Goal: Task Accomplishment & Management: Complete application form

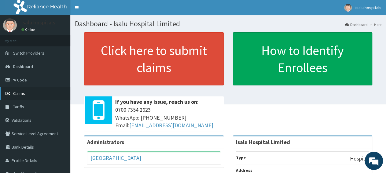
click at [28, 97] on link "Claims" at bounding box center [35, 93] width 70 height 13
click at [31, 97] on link "Claims" at bounding box center [35, 93] width 70 height 13
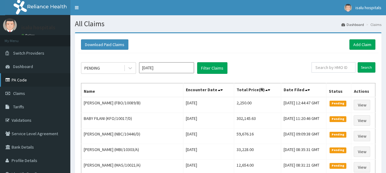
click at [38, 81] on link "PA Code" at bounding box center [35, 79] width 70 height 13
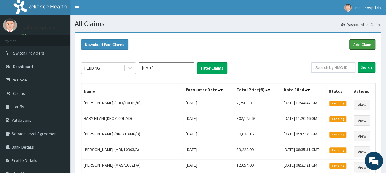
click at [366, 44] on link "Add Claim" at bounding box center [363, 44] width 26 height 10
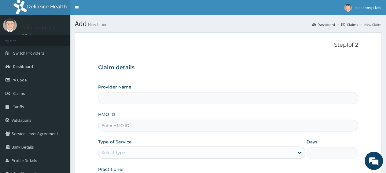
type input "Isalu Hospital Limited"
drag, startPoint x: 208, startPoint y: 131, endPoint x: 207, endPoint y: 128, distance: 3.1
paste input "KUD/10376/D"
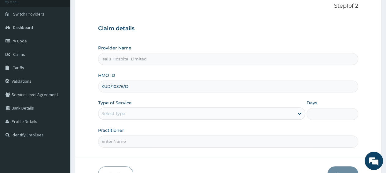
scroll to position [64, 0]
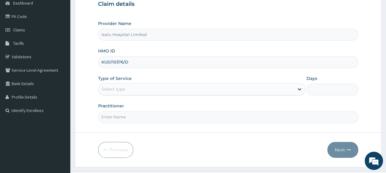
type input "KUD/10376/D"
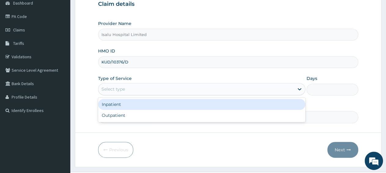
click at [127, 89] on div "Select type" at bounding box center [196, 89] width 195 height 10
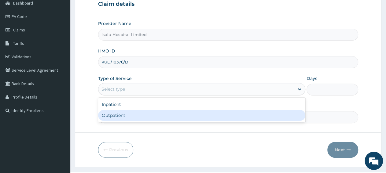
click at [129, 117] on div "Outpatient" at bounding box center [201, 115] width 207 height 11
type input "1"
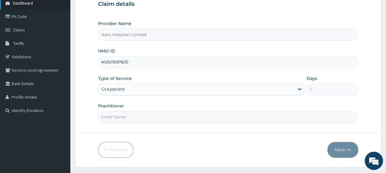
scroll to position [0, 0]
paste input "ADEFEMI OLASUNKANMI"
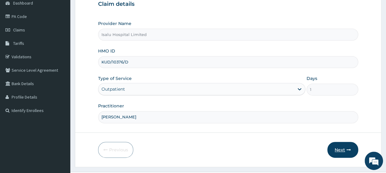
type input "ADEFEMI OLASUNKANMI"
click at [347, 151] on button "Next" at bounding box center [343, 150] width 31 height 16
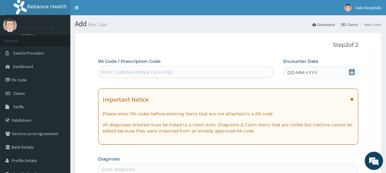
click at [198, 72] on div "Enter Code(Secondary Care Only)" at bounding box center [186, 72] width 175 height 10
paste input "PA/8FCD72"
type input "PA/8FCD72"
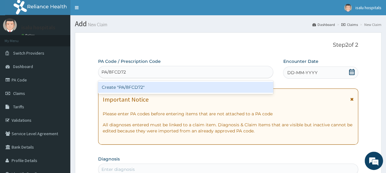
click at [195, 89] on div "Create "PA/8FCD72"" at bounding box center [185, 87] width 175 height 11
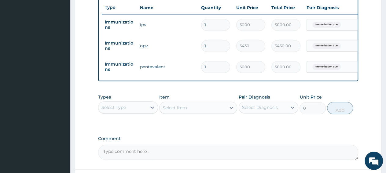
scroll to position [273, 0]
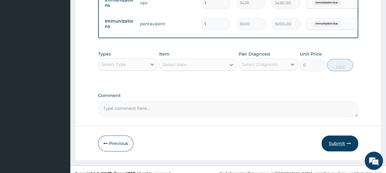
click at [340, 150] on button "Submit" at bounding box center [340, 144] width 37 height 16
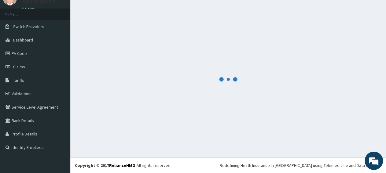
scroll to position [26, 0]
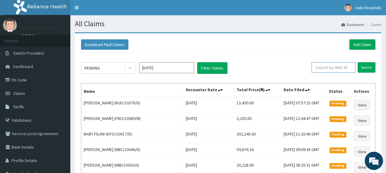
paste input "KUD/10376/D"
type input "KUD/10376/D"
click at [369, 65] on input "Search" at bounding box center [367, 67] width 18 height 10
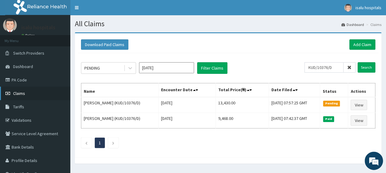
click at [21, 93] on span "Claims" at bounding box center [19, 94] width 12 height 6
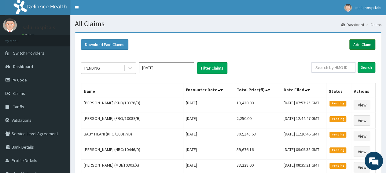
click at [361, 43] on link "Add Claim" at bounding box center [363, 44] width 26 height 10
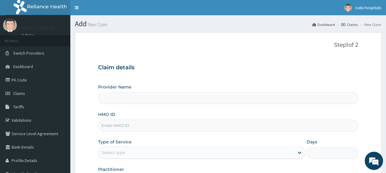
type input "Isalu Hospital Limited"
paste input "ACH/10352/C"
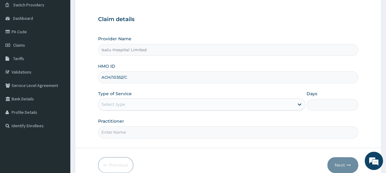
scroll to position [64, 0]
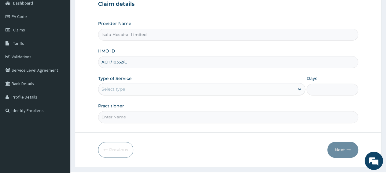
type input "ACH/10352/C"
click at [143, 93] on div "Select type" at bounding box center [196, 89] width 195 height 10
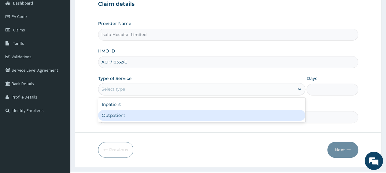
click at [138, 116] on div "Outpatient" at bounding box center [201, 115] width 207 height 11
type input "1"
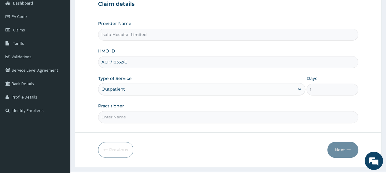
scroll to position [0, 0]
paste input "DR BANJOKO"
type input "DR BANJOKO"
click at [342, 150] on button "Next" at bounding box center [343, 150] width 31 height 16
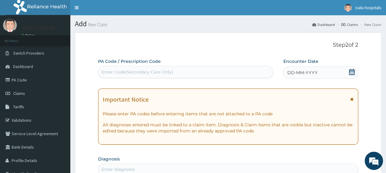
click at [196, 74] on div "Enter Code(Secondary Care Only)" at bounding box center [186, 72] width 175 height 10
paste input "PA/C71D13"
type input "PA/C71D13"
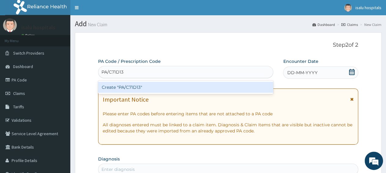
click at [195, 89] on div "Create "PA/C71D13"" at bounding box center [185, 87] width 175 height 11
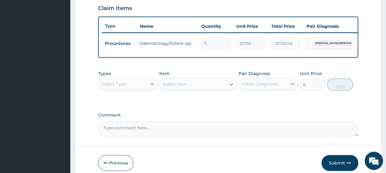
scroll to position [243, 0]
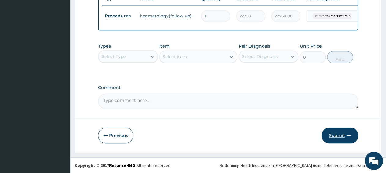
click at [349, 138] on button "Submit" at bounding box center [340, 136] width 37 height 16
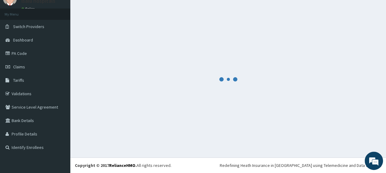
scroll to position [26, 0]
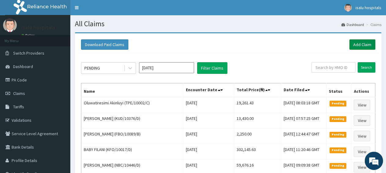
click at [368, 44] on link "Add Claim" at bounding box center [363, 44] width 26 height 10
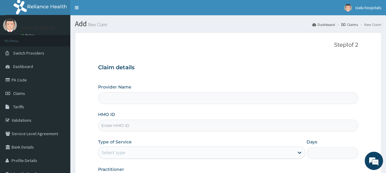
type input "Isalu Hospital Limited"
paste input "BWI/10010/B"
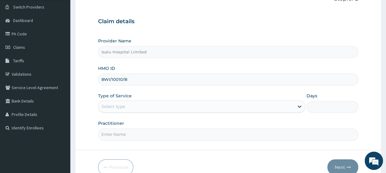
scroll to position [64, 0]
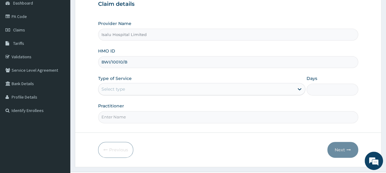
type input "BWI/10010/B"
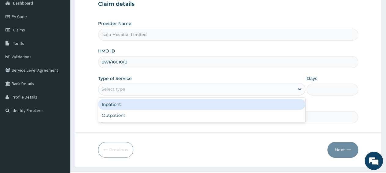
click at [141, 89] on div "Select type" at bounding box center [196, 89] width 195 height 10
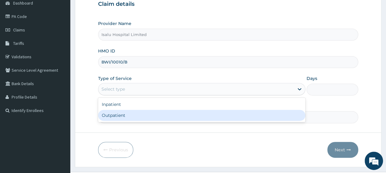
click at [144, 115] on div "Outpatient" at bounding box center [201, 115] width 207 height 11
type input "1"
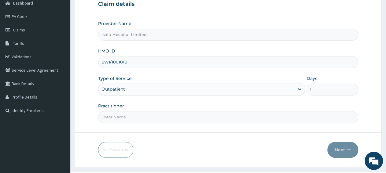
scroll to position [0, 0]
paste input "[PERSON_NAME]"
type input "[PERSON_NAME]"
click at [342, 147] on button "Next" at bounding box center [343, 150] width 31 height 16
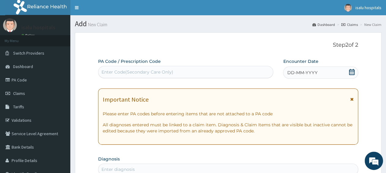
click at [170, 74] on div "Enter Code(Secondary Care Only)" at bounding box center [138, 72] width 72 height 6
paste input "PA/7F8E94"
type input "PA/7F8E94"
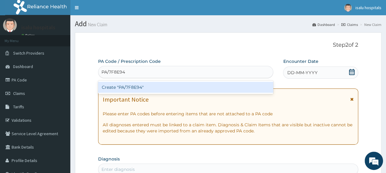
click at [171, 88] on div "Create "PA/7F8E94"" at bounding box center [185, 87] width 175 height 11
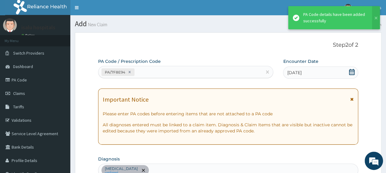
scroll to position [167, 0]
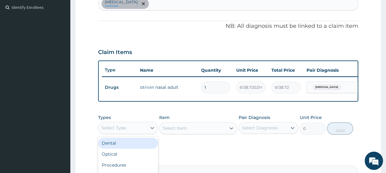
click at [128, 133] on div "Select Type" at bounding box center [123, 128] width 48 height 10
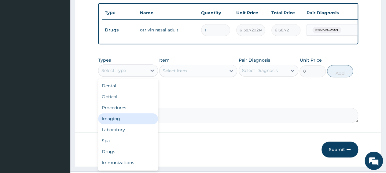
scroll to position [243, 0]
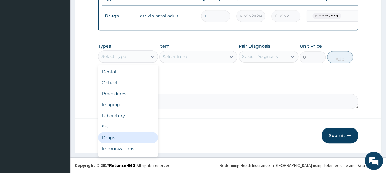
click at [118, 138] on div "Drugs" at bounding box center [128, 137] width 60 height 11
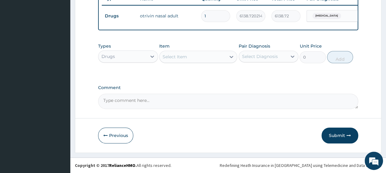
click at [188, 56] on div "Select Item" at bounding box center [193, 57] width 66 height 10
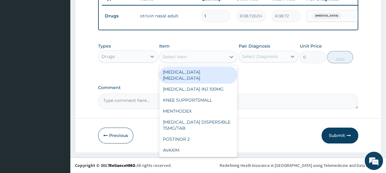
paste input "PCM TAB"
type input "PCM TAB"
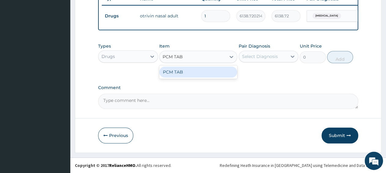
click at [196, 76] on div "PCM TAB" at bounding box center [198, 72] width 78 height 11
type input "201.0959930419922"
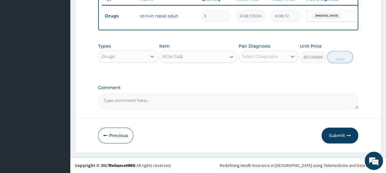
click at [262, 58] on div "Select Diagnosis" at bounding box center [260, 57] width 36 height 6
click at [262, 75] on label "Common cold" at bounding box center [268, 72] width 38 height 6
checkbox input "true"
click at [338, 59] on button "Add" at bounding box center [340, 57] width 26 height 12
type input "0"
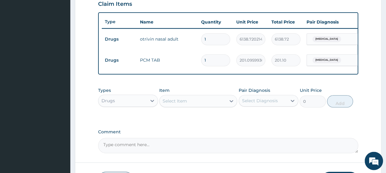
scroll to position [211, 0]
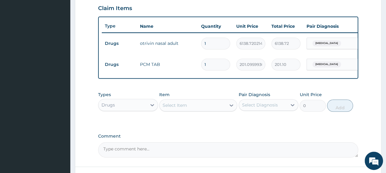
click at [213, 67] on input "1" at bounding box center [215, 65] width 29 height 12
type input "18"
type input "3619.73"
type input "18"
click at [326, 93] on div "PA Code / Prescription Code PA/7F8E94 Encounter Date 06-09-2025 Important Notic…" at bounding box center [228, 2] width 260 height 311
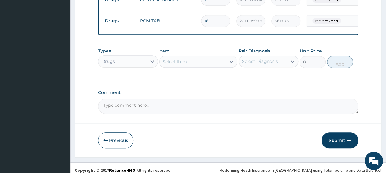
scroll to position [264, 0]
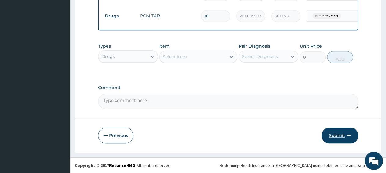
click at [342, 138] on button "Submit" at bounding box center [340, 136] width 37 height 16
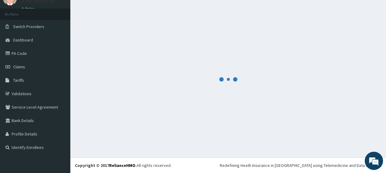
scroll to position [26, 0]
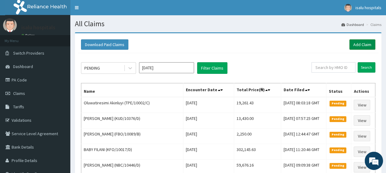
click at [366, 46] on link "Add Claim" at bounding box center [363, 44] width 26 height 10
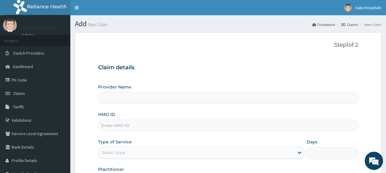
type input "Isalu Hospital Limited"
paste input "CIP/10101/A"
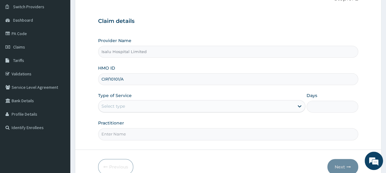
scroll to position [64, 0]
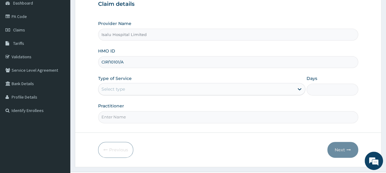
type input "CIP/10101/A"
click at [143, 90] on div "Select type" at bounding box center [196, 89] width 195 height 10
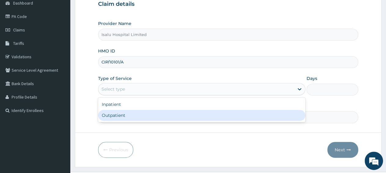
click at [146, 114] on div "Outpatient" at bounding box center [201, 115] width 207 height 11
type input "1"
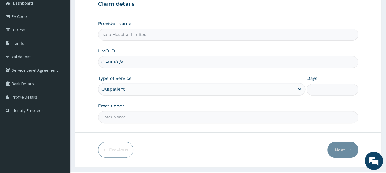
scroll to position [0, 0]
click at [253, 105] on div "Practitioner" at bounding box center [228, 113] width 260 height 20
paste input "DR BANJOKO"
type input "DR BANJOKO"
click at [342, 148] on button "Next" at bounding box center [343, 150] width 31 height 16
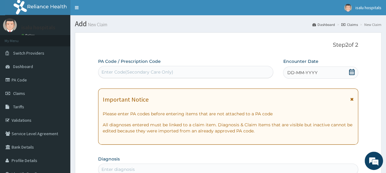
click at [150, 75] on div "Enter Code(Secondary Care Only)" at bounding box center [186, 72] width 175 height 10
paste input "PA/D3CBA9"
type input "PA/D3CBA9"
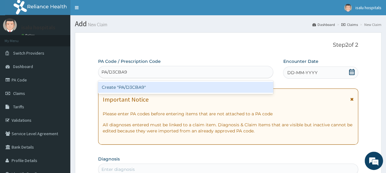
click at [153, 90] on div "Create "PA/D3CBA9"" at bounding box center [185, 87] width 175 height 11
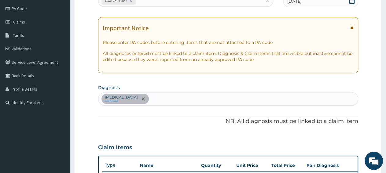
scroll to position [8, 0]
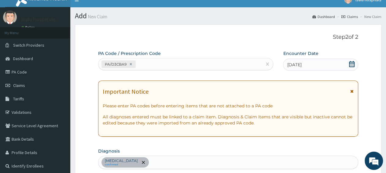
click at [157, 64] on div "PA/D3CBA9" at bounding box center [181, 64] width 164 height 10
paste input "PA/589434"
type input "PA/589434"
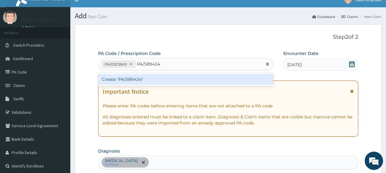
click at [155, 80] on div "Create "PA/589434"" at bounding box center [185, 79] width 175 height 11
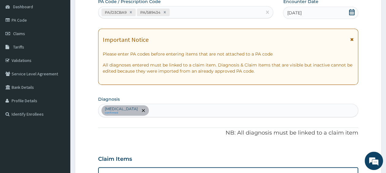
scroll to position [32, 0]
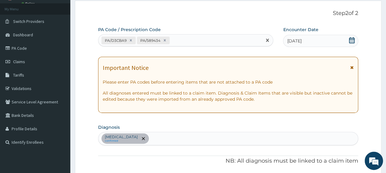
click at [187, 40] on div "PA/D3CBA9 PA/589434" at bounding box center [181, 40] width 164 height 10
paste input "PA/486692"
type input "PA/486692"
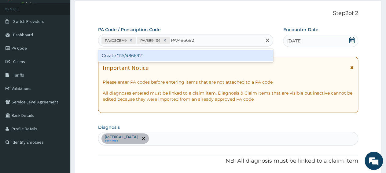
click at [184, 55] on div "Create "PA/486692"" at bounding box center [185, 55] width 175 height 11
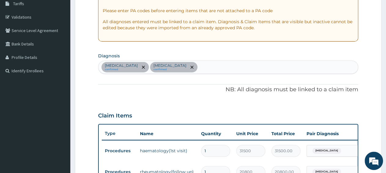
scroll to position [40, 0]
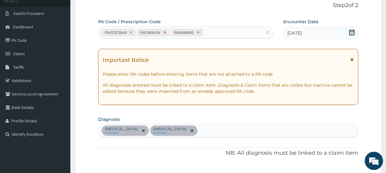
click at [162, 35] on div at bounding box center [165, 32] width 7 height 7
type input "30"
type input "27.5"
type input "825.00"
type input "60"
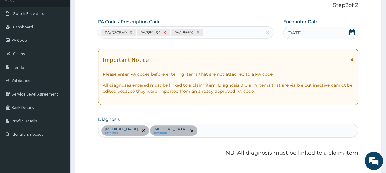
type input "455.3471984863281"
type input "27320.83"
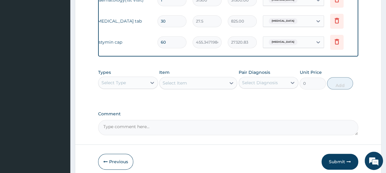
scroll to position [223, 0]
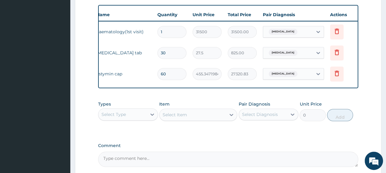
click at [133, 120] on div "Select Type" at bounding box center [123, 115] width 48 height 10
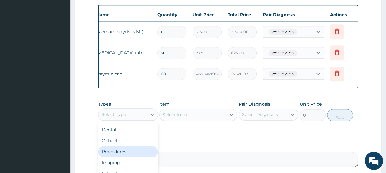
click at [125, 156] on div "Procedures" at bounding box center [128, 152] width 60 height 11
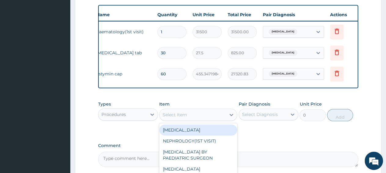
click at [184, 120] on div "Select Item" at bounding box center [193, 115] width 66 height 10
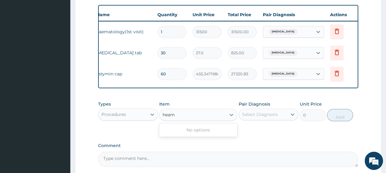
type input "heam"
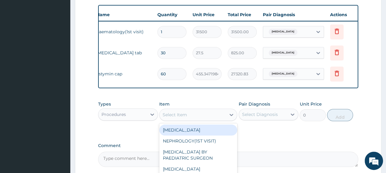
click at [186, 120] on div "Select Item" at bounding box center [193, 115] width 66 height 10
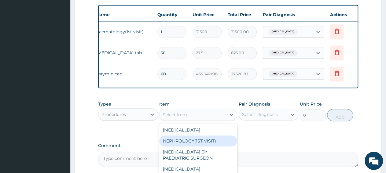
paste input "HAEMATOL"
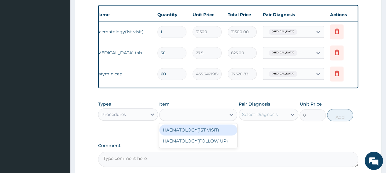
type input "HAEMATOL"
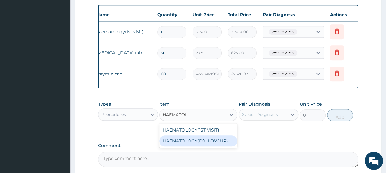
click at [189, 146] on div "HAEMATOLOGY(FOLLOW UP)" at bounding box center [198, 141] width 78 height 11
type input "22750"
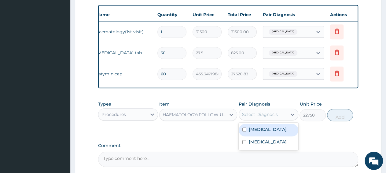
click at [260, 118] on div "Select Diagnosis" at bounding box center [260, 115] width 36 height 6
click at [268, 133] on label "Myeloid leukemia" at bounding box center [268, 130] width 38 height 6
checkbox input "true"
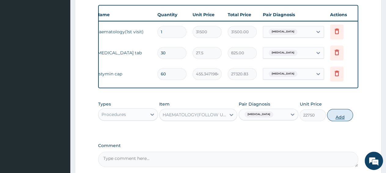
click at [344, 121] on button "Add" at bounding box center [340, 115] width 26 height 12
type input "0"
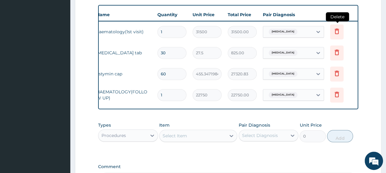
click at [335, 33] on icon at bounding box center [336, 31] width 7 height 7
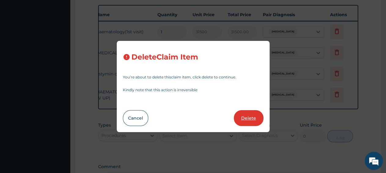
click at [255, 122] on button "Delete" at bounding box center [249, 118] width 30 height 16
type input "30"
type input "27.5"
type input "825.00"
type input "60"
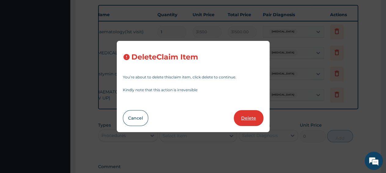
type input "455.3471984863281"
type input "27320.83"
type input "1"
type input "22750"
type input "22750.00"
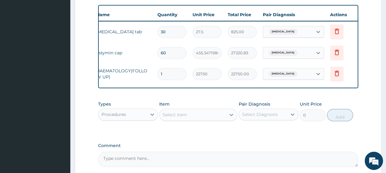
click at [185, 120] on div "Select Item" at bounding box center [193, 115] width 66 height 10
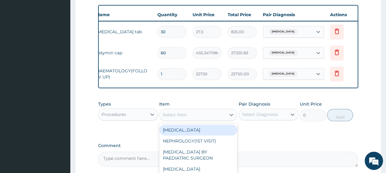
paste input "Cons"
type input "Cons"
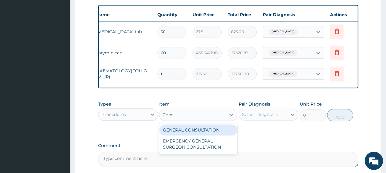
click at [184, 135] on div "GENERAL CONSULTATION" at bounding box center [198, 130] width 78 height 11
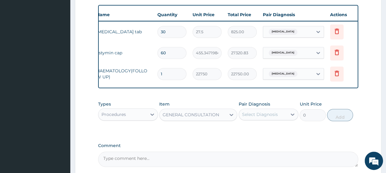
type input "3150"
click at [283, 120] on div "Select Diagnosis" at bounding box center [263, 115] width 48 height 10
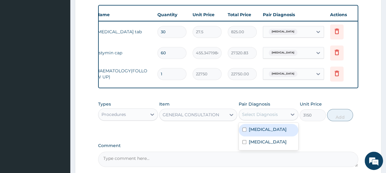
click at [277, 137] on div "Myeloid leukemia" at bounding box center [269, 130] width 60 height 13
checkbox input "true"
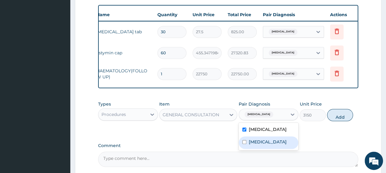
click at [277, 145] on label "Chronic myeloid leukemia" at bounding box center [268, 142] width 38 height 6
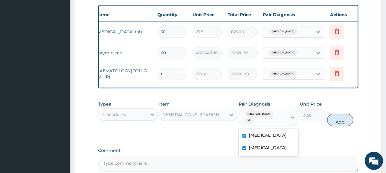
checkbox input "true"
click at [339, 126] on button "Add" at bounding box center [340, 120] width 26 height 12
type input "0"
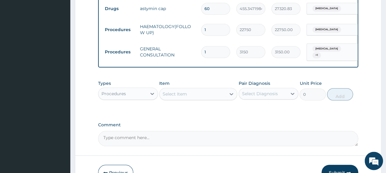
scroll to position [274, 0]
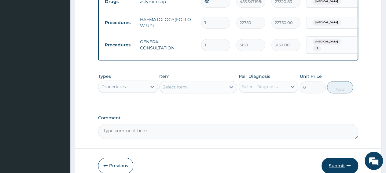
click at [341, 165] on button "Submit" at bounding box center [340, 166] width 37 height 16
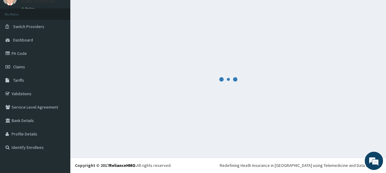
scroll to position [26, 0]
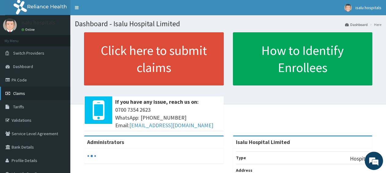
click at [22, 95] on span "Claims" at bounding box center [19, 94] width 12 height 6
click at [25, 98] on link "Claims" at bounding box center [35, 93] width 70 height 13
click at [23, 84] on link "PA Code" at bounding box center [35, 79] width 70 height 13
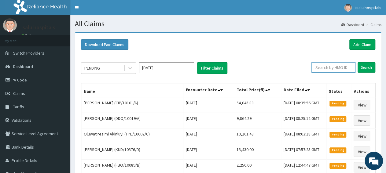
paste input "CIP/10101/A"
type input "CIP/10101/A"
click at [363, 70] on input "Search" at bounding box center [367, 67] width 18 height 10
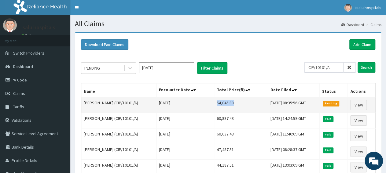
drag, startPoint x: 209, startPoint y: 104, endPoint x: 230, endPoint y: 103, distance: 21.1
click at [230, 103] on td "54,045.83" at bounding box center [241, 105] width 54 height 16
copy td "54,045.83"
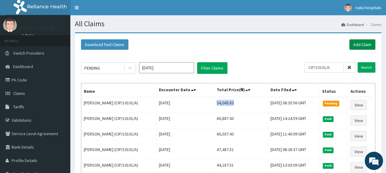
click at [355, 46] on link "Add Claim" at bounding box center [363, 44] width 26 height 10
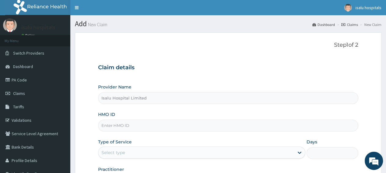
paste input "DGB/10055/B"
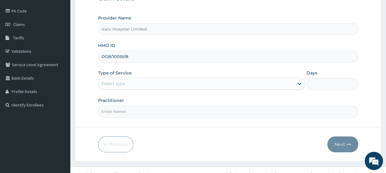
scroll to position [76, 0]
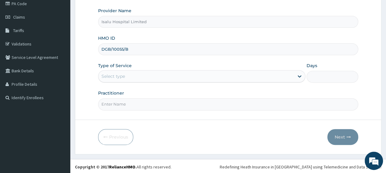
type input "DGB/10055/B"
click at [162, 79] on div "Select type" at bounding box center [196, 77] width 195 height 10
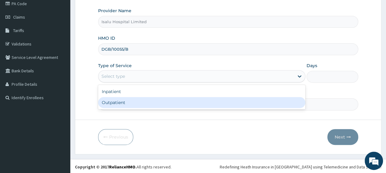
click at [159, 102] on div "Outpatient" at bounding box center [201, 102] width 207 height 11
type input "1"
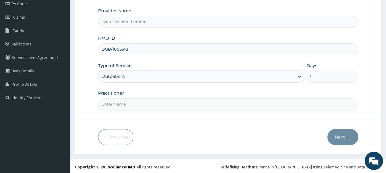
paste input "SALAMI UFUOMA"
type input "SALAMI UFUOMA"
click at [341, 136] on button "Next" at bounding box center [343, 137] width 31 height 16
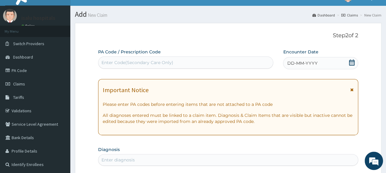
scroll to position [0, 0]
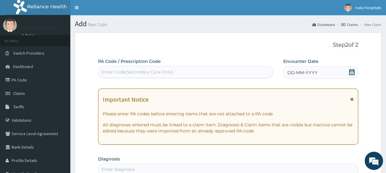
click at [164, 72] on div "Enter Code(Secondary Care Only)" at bounding box center [138, 72] width 72 height 6
paste input "PA/1176C9"
type input "PA/1176C9"
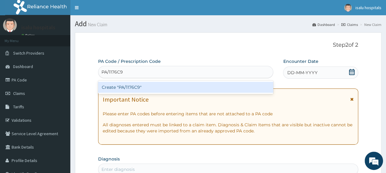
click at [164, 90] on div "Create "PA/1176C9"" at bounding box center [185, 87] width 175 height 11
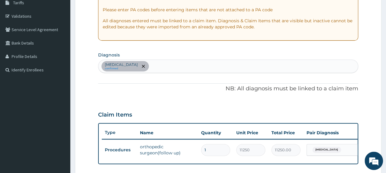
scroll to position [103, 0]
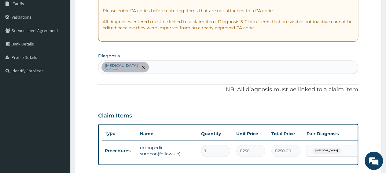
click at [142, 66] on icon "remove selection option" at bounding box center [143, 67] width 3 height 3
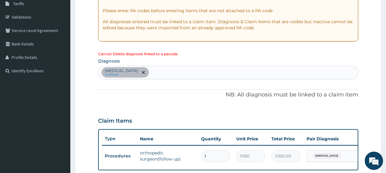
scroll to position [40, 0]
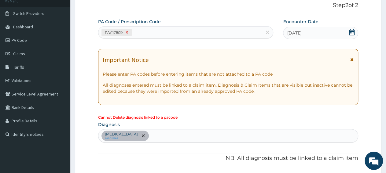
click at [129, 33] on div at bounding box center [127, 32] width 7 height 7
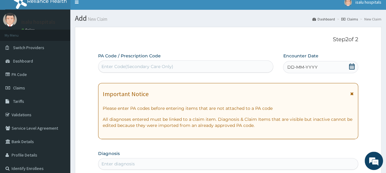
scroll to position [0, 0]
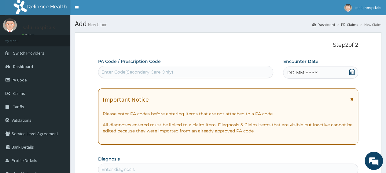
click at [152, 74] on div "Enter Code(Secondary Care Only)" at bounding box center [138, 72] width 72 height 6
paste input "PA/332862"
type input "PA/332862"
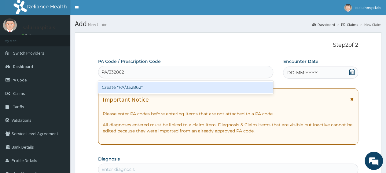
click at [156, 87] on div "Create "PA/332862"" at bounding box center [185, 87] width 175 height 11
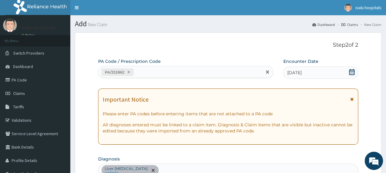
click at [173, 75] on div "PA/332862" at bounding box center [181, 72] width 164 height 10
paste input "PA/D0204A"
type input "PA/D0204A"
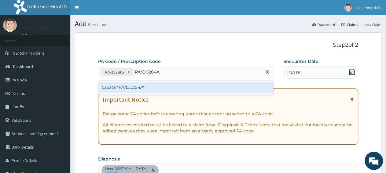
click at [176, 88] on div "Create "PA/D0204A"" at bounding box center [185, 87] width 175 height 11
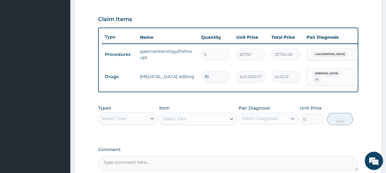
scroll to position [264, 0]
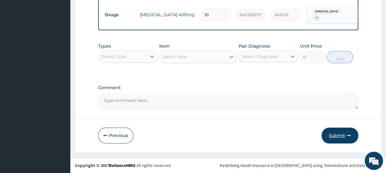
click at [333, 135] on button "Submit" at bounding box center [340, 136] width 37 height 16
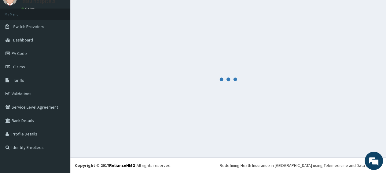
scroll to position [26, 0]
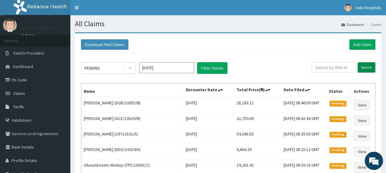
click at [363, 69] on input "Search" at bounding box center [367, 67] width 18 height 10
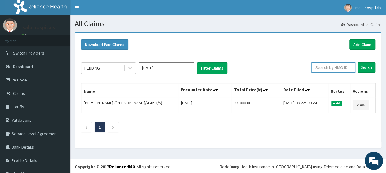
paste input "DGB/10055/B"
click at [309, 66] on input "DGB/10055/B" at bounding box center [324, 67] width 39 height 10
click at [308, 67] on input "DGB/10055/B" at bounding box center [324, 67] width 39 height 10
type input "DGB/10055/B"
click at [367, 65] on input "Search" at bounding box center [367, 67] width 18 height 10
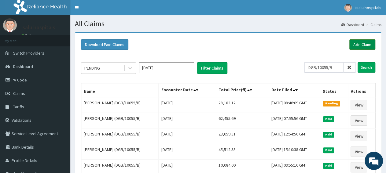
click at [364, 46] on link "Add Claim" at bounding box center [363, 44] width 26 height 10
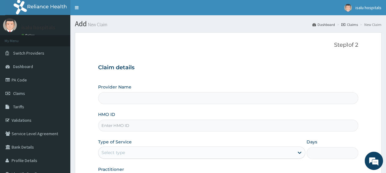
type input "Isalu Hospital Limited"
paste input "ENP/11383/A"
type input "ENP/11383/A"
click at [136, 157] on div "Select type" at bounding box center [196, 153] width 195 height 10
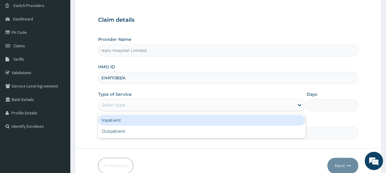
scroll to position [76, 0]
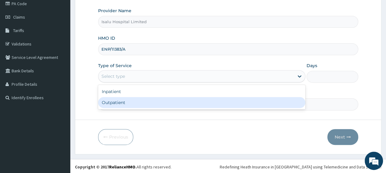
click at [122, 105] on div "Outpatient" at bounding box center [201, 102] width 207 height 11
type input "1"
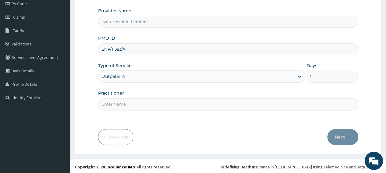
paste input "Badru Muhydeen"
type input "Badru Muhydeen"
click at [344, 137] on button "Next" at bounding box center [343, 137] width 31 height 16
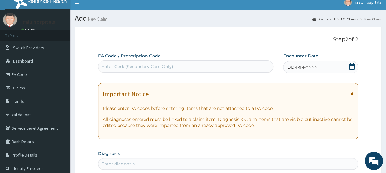
scroll to position [0, 0]
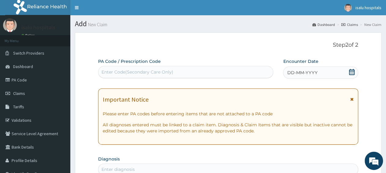
click at [195, 75] on div "Enter Code(Secondary Care Only)" at bounding box center [186, 72] width 175 height 10
paste input "PA/2DB08F"
type input "PA/2DB08F"
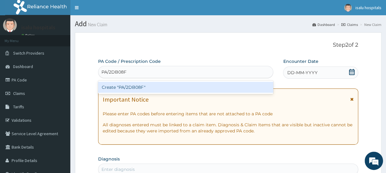
click at [197, 87] on div "Create "PA/2DB08F"" at bounding box center [185, 87] width 175 height 11
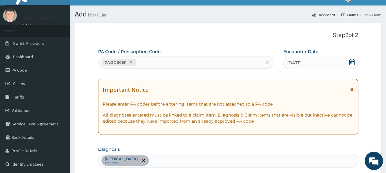
scroll to position [8, 0]
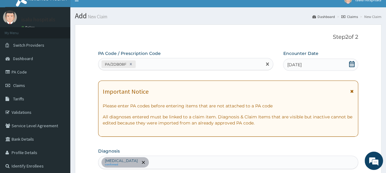
click at [165, 67] on div "PA/2DB08F" at bounding box center [181, 64] width 164 height 10
paste input "PA/BC358A"
type input "PA/BC358A"
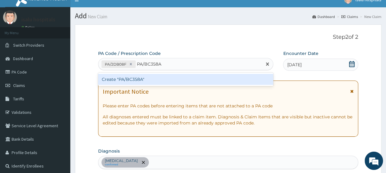
click at [168, 80] on div "Create "PA/BC358A"" at bounding box center [185, 79] width 175 height 11
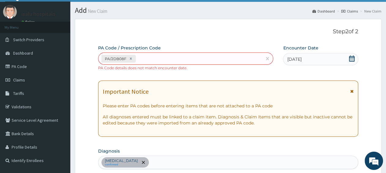
scroll to position [0, 0]
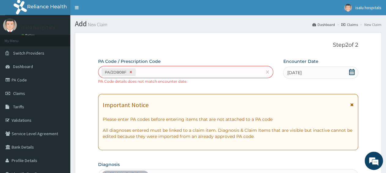
click at [132, 72] on icon at bounding box center [131, 72] width 4 height 4
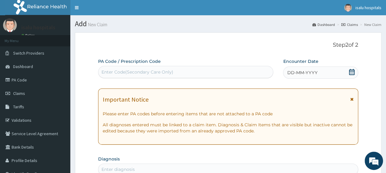
click at [181, 72] on div "Enter Code(Secondary Care Only)" at bounding box center [186, 72] width 175 height 10
paste input "PA/BC358A"
type input "PA/BC358A"
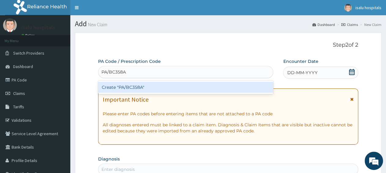
click at [184, 87] on div "Create "PA/BC358A"" at bounding box center [185, 87] width 175 height 11
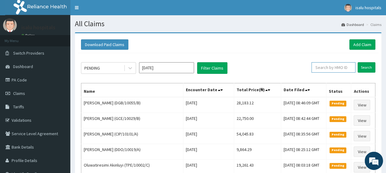
paste input "ENP/11903/B"
type input "ENP/11903/B"
click at [370, 68] on input "Search" at bounding box center [367, 67] width 18 height 10
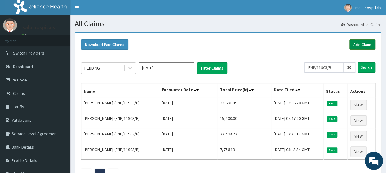
click at [363, 42] on link "Add Claim" at bounding box center [363, 44] width 26 height 10
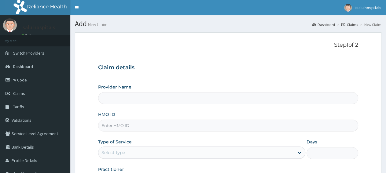
type input "Isalu Hospital Limited"
paste input "ENP/11903/B"
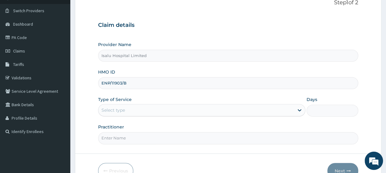
scroll to position [64, 0]
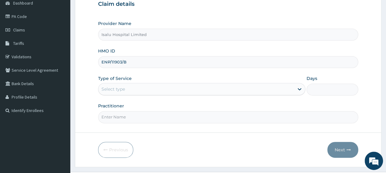
type input "ENP/11903/B"
click at [151, 91] on div "Select type" at bounding box center [196, 89] width 195 height 10
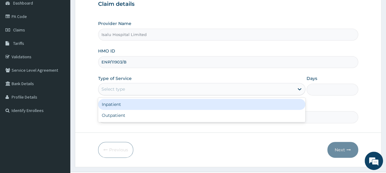
scroll to position [0, 0]
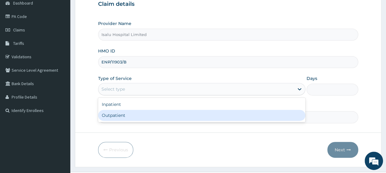
click at [138, 118] on div "Outpatient" at bounding box center [201, 115] width 207 height 11
type input "1"
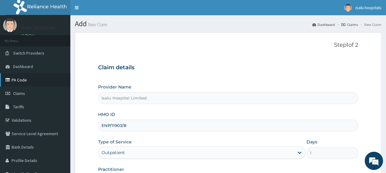
click at [27, 83] on link "PA Code" at bounding box center [35, 79] width 70 height 13
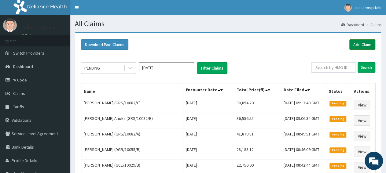
click at [366, 47] on link "Add Claim" at bounding box center [363, 44] width 26 height 10
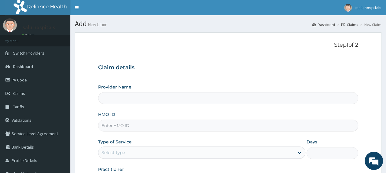
type input "Isalu Hospital Limited"
paste input "ENP/11903/B"
type input "ENP/11903/B"
click at [287, 93] on input "Isalu Hospital Limited" at bounding box center [228, 98] width 260 height 12
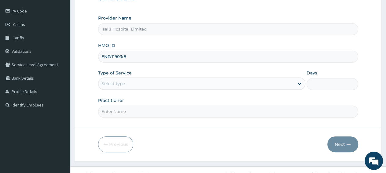
scroll to position [76, 0]
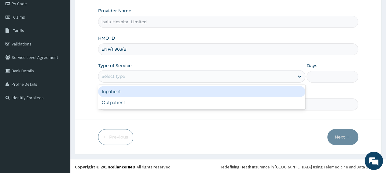
click at [143, 78] on div "Select type" at bounding box center [196, 77] width 195 height 10
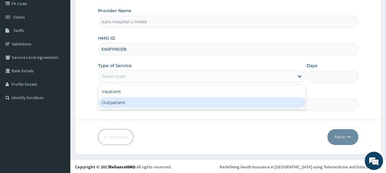
click at [141, 101] on div "Outpatient" at bounding box center [201, 102] width 207 height 11
type input "1"
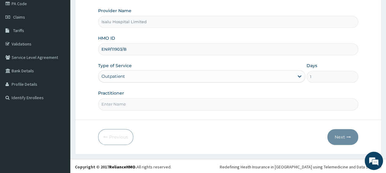
paste input "ADEFEMI OLASUNKANMI"
type input "ADEFEMI OLASUNKANMI"
click at [348, 140] on button "Next" at bounding box center [343, 137] width 31 height 16
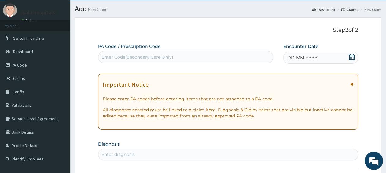
scroll to position [0, 0]
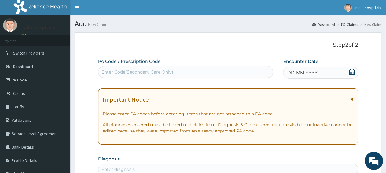
click at [164, 68] on div "Enter Code(Secondary Care Only)" at bounding box center [186, 72] width 175 height 10
paste input "PA/FB55C0"
type input "PA/FB55C0"
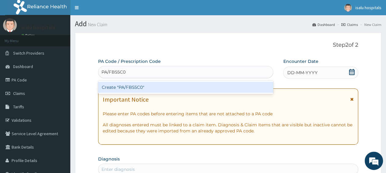
click at [167, 90] on div "Create "PA/FB55C0"" at bounding box center [185, 87] width 175 height 11
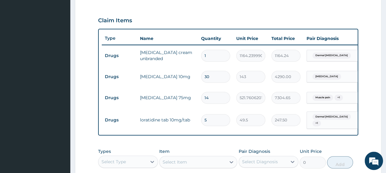
scroll to position [294, 0]
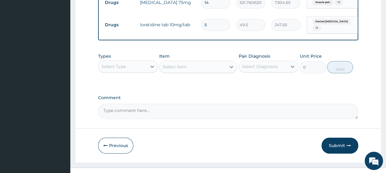
click at [125, 70] on div "Select Type" at bounding box center [114, 67] width 24 height 6
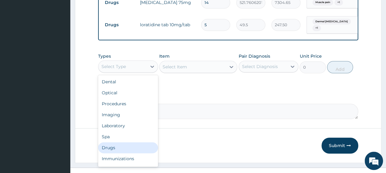
click at [121, 153] on div "Drugs" at bounding box center [128, 148] width 60 height 11
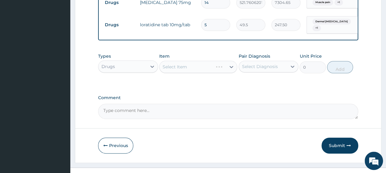
click at [185, 69] on div "Select Item" at bounding box center [198, 67] width 78 height 12
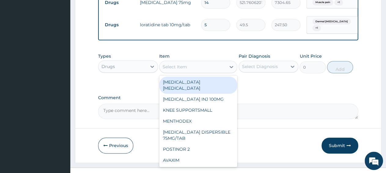
click at [199, 72] on div "Select Item" at bounding box center [193, 67] width 66 height 10
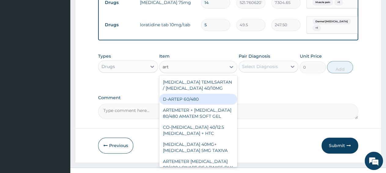
type input "art"
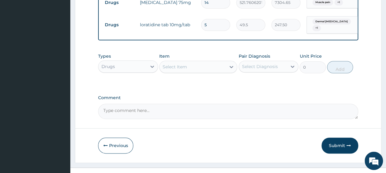
click at [190, 70] on div "Select Item" at bounding box center [193, 67] width 66 height 10
click at [176, 64] on div "Select Item" at bounding box center [198, 67] width 78 height 12
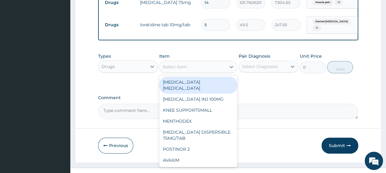
paste input "ARTEMETER + LUMEFANTRINE 80/480 AMATEM SOFT GEL"
type input "ARTEMETER + LUMEFANTRINE 80/480 AMATEM SOFT GEL"
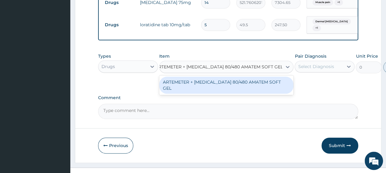
click at [193, 86] on div "ARTEMETER + LUMEFANTRINE 80/480 AMATEM SOFT GEL" at bounding box center [226, 85] width 134 height 17
type input "588.0117797851562"
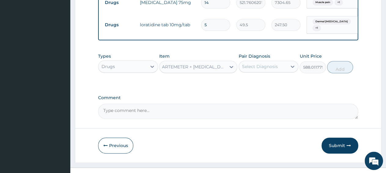
scroll to position [0, 1]
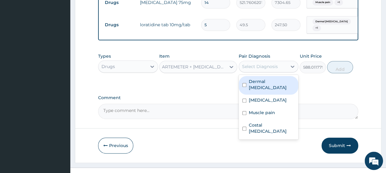
click at [278, 69] on div "Select Diagnosis" at bounding box center [263, 67] width 48 height 10
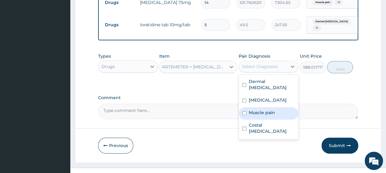
click at [312, 103] on div "Comment" at bounding box center [228, 107] width 260 height 24
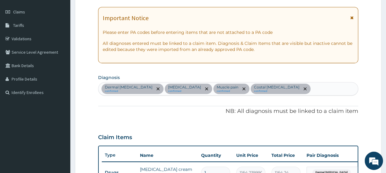
scroll to position [135, 0]
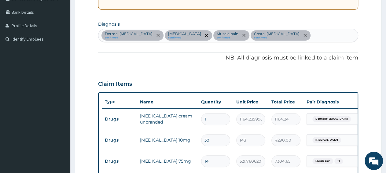
click at [303, 39] on div "Dermal mycosis confirmed Essential hypertension confirmed Muscle pain confirmed…" at bounding box center [229, 35] width 260 height 13
type input "malaria"
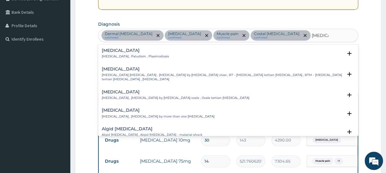
click at [122, 55] on p "Malaria , Paludism , Plasmodiosis" at bounding box center [135, 56] width 67 height 4
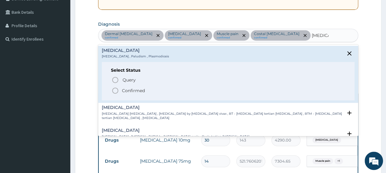
click at [132, 93] on p "Confirmed" at bounding box center [133, 91] width 23 height 6
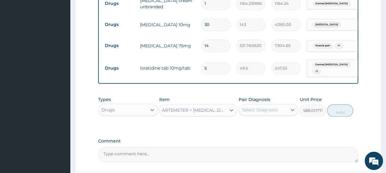
scroll to position [306, 0]
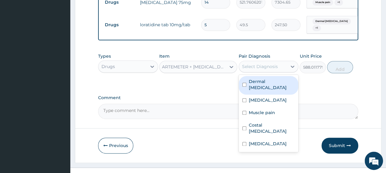
click at [251, 62] on div "Select Diagnosis" at bounding box center [263, 67] width 48 height 10
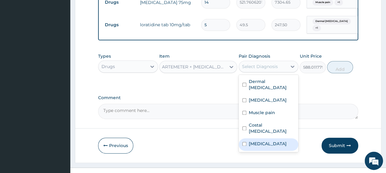
click at [258, 141] on label "Malaria" at bounding box center [268, 144] width 38 height 6
checkbox input "true"
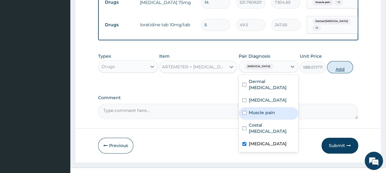
click at [339, 61] on button "Add" at bounding box center [340, 67] width 26 height 12
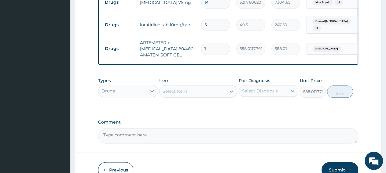
type input "0"
click at [213, 43] on input "1" at bounding box center [215, 49] width 29 height 12
type input "0.00"
type input "6"
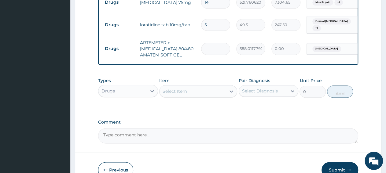
type input "3528.07"
type input "6"
click at [185, 87] on div "Select Item" at bounding box center [193, 92] width 66 height 10
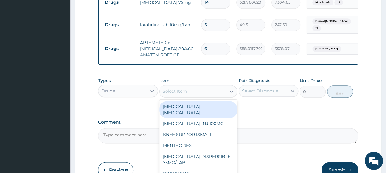
paste input "PCM TAB"
type input "PCM TAB"
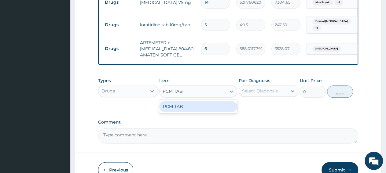
click at [187, 101] on div "PCM TAB" at bounding box center [198, 106] width 78 height 11
type input "201.0959930419922"
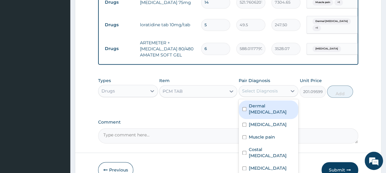
click at [274, 88] on div "Select Diagnosis" at bounding box center [260, 91] width 36 height 6
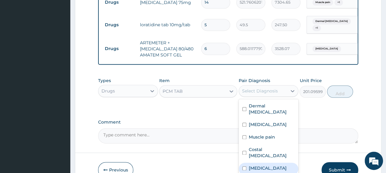
click at [261, 165] on label "Malaria" at bounding box center [268, 168] width 38 height 6
checkbox input "true"
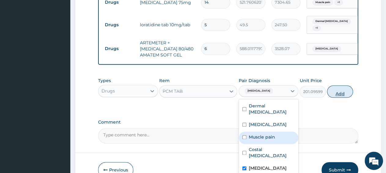
click at [343, 86] on button "Add" at bounding box center [340, 92] width 26 height 12
type input "0"
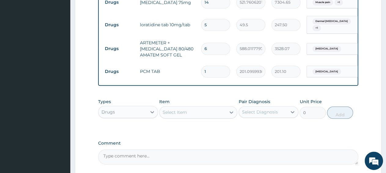
type input "18"
type input "3619.73"
type input "18"
drag, startPoint x: 120, startPoint y: 104, endPoint x: 120, endPoint y: 110, distance: 6.1
click at [120, 107] on div "Drugs" at bounding box center [123, 112] width 48 height 10
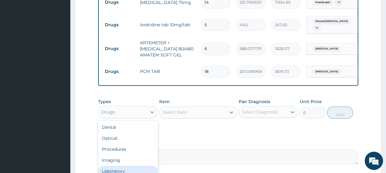
click at [122, 166] on div "Laboratory" at bounding box center [128, 171] width 60 height 11
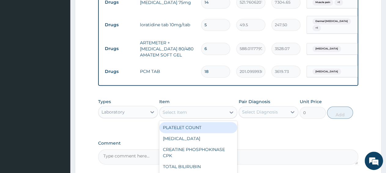
click at [178, 108] on div "Select Item" at bounding box center [193, 113] width 66 height 10
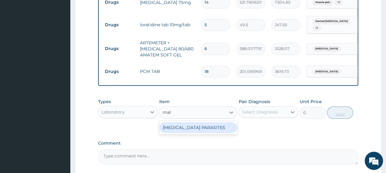
type input "mala"
click at [172, 122] on div "MALARIA PARASITES" at bounding box center [198, 127] width 78 height 11
type input "2500"
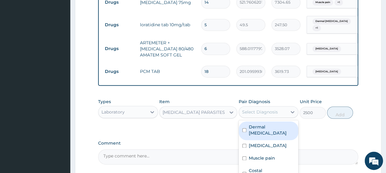
click at [246, 109] on div "Select Diagnosis" at bounding box center [260, 112] width 36 height 6
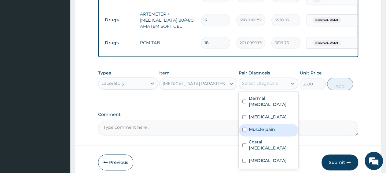
scroll to position [352, 0]
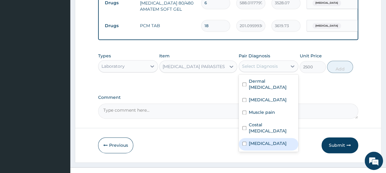
click at [257, 141] on label "Malaria" at bounding box center [268, 144] width 38 height 6
checkbox input "true"
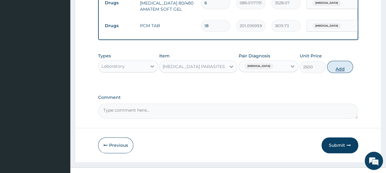
click at [334, 61] on button "Add" at bounding box center [340, 67] width 26 height 12
type input "0"
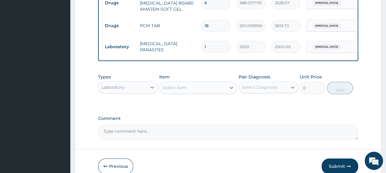
click at [131, 83] on div "Laboratory" at bounding box center [123, 88] width 48 height 10
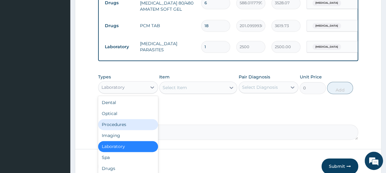
click at [128, 119] on div "Procedures" at bounding box center [128, 124] width 60 height 11
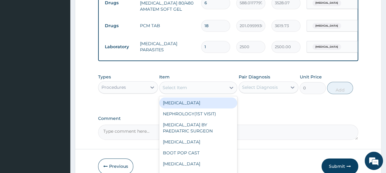
click at [182, 83] on div "Select Item" at bounding box center [193, 88] width 66 height 10
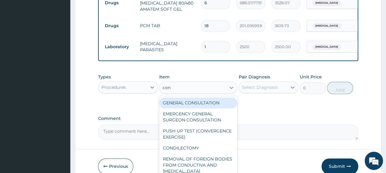
type input "cons"
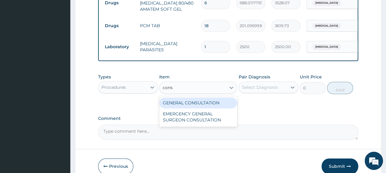
click at [179, 98] on div "GENERAL CONSULTATION" at bounding box center [198, 103] width 78 height 11
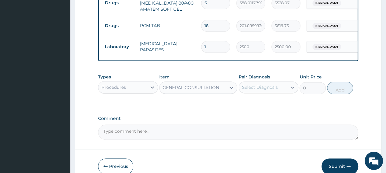
type input "3150"
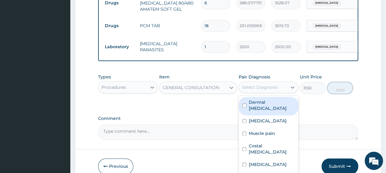
click at [279, 83] on div "Select Diagnosis" at bounding box center [263, 88] width 48 height 10
click at [281, 98] on div "Dermal mycosis" at bounding box center [269, 106] width 60 height 19
checkbox input "true"
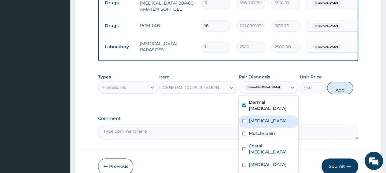
click at [276, 118] on label "Essential hypertension" at bounding box center [268, 121] width 38 height 6
checkbox input "true"
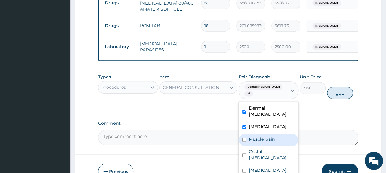
click at [277, 134] on div "Muscle pain" at bounding box center [269, 140] width 60 height 13
checkbox input "true"
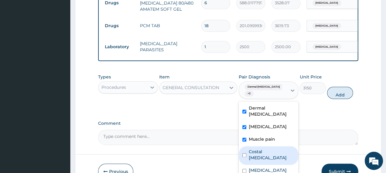
click at [277, 149] on label "Costal chondritis" at bounding box center [272, 155] width 46 height 12
checkbox input "true"
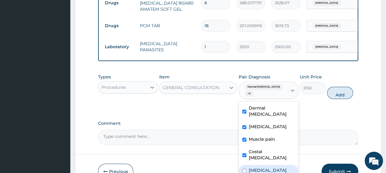
click at [270, 165] on div "Malaria" at bounding box center [269, 171] width 60 height 13
checkbox input "true"
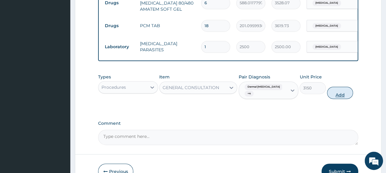
click at [337, 87] on button "Add" at bounding box center [340, 93] width 26 height 12
type input "0"
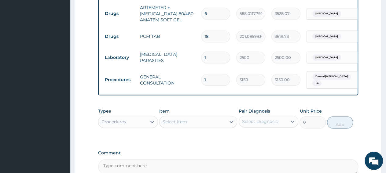
scroll to position [384, 0]
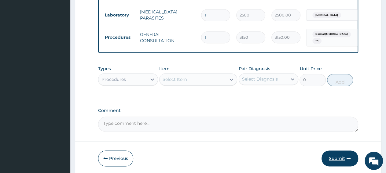
click at [351, 151] on button "Submit" at bounding box center [340, 159] width 37 height 16
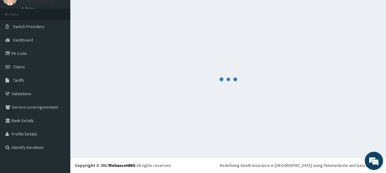
scroll to position [26, 0]
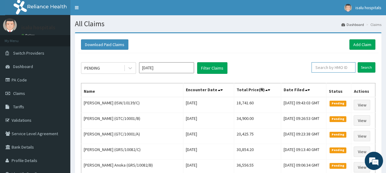
paste input "ENP/11903/B"
type input "ENP/11903/B"
click at [366, 65] on input "Search" at bounding box center [367, 67] width 18 height 10
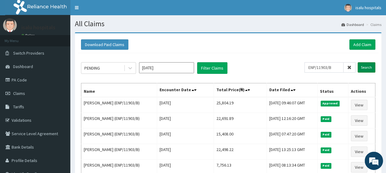
click at [366, 69] on input "Search" at bounding box center [367, 67] width 18 height 10
click at [364, 45] on link "Add Claim" at bounding box center [363, 44] width 26 height 10
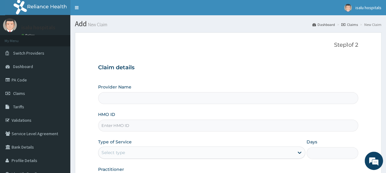
type input "Isalu Hospital Limited"
paste input "ENP/11903/B"
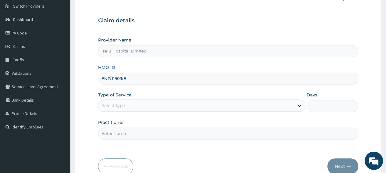
scroll to position [64, 0]
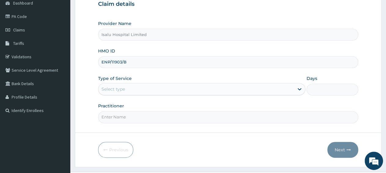
type input "ENP/11903/B"
click at [142, 83] on div "Select type" at bounding box center [201, 89] width 207 height 12
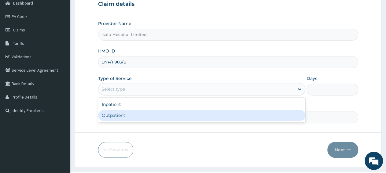
click at [127, 117] on div "Outpatient" at bounding box center [201, 115] width 207 height 11
type input "1"
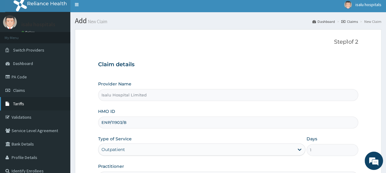
scroll to position [0, 0]
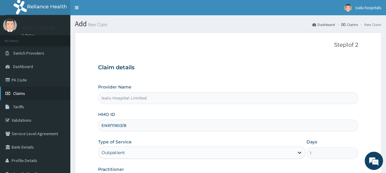
click at [28, 92] on link "Claims" at bounding box center [35, 93] width 70 height 13
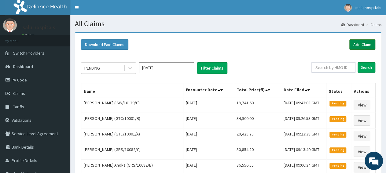
click at [357, 45] on link "Add Claim" at bounding box center [363, 44] width 26 height 10
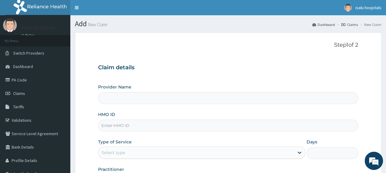
type input "Isalu Hospital Limited"
paste input "ENP/11903/C"
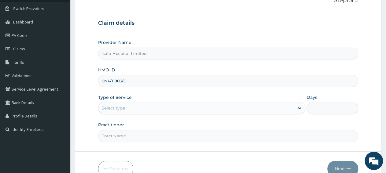
scroll to position [76, 0]
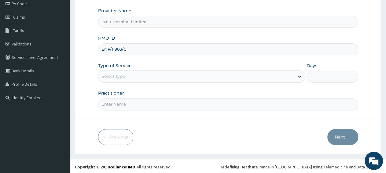
type input "ENP/11903/C"
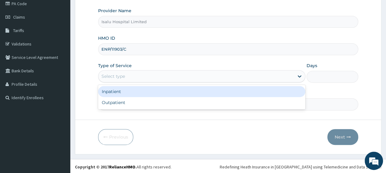
click at [129, 75] on div "Select type" at bounding box center [196, 77] width 195 height 10
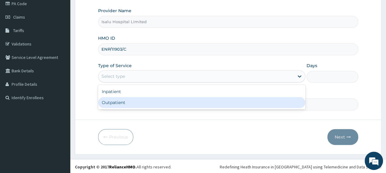
click at [132, 106] on div "Outpatient" at bounding box center [201, 102] width 207 height 11
type input "1"
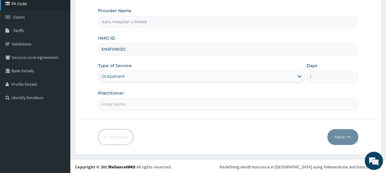
scroll to position [0, 0]
paste input "[PERSON_NAME]"
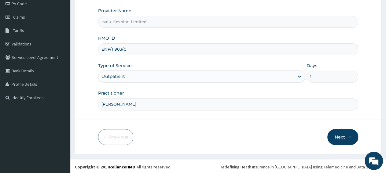
type input "[PERSON_NAME]"
click at [340, 141] on button "Next" at bounding box center [343, 137] width 31 height 16
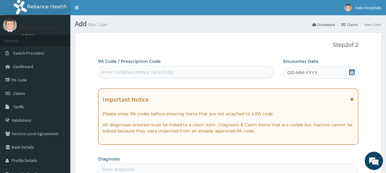
click at [353, 71] on icon at bounding box center [352, 72] width 6 height 6
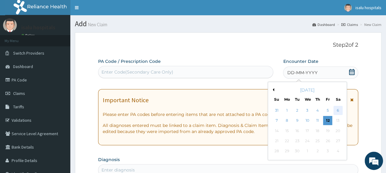
click at [338, 113] on div "6" at bounding box center [338, 110] width 9 height 9
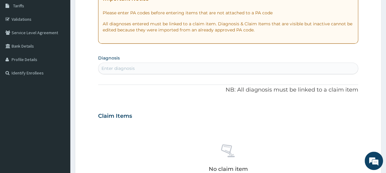
scroll to position [127, 0]
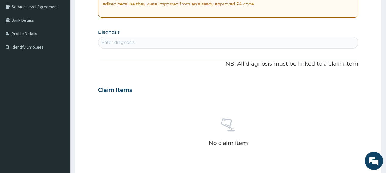
click at [153, 42] on div "Enter diagnosis" at bounding box center [229, 43] width 260 height 10
type input "[MEDICAL_DATA]"
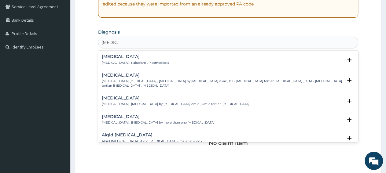
click at [117, 58] on h4 "[MEDICAL_DATA]" at bounding box center [135, 56] width 67 height 5
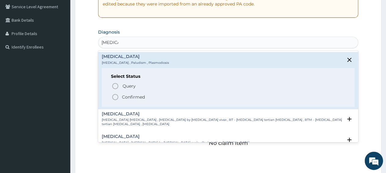
click at [123, 99] on p "Confirmed" at bounding box center [133, 97] width 23 height 6
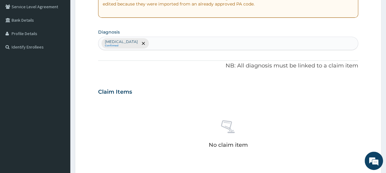
click at [187, 43] on div "[MEDICAL_DATA] Confirmed" at bounding box center [229, 43] width 260 height 13
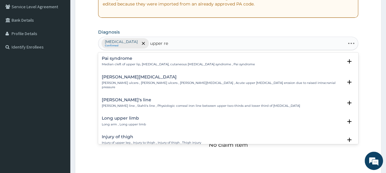
type input "upper res"
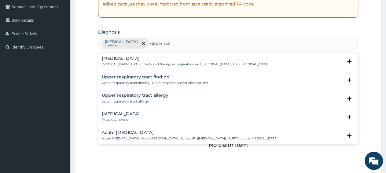
click at [130, 64] on p "[MEDICAL_DATA] , URTI - Infection of the upper respiratory tract , [MEDICAL_DAT…" at bounding box center [185, 64] width 167 height 4
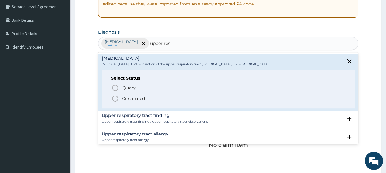
click at [143, 98] on p "Confirmed" at bounding box center [133, 99] width 23 height 6
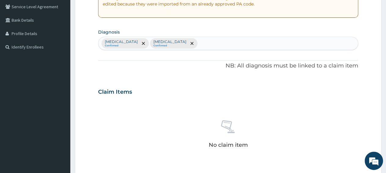
click at [209, 47] on div "[MEDICAL_DATA] Confirmed [MEDICAL_DATA] Confirmed" at bounding box center [229, 43] width 260 height 13
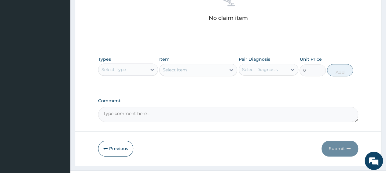
click at [116, 73] on div "Select Type" at bounding box center [123, 70] width 48 height 10
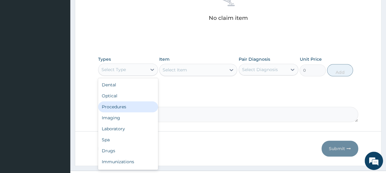
click at [127, 109] on div "Procedures" at bounding box center [128, 107] width 60 height 11
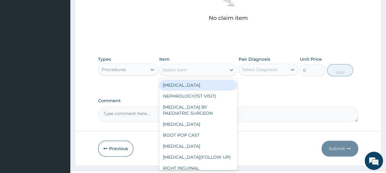
click at [199, 75] on div "Select Item" at bounding box center [198, 70] width 78 height 12
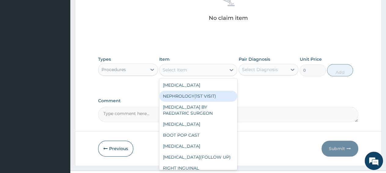
paste input "Cons"
type input "Cons"
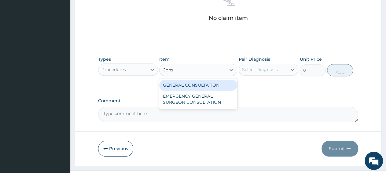
click at [200, 86] on div "GENERAL CONSULTATION" at bounding box center [198, 85] width 78 height 11
type input "3150"
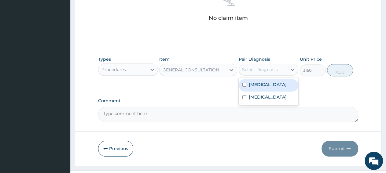
click at [250, 69] on div "Select Diagnosis" at bounding box center [260, 70] width 36 height 6
drag, startPoint x: 264, startPoint y: 86, endPoint x: 265, endPoint y: 99, distance: 13.5
click at [264, 93] on div "Malaria Upper respiratory infection" at bounding box center [269, 92] width 60 height 28
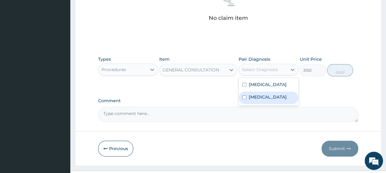
click at [265, 99] on label "Upper respiratory infection" at bounding box center [268, 97] width 38 height 6
checkbox input "true"
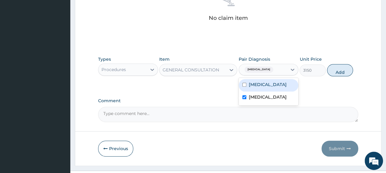
click at [271, 84] on div "Malaria" at bounding box center [269, 85] width 60 height 13
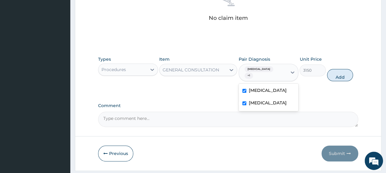
checkbox input "true"
click at [345, 75] on button "Add" at bounding box center [340, 75] width 26 height 12
type input "0"
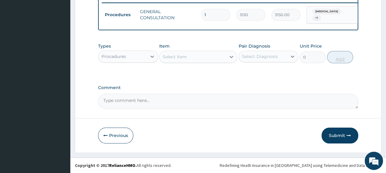
scroll to position [245, 0]
click at [123, 60] on div "Procedures" at bounding box center [114, 57] width 24 height 6
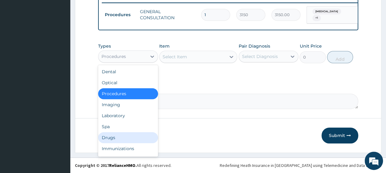
click at [134, 137] on div "Drugs" at bounding box center [128, 137] width 60 height 11
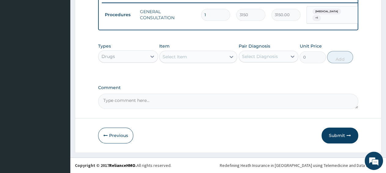
click at [207, 58] on div "Select Item" at bounding box center [193, 57] width 66 height 10
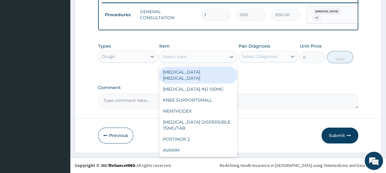
paste input "PCM TA"
type input "PCM TA"
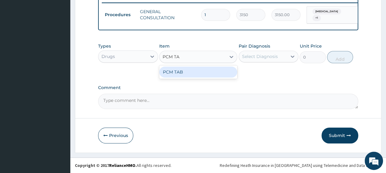
click at [205, 70] on div "PCM TAB" at bounding box center [198, 72] width 78 height 11
type input "201.0959930419922"
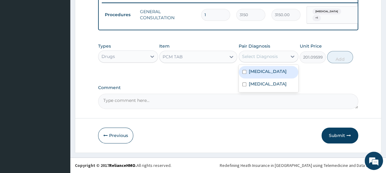
click at [250, 60] on div "Select Diagnosis" at bounding box center [260, 57] width 36 height 6
click at [262, 74] on label "Malaria" at bounding box center [268, 72] width 38 height 6
checkbox input "true"
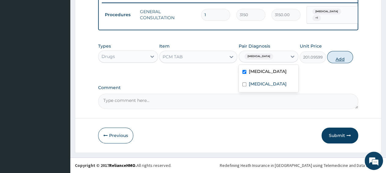
click at [343, 58] on button "Add" at bounding box center [340, 57] width 26 height 12
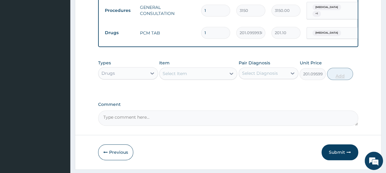
type input "0"
click at [209, 33] on input "1" at bounding box center [215, 33] width 29 height 12
type input "0.00"
type input "9"
type input "1809.86"
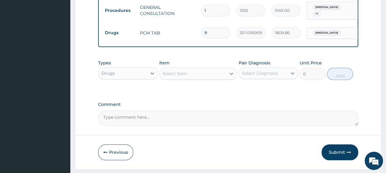
type input "9"
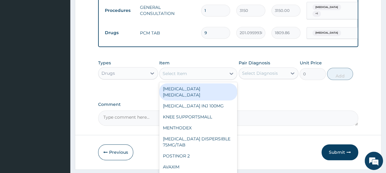
click at [183, 79] on div "Select Item" at bounding box center [193, 74] width 66 height 10
paste input "LORATIDINE TAB 10M"
type input "LORATIDINE TAB 10M"
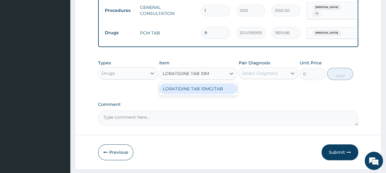
click at [189, 92] on div "LORATIDINE TAB 10MG/TAB" at bounding box center [198, 89] width 78 height 11
type input "49.5"
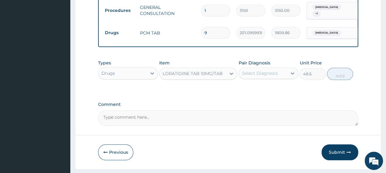
click at [249, 76] on div "Select Diagnosis" at bounding box center [260, 73] width 36 height 6
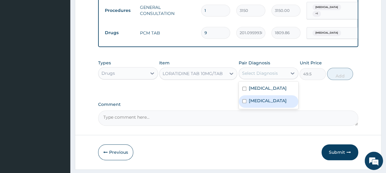
click at [252, 104] on label "Upper respiratory infection" at bounding box center [268, 101] width 38 height 6
checkbox input "true"
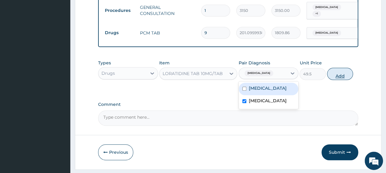
click at [333, 80] on button "Add" at bounding box center [340, 74] width 26 height 12
type input "0"
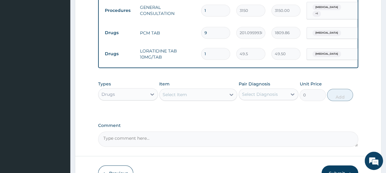
type input "0.00"
type input "5"
type input "247.50"
type input "5"
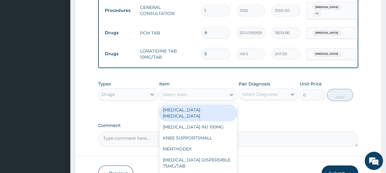
click at [182, 100] on div "Select Item" at bounding box center [193, 95] width 66 height 10
paste input "LONART DISPERSIBLE TAB"
type input "LONART DISPERSIBLE TAB"
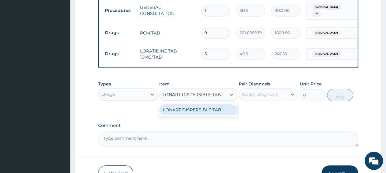
click at [186, 116] on div "LONART DISPERSIBLE TAB" at bounding box center [198, 110] width 78 height 11
type input "86.23137664794922"
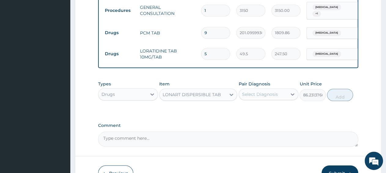
click at [251, 99] on div "Select Diagnosis" at bounding box center [263, 95] width 48 height 10
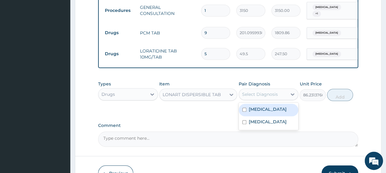
click at [272, 117] on div "Malaria" at bounding box center [269, 110] width 60 height 13
checkbox input "true"
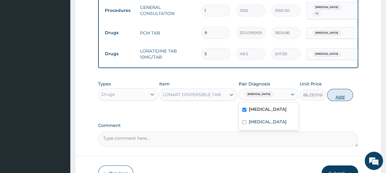
click at [340, 101] on button "Add" at bounding box center [340, 95] width 26 height 12
type input "0"
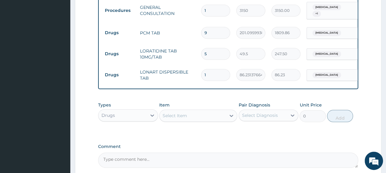
type input "12"
type input "1034.78"
type input "12"
click at [117, 121] on div "Drugs" at bounding box center [123, 116] width 48 height 10
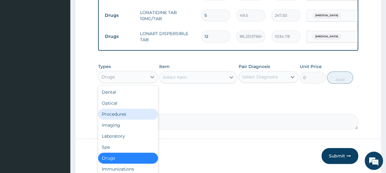
scroll to position [308, 0]
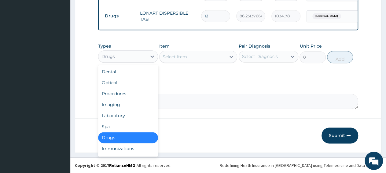
click at [123, 137] on div "Drugs" at bounding box center [128, 137] width 60 height 11
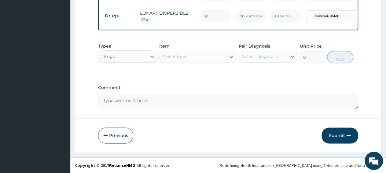
click at [119, 58] on div "Drugs" at bounding box center [123, 57] width 48 height 10
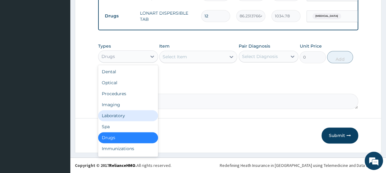
click at [127, 117] on div "Laboratory" at bounding box center [128, 115] width 60 height 11
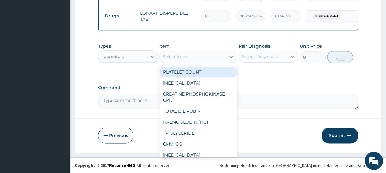
click at [199, 62] on div "Select Item" at bounding box center [193, 57] width 66 height 10
paste input "Malaria Parasite"
type input "Malaria Parasite"
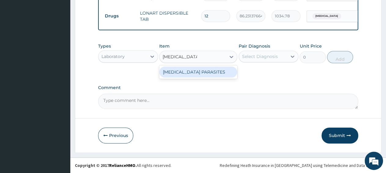
click at [199, 75] on div "MALARIA PARASITES" at bounding box center [198, 72] width 78 height 11
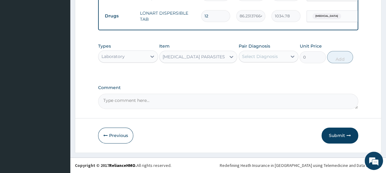
type input "2500"
click at [255, 52] on div "Select Diagnosis" at bounding box center [269, 57] width 60 height 12
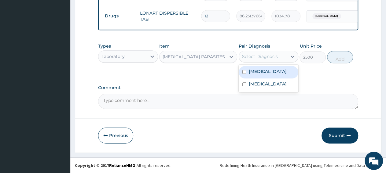
click at [270, 75] on div "Malaria" at bounding box center [269, 72] width 60 height 13
checkbox input "true"
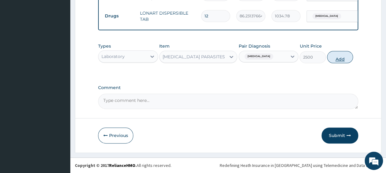
click at [350, 62] on button "Add" at bounding box center [340, 57] width 26 height 12
type input "0"
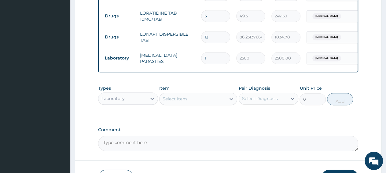
scroll to position [330, 0]
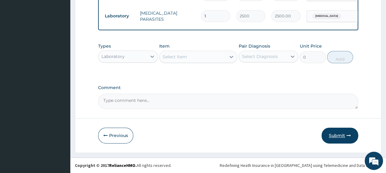
click at [337, 136] on button "Submit" at bounding box center [340, 136] width 37 height 16
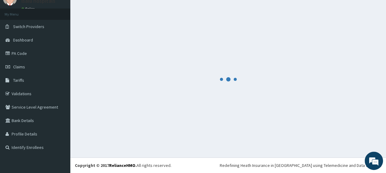
scroll to position [26, 0]
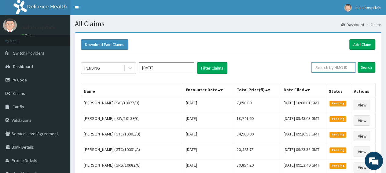
paste input "ENP/11903/C"
type input "ENP/11903/C"
click at [364, 71] on input "Search" at bounding box center [367, 67] width 18 height 10
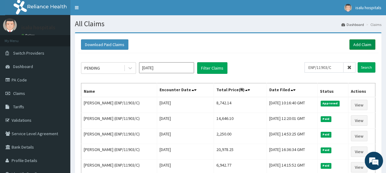
click at [355, 46] on link "Add Claim" at bounding box center [363, 44] width 26 height 10
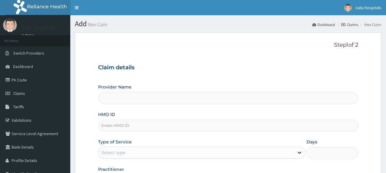
scroll to position [32, 0]
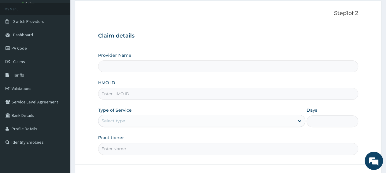
paste input "EOE/10009/A"
type input "EOE/10009/A"
click at [141, 119] on div "Select type" at bounding box center [196, 121] width 195 height 10
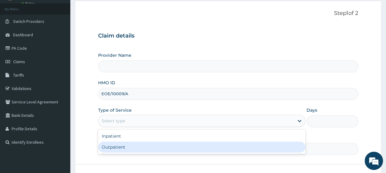
click at [129, 149] on div "Outpatient" at bounding box center [201, 147] width 207 height 11
type input "1"
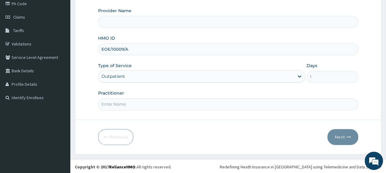
scroll to position [0, 0]
paste input "[PERSON_NAME]"
type input "[PERSON_NAME]"
click at [342, 139] on button "Next" at bounding box center [343, 137] width 31 height 16
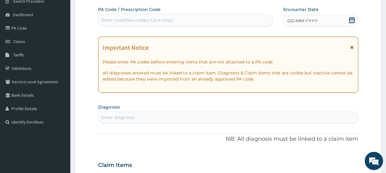
scroll to position [45, 0]
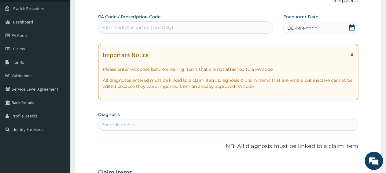
click at [353, 28] on icon at bounding box center [352, 27] width 6 height 6
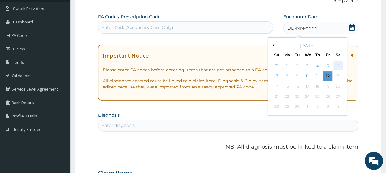
click at [340, 69] on div "6" at bounding box center [338, 65] width 9 height 9
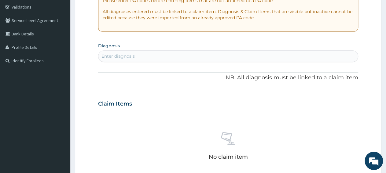
scroll to position [140, 0]
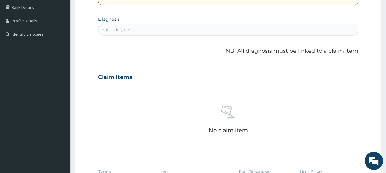
click at [149, 30] on div "Enter diagnosis" at bounding box center [229, 30] width 260 height 10
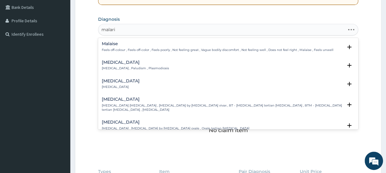
type input "[MEDICAL_DATA]"
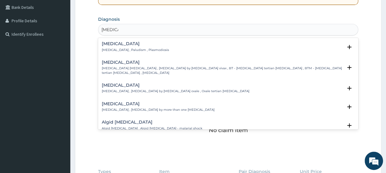
click at [128, 48] on p "[MEDICAL_DATA] , Paludism , Plasmodiosis" at bounding box center [135, 50] width 67 height 4
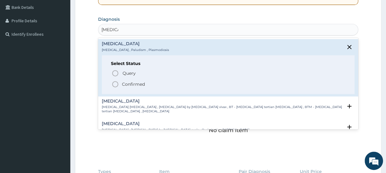
click at [138, 83] on p "Confirmed" at bounding box center [133, 84] width 23 height 6
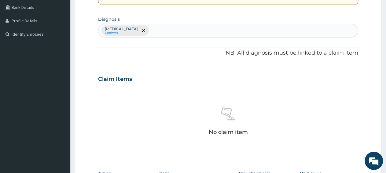
click at [178, 31] on div "[MEDICAL_DATA] Confirmed" at bounding box center [229, 30] width 260 height 13
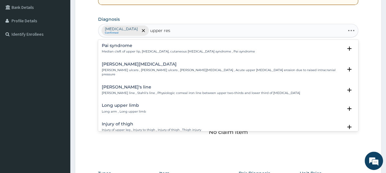
type input "upper resp"
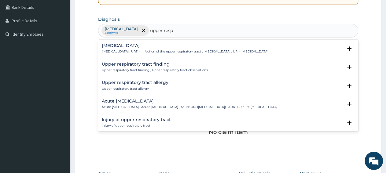
click at [147, 47] on h4 "[MEDICAL_DATA]" at bounding box center [185, 45] width 167 height 5
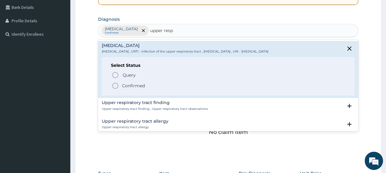
click at [132, 87] on p "Confirmed" at bounding box center [133, 86] width 23 height 6
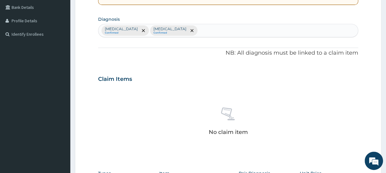
click at [214, 30] on div "[MEDICAL_DATA] Confirmed [MEDICAL_DATA] Confirmed" at bounding box center [229, 30] width 260 height 13
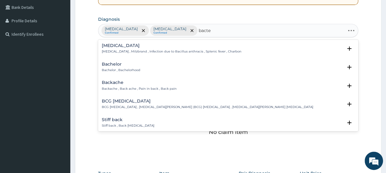
type input "bacter"
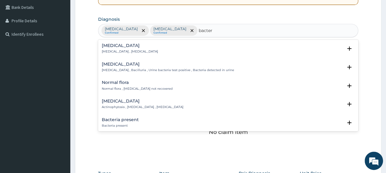
click at [121, 50] on p "[MEDICAL_DATA] , [MEDICAL_DATA]" at bounding box center [130, 52] width 56 height 4
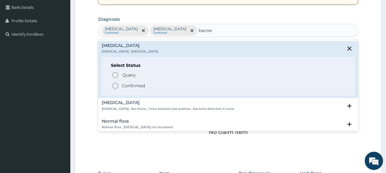
click at [141, 86] on p "Confirmed" at bounding box center [133, 86] width 23 height 6
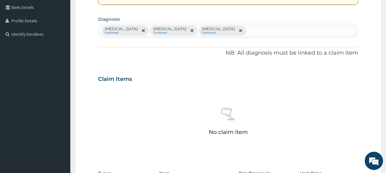
scroll to position [266, 0]
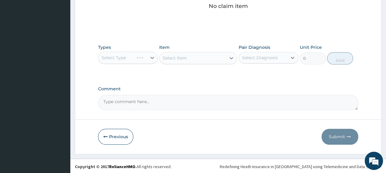
click at [123, 57] on div "Select Type" at bounding box center [128, 58] width 60 height 12
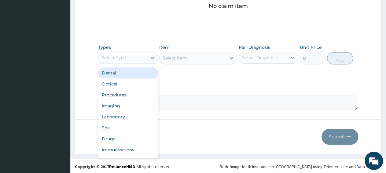
click at [128, 59] on div "Select Type" at bounding box center [123, 58] width 48 height 10
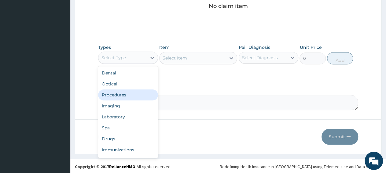
click at [121, 96] on div "Procedures" at bounding box center [128, 95] width 60 height 11
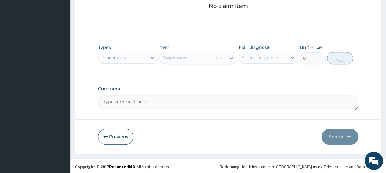
click at [183, 61] on div "Select Item" at bounding box center [198, 58] width 78 height 12
click at [183, 61] on div "Select Item" at bounding box center [193, 58] width 66 height 10
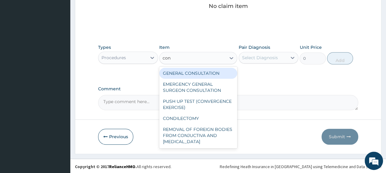
type input "cons"
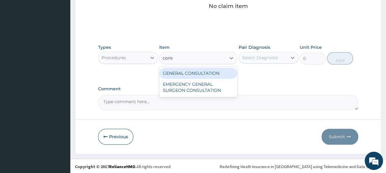
click at [202, 74] on div "GENERAL CONSULTATION" at bounding box center [198, 73] width 78 height 11
type input "3150"
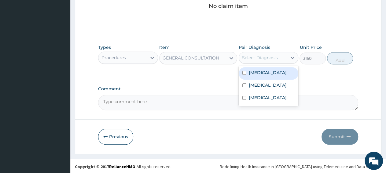
click at [261, 62] on div "Select Diagnosis" at bounding box center [263, 58] width 48 height 10
click at [265, 77] on div "[MEDICAL_DATA]" at bounding box center [269, 73] width 60 height 13
checkbox input "true"
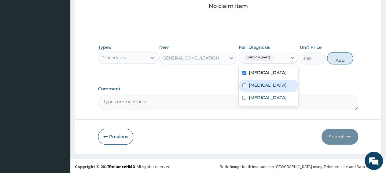
click at [267, 84] on label "[MEDICAL_DATA]" at bounding box center [268, 85] width 38 height 6
checkbox input "true"
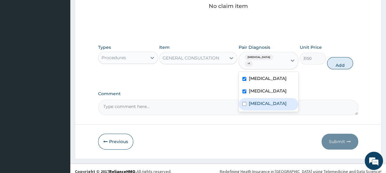
click at [266, 103] on label "[MEDICAL_DATA]" at bounding box center [268, 104] width 38 height 6
checkbox input "true"
click at [335, 60] on button "Add" at bounding box center [340, 63] width 26 height 12
type input "0"
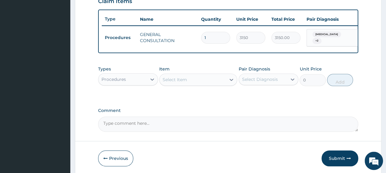
scroll to position [211, 0]
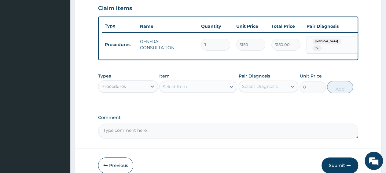
click at [132, 90] on div "Procedures" at bounding box center [123, 87] width 48 height 10
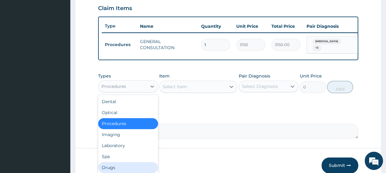
click at [121, 168] on div "Drugs" at bounding box center [128, 167] width 60 height 11
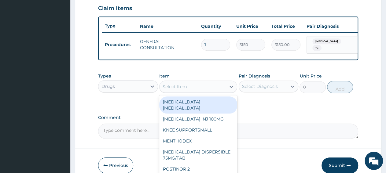
click at [190, 92] on div "Select Item" at bounding box center [193, 87] width 66 height 10
paste input "TUXIL D S"
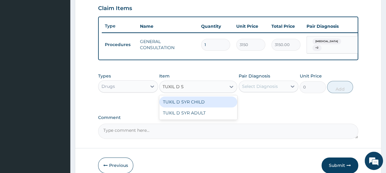
type input "TUXIL D S"
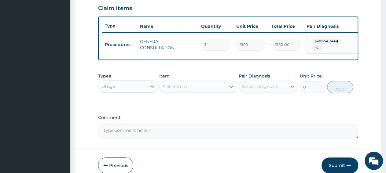
click at [181, 87] on div "Select Item" at bounding box center [175, 87] width 24 height 6
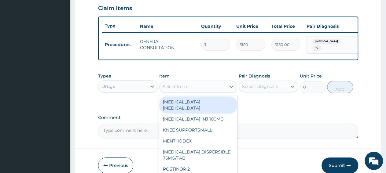
paste input "TUXIL D S"
type input "TUXIL D S"
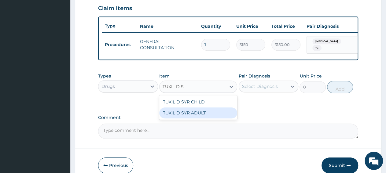
click at [188, 117] on div "TUXIL D SYR ADULT" at bounding box center [198, 113] width 78 height 11
type input "1397.088012695312"
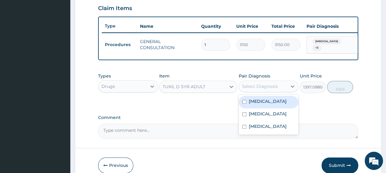
click at [254, 88] on div "Select Diagnosis" at bounding box center [260, 87] width 36 height 6
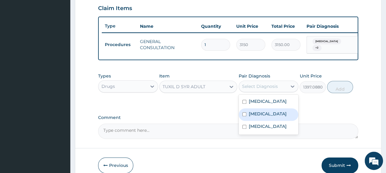
click at [263, 117] on label "[MEDICAL_DATA]" at bounding box center [268, 114] width 38 height 6
checkbox input "true"
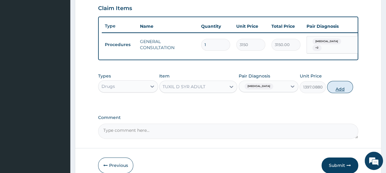
click at [334, 91] on button "Add" at bounding box center [340, 87] width 26 height 12
type input "0"
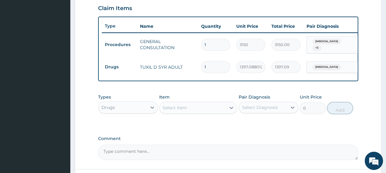
click at [194, 110] on div "Select Item" at bounding box center [193, 108] width 66 height 10
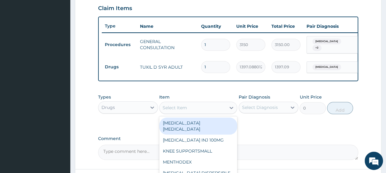
paste input "PCM TAB"
type input "PCM TAB"
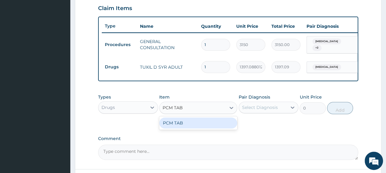
click at [193, 126] on div "PCM TAB" at bounding box center [198, 123] width 78 height 11
type input "201.0959930419922"
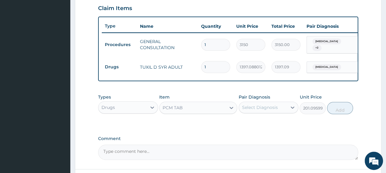
click at [253, 113] on div "Select Diagnosis" at bounding box center [263, 108] width 48 height 10
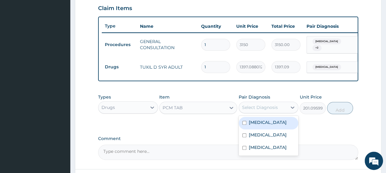
click at [263, 125] on label "[MEDICAL_DATA]" at bounding box center [268, 123] width 38 height 6
checkbox input "true"
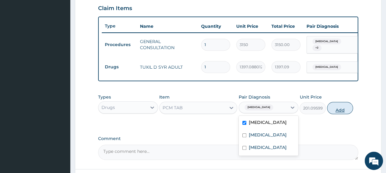
click at [339, 110] on button "Add" at bounding box center [340, 108] width 26 height 12
type input "0"
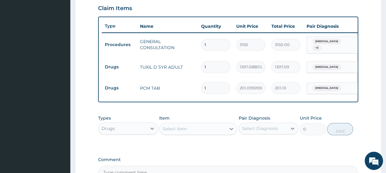
click at [214, 86] on input "1" at bounding box center [215, 88] width 29 height 12
type input "18"
type input "3619.73"
type input "18"
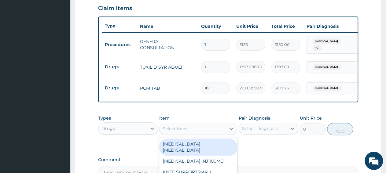
click at [187, 135] on div "Select Item" at bounding box center [198, 129] width 78 height 12
paste input "ARTEMETER [MEDICAL_DATA] 80/480 GVITHER"
type input "ARTEMETER [MEDICAL_DATA] 80/480 GVITHER"
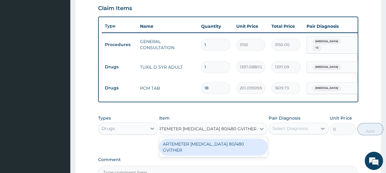
click at [192, 146] on div "ARTEMETER [MEDICAL_DATA] 80/480 GVITHER" at bounding box center [213, 147] width 108 height 17
type input "1472.177368164062"
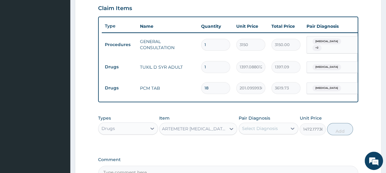
click at [251, 132] on div "Select Diagnosis" at bounding box center [260, 129] width 36 height 6
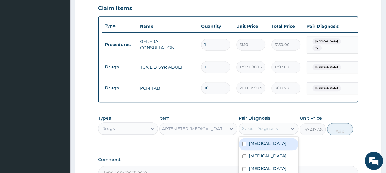
click at [271, 144] on div "[MEDICAL_DATA]" at bounding box center [269, 144] width 60 height 13
checkbox input "true"
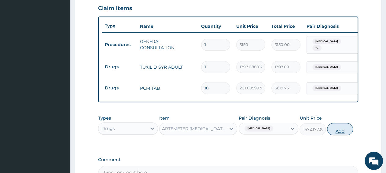
click at [346, 133] on button "Add" at bounding box center [340, 129] width 26 height 12
type input "0"
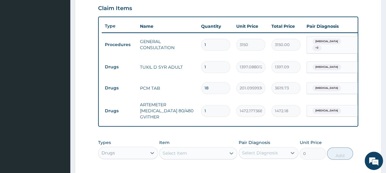
click at [211, 106] on input "1" at bounding box center [215, 111] width 29 height 12
type input "0.00"
type input "6"
type input "8833.06"
type input "6"
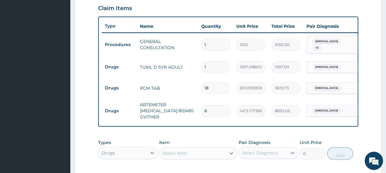
click at [371, 115] on form "Step 2 of 2 PA Code / Prescription Code Enter Code(Secondary Care Only) Encount…" at bounding box center [228, 35] width 307 height 429
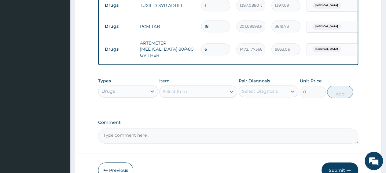
scroll to position [275, 0]
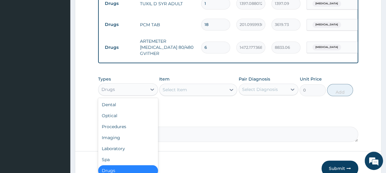
click at [119, 94] on div "Drugs" at bounding box center [123, 90] width 48 height 10
click at [129, 152] on div "Laboratory" at bounding box center [128, 148] width 60 height 11
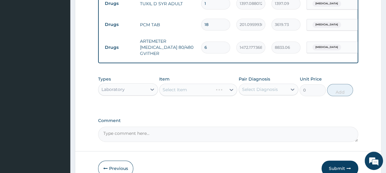
click at [189, 95] on div "Select Item" at bounding box center [198, 90] width 78 height 12
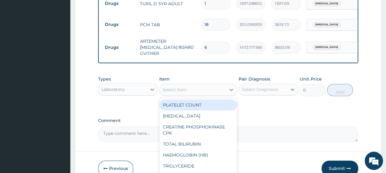
click at [189, 95] on div "Select Item" at bounding box center [193, 90] width 66 height 10
paste input "[MEDICAL_DATA]"
type input "[MEDICAL_DATA]"
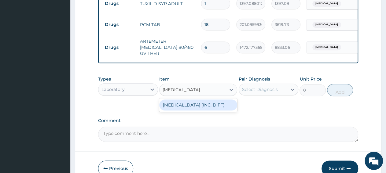
click at [195, 107] on div "[MEDICAL_DATA] (INC. DIFF)" at bounding box center [198, 105] width 78 height 11
type input "4341.60009765625"
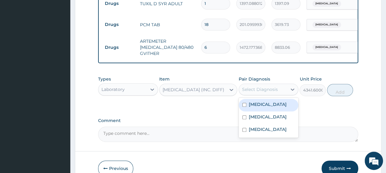
click at [269, 93] on div "Select Diagnosis" at bounding box center [260, 90] width 36 height 6
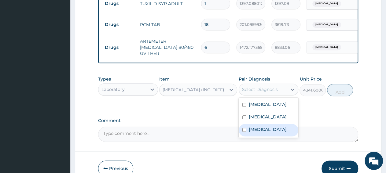
click at [268, 133] on label "[MEDICAL_DATA]" at bounding box center [268, 130] width 38 height 6
checkbox input "true"
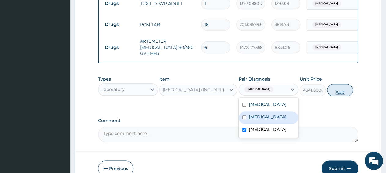
click at [344, 96] on button "Add" at bounding box center [340, 90] width 26 height 12
type input "0"
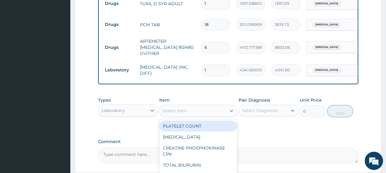
click at [175, 114] on div "Select Item" at bounding box center [175, 111] width 24 height 6
paste input "[MEDICAL_DATA] Parasites("
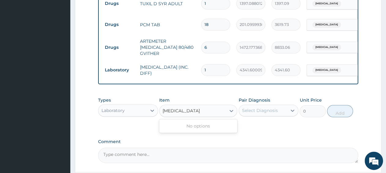
type input "[MEDICAL_DATA] Parasites"
click at [190, 127] on div "[MEDICAL_DATA] PARASITES" at bounding box center [198, 126] width 78 height 11
type input "2500"
click at [246, 113] on div "Select Diagnosis" at bounding box center [260, 111] width 36 height 6
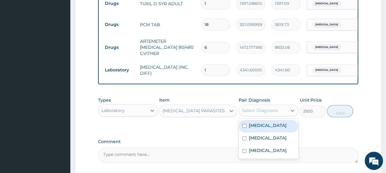
click at [255, 129] on label "[MEDICAL_DATA]" at bounding box center [268, 126] width 38 height 6
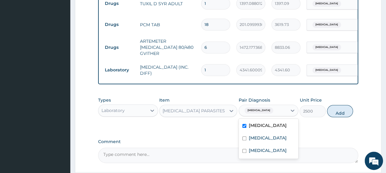
checkbox input "true"
click at [334, 115] on button "Add" at bounding box center [340, 111] width 26 height 12
type input "0"
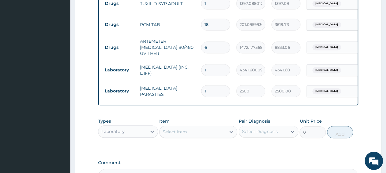
scroll to position [338, 0]
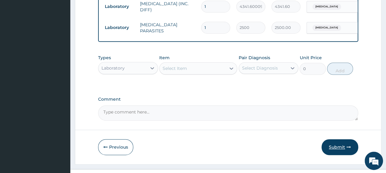
click at [340, 151] on button "Submit" at bounding box center [340, 147] width 37 height 16
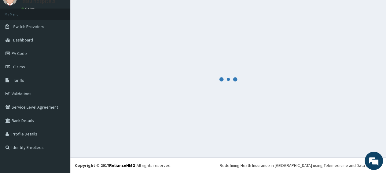
scroll to position [26, 0]
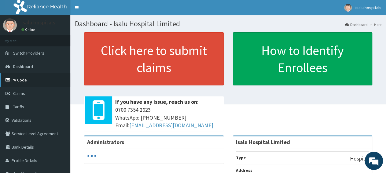
click at [18, 77] on link "PA Code" at bounding box center [35, 79] width 70 height 13
click at [17, 95] on span "Claims" at bounding box center [19, 94] width 12 height 6
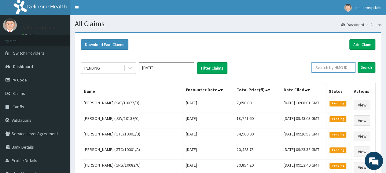
paste input "EOE/10009/A"
type input "EOE/10009/A"
click at [364, 68] on input "Search" at bounding box center [367, 67] width 18 height 10
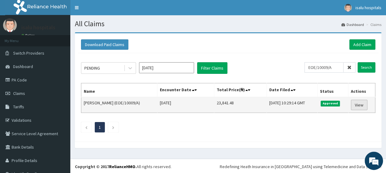
click at [354, 105] on link "View" at bounding box center [359, 105] width 17 height 10
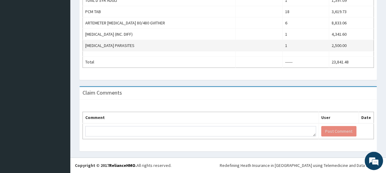
scroll to position [236, 0]
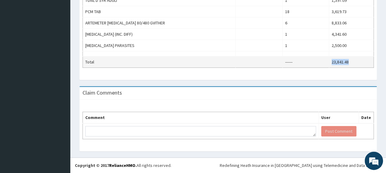
drag, startPoint x: 331, startPoint y: 59, endPoint x: 353, endPoint y: 59, distance: 21.4
click at [353, 59] on td "23,841.48" at bounding box center [351, 62] width 45 height 11
copy td "23,841.48"
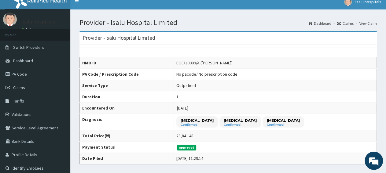
scroll to position [0, 0]
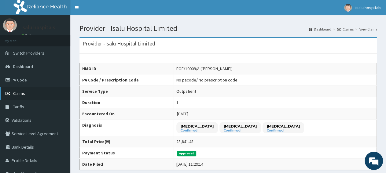
click at [30, 96] on link "Claims" at bounding box center [35, 93] width 70 height 13
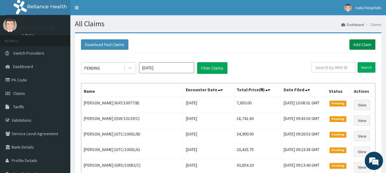
click at [366, 47] on link "Add Claim" at bounding box center [363, 44] width 26 height 10
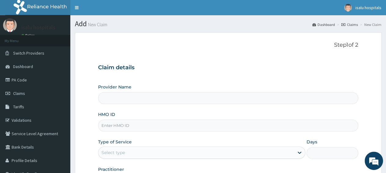
type input "Isalu Hospital Limited"
paste input "EYS/10009/A"
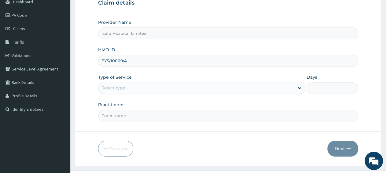
scroll to position [76, 0]
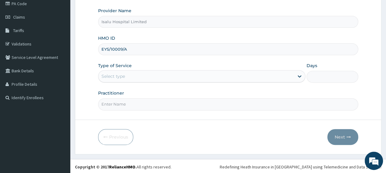
type input "EYS/10009/A"
click at [123, 75] on div "Select type" at bounding box center [114, 76] width 24 height 6
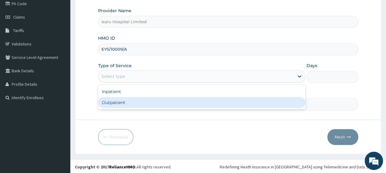
click at [126, 103] on div "Outpatient" at bounding box center [201, 102] width 207 height 11
type input "1"
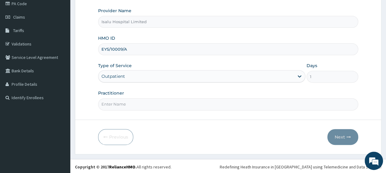
scroll to position [0, 0]
paste input "[PERSON_NAME]"
type input "[PERSON_NAME]"
click at [339, 136] on button "Next" at bounding box center [343, 137] width 31 height 16
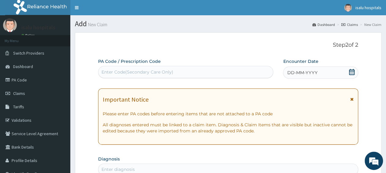
click at [156, 71] on div "Enter Code(Secondary Care Only)" at bounding box center [138, 72] width 72 height 6
paste input "PA/359557"
type input "PA/359557"
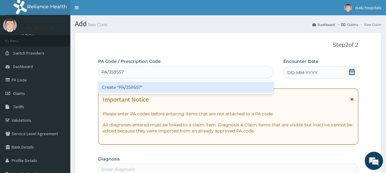
click at [161, 90] on div "Create "PA/359557"" at bounding box center [185, 87] width 175 height 11
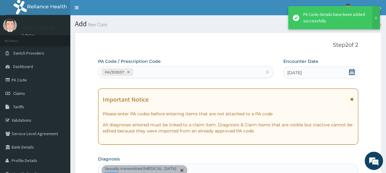
scroll to position [167, 0]
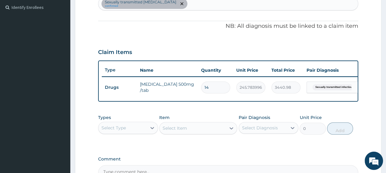
click at [113, 129] on div "Select Type" at bounding box center [123, 128] width 48 height 10
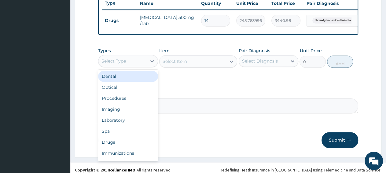
scroll to position [243, 0]
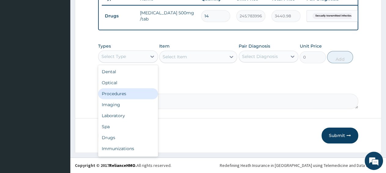
click at [123, 93] on div "Procedures" at bounding box center [128, 93] width 60 height 11
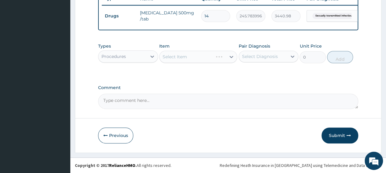
click at [187, 61] on div "Select Item" at bounding box center [198, 57] width 78 height 12
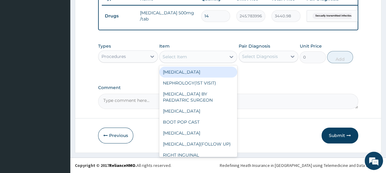
click at [204, 58] on div "Select Item" at bounding box center [193, 57] width 66 height 10
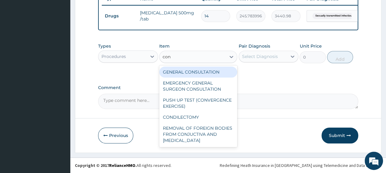
type input "cons"
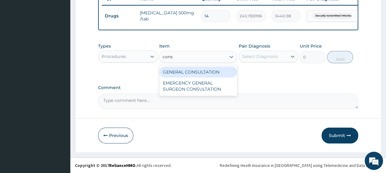
click at [216, 73] on div "GENERAL CONSULTATION" at bounding box center [198, 72] width 78 height 11
type input "3150"
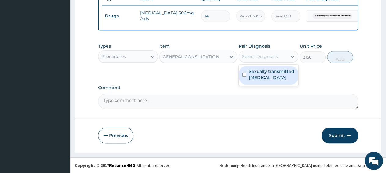
click at [261, 59] on div "Select Diagnosis" at bounding box center [260, 57] width 36 height 6
click at [262, 77] on label "Sexually transmitted [MEDICAL_DATA]" at bounding box center [272, 75] width 46 height 12
checkbox input "true"
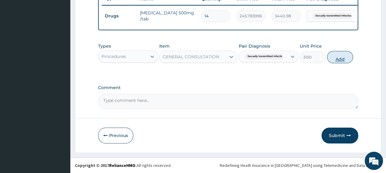
click at [342, 59] on button "Add" at bounding box center [340, 57] width 26 height 12
type input "0"
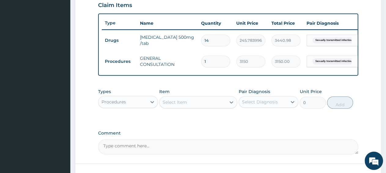
scroll to position [179, 0]
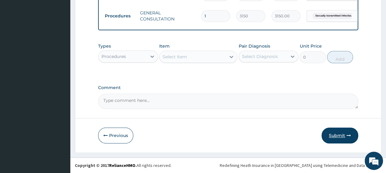
click at [330, 143] on button "Submit" at bounding box center [340, 136] width 37 height 16
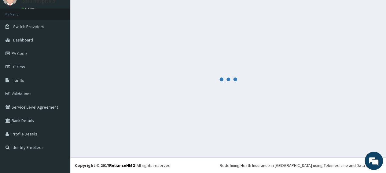
scroll to position [26, 0]
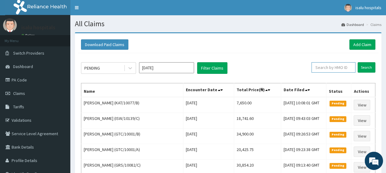
paste input "PA/359557"
drag, startPoint x: 333, startPoint y: 67, endPoint x: 306, endPoint y: 69, distance: 27.3
click at [306, 69] on input "PA/359557" at bounding box center [324, 67] width 39 height 10
paste input "EYS/10009/A"
type input "EYS/10009/A"
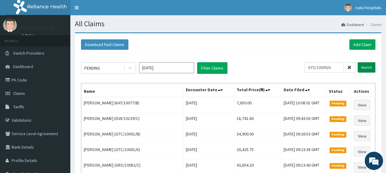
click at [367, 69] on input "Search" at bounding box center [367, 67] width 18 height 10
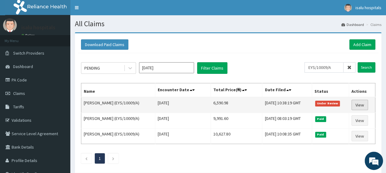
click at [364, 106] on link "View" at bounding box center [360, 105] width 17 height 10
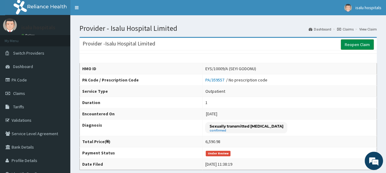
click at [356, 47] on link "Reopen Claim" at bounding box center [357, 44] width 33 height 10
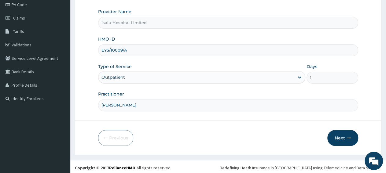
scroll to position [76, 0]
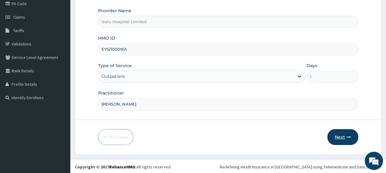
click at [344, 134] on button "Next" at bounding box center [343, 137] width 31 height 16
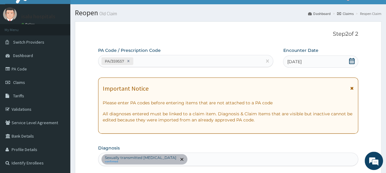
scroll to position [0, 0]
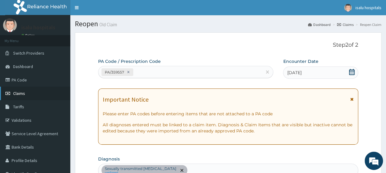
click at [24, 94] on span "Claims" at bounding box center [19, 94] width 12 height 6
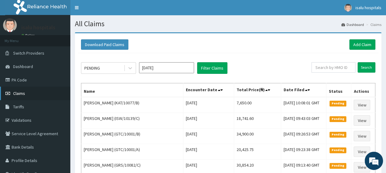
click at [33, 94] on link "Claims" at bounding box center [35, 93] width 70 height 13
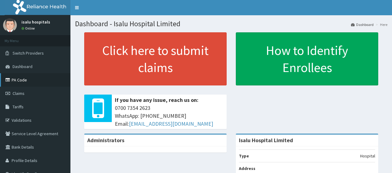
click at [11, 81] on icon at bounding box center [9, 80] width 6 height 4
click at [23, 98] on link "Claims" at bounding box center [35, 93] width 70 height 13
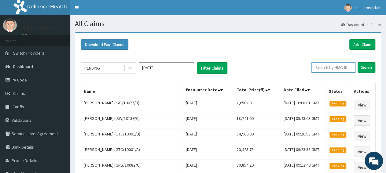
paste input "FBL/10179/A"
type input "FBL/10179/A"
click at [364, 70] on input "Search" at bounding box center [367, 67] width 18 height 10
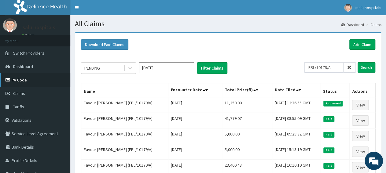
click at [26, 81] on link "PA Code" at bounding box center [35, 79] width 70 height 13
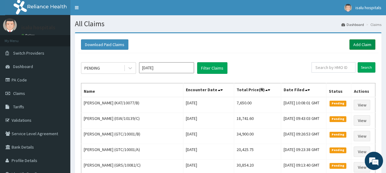
click at [358, 47] on link "Add Claim" at bounding box center [363, 44] width 26 height 10
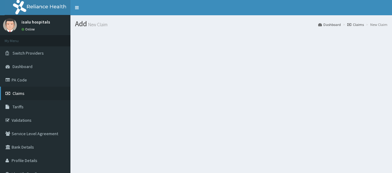
click at [28, 96] on link "Claims" at bounding box center [35, 93] width 70 height 13
click at [23, 95] on span "Claims" at bounding box center [19, 94] width 12 height 6
click at [20, 81] on link "PA Code" at bounding box center [35, 79] width 70 height 13
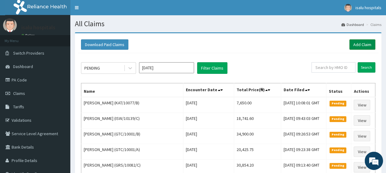
click at [368, 46] on link "Add Claim" at bounding box center [363, 44] width 26 height 10
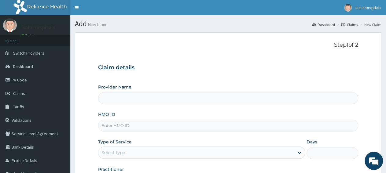
type input "Isalu Hospital Limited"
paste input "FBL/10179/A"
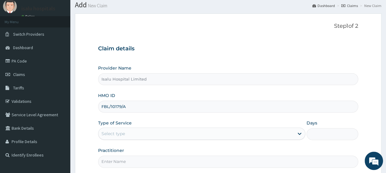
scroll to position [32, 0]
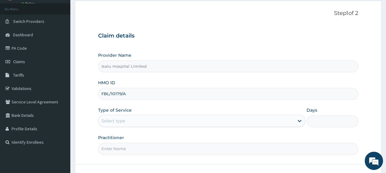
type input "FBL/10179/A"
click at [132, 120] on div "Select type" at bounding box center [196, 121] width 195 height 10
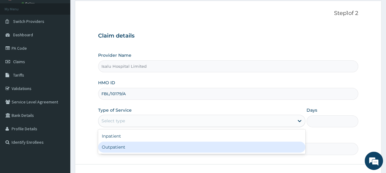
click at [131, 147] on div "Outpatient" at bounding box center [201, 147] width 207 height 11
type input "1"
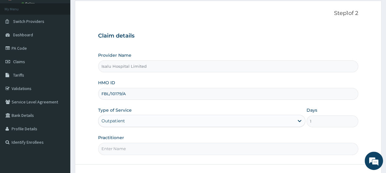
scroll to position [0, 0]
paste input "Sangobiyi Temitope"
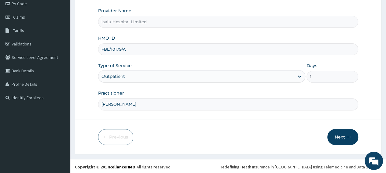
type input "Sangobiyi Temitope"
click at [344, 138] on button "Next" at bounding box center [343, 137] width 31 height 16
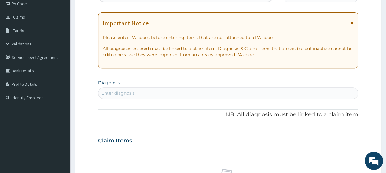
scroll to position [0, 0]
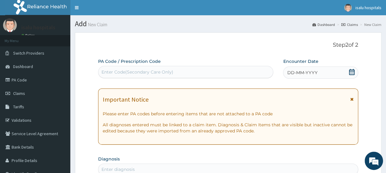
click at [193, 71] on div "Enter Code(Secondary Care Only)" at bounding box center [186, 72] width 175 height 10
paste input "PA/A3E4D8"
type input "PA/A3E4D8"
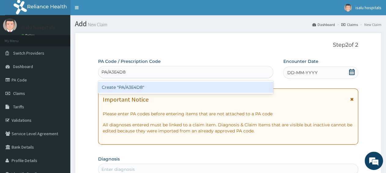
click at [199, 92] on div "Create "PA/A3E4D8"" at bounding box center [185, 87] width 175 height 11
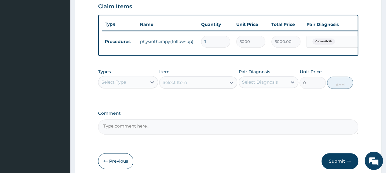
scroll to position [243, 0]
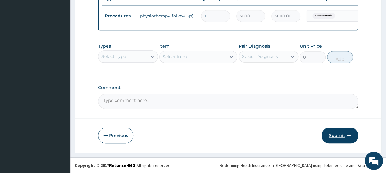
click at [344, 138] on button "Submit" at bounding box center [340, 136] width 37 height 16
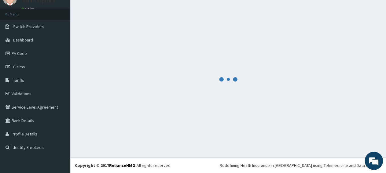
scroll to position [26, 0]
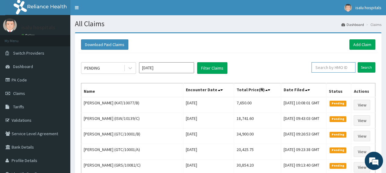
paste input "FBL/10179/A"
click at [368, 70] on input "Search" at bounding box center [367, 67] width 18 height 10
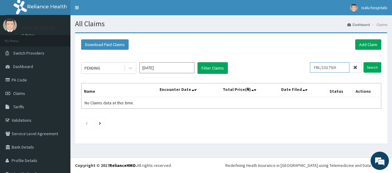
click at [313, 66] on input "FBL/10179/A" at bounding box center [329, 67] width 39 height 10
type input "FBL/10179/A"
click at [369, 71] on input "Search" at bounding box center [372, 67] width 18 height 10
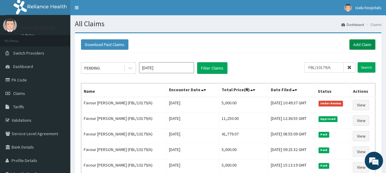
click at [363, 47] on link "Add Claim" at bounding box center [363, 44] width 26 height 10
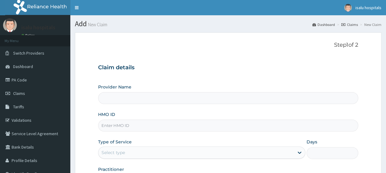
type input "Isalu Hospital Limited"
paste input "FMP/10332/A"
type input "FMP/10332/A"
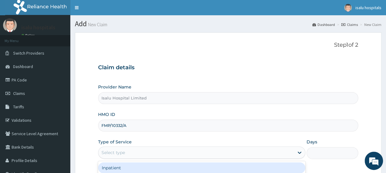
click at [149, 153] on div "Select type" at bounding box center [196, 153] width 195 height 10
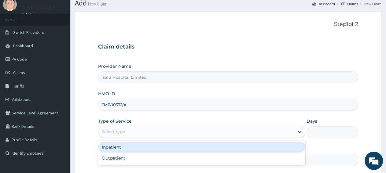
scroll to position [32, 0]
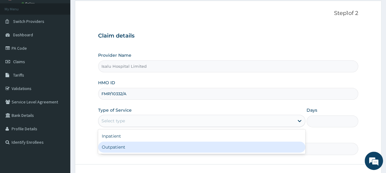
click at [137, 148] on div "Outpatient" at bounding box center [201, 147] width 207 height 11
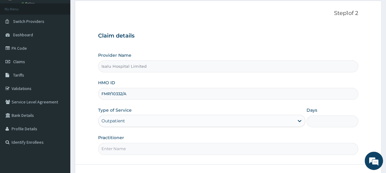
type input "1"
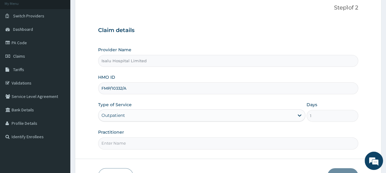
scroll to position [76, 0]
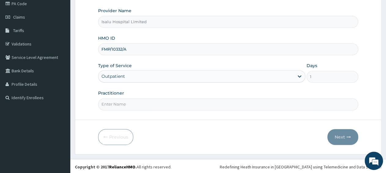
paste input "[PERSON_NAME]"
click at [144, 106] on input "[PERSON_NAME]" at bounding box center [228, 105] width 260 height 12
type input "[PERSON_NAME]"
click at [342, 136] on button "Next" at bounding box center [343, 137] width 31 height 16
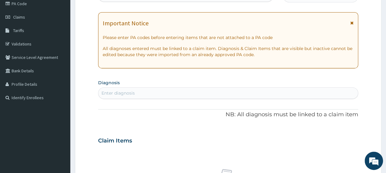
scroll to position [13, 0]
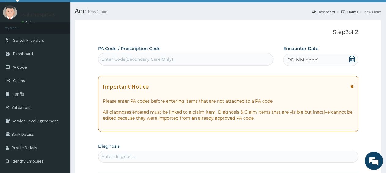
click at [183, 61] on div "Enter Code(Secondary Care Only)" at bounding box center [186, 59] width 175 height 10
paste input "PA/DAD820"
type input "PA/DAD820"
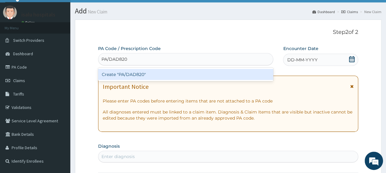
click at [173, 75] on div "Create "PA/DAD820"" at bounding box center [185, 74] width 175 height 11
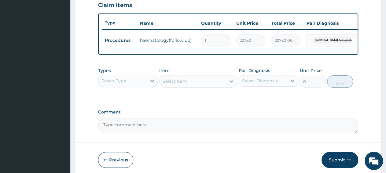
scroll to position [243, 0]
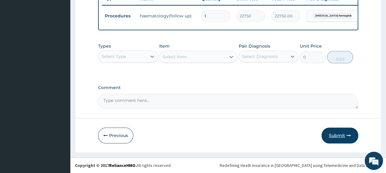
click at [346, 139] on button "Submit" at bounding box center [340, 136] width 37 height 16
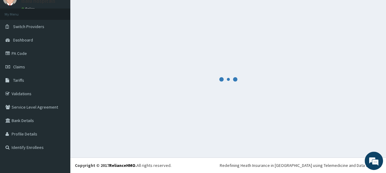
scroll to position [26, 0]
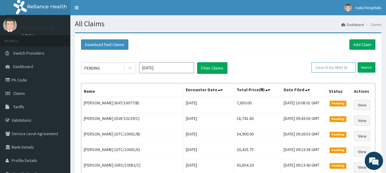
paste input "FMP/10332/A"
click at [373, 70] on input "Search" at bounding box center [367, 67] width 18 height 10
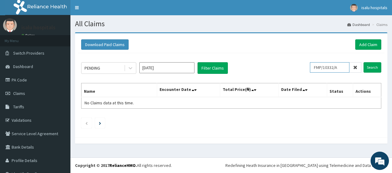
click at [313, 66] on input "FMP/10332/A" at bounding box center [329, 67] width 39 height 10
type input "FMP/10332/A"
click at [370, 70] on input "Search" at bounding box center [372, 67] width 18 height 10
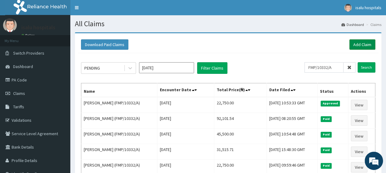
click at [364, 43] on link "Add Claim" at bounding box center [363, 44] width 26 height 10
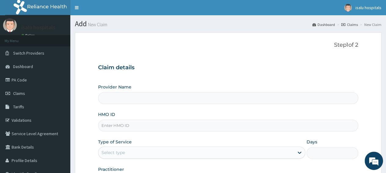
paste input "FMP/10443/A"
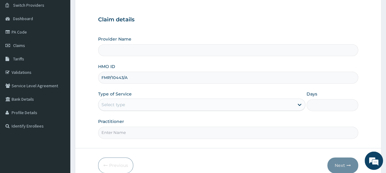
scroll to position [64, 0]
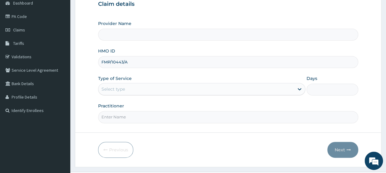
type input "FMP/10443/A"
click at [142, 90] on div "Select type" at bounding box center [196, 89] width 195 height 10
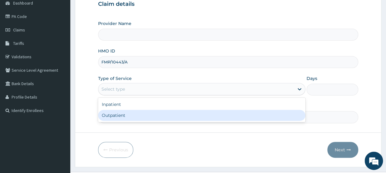
click at [149, 118] on div "Outpatient" at bounding box center [201, 115] width 207 height 11
type input "1"
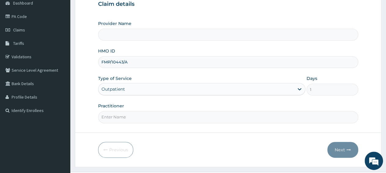
scroll to position [0, 0]
paste input "Dr Oluwafemi Ojo"
type input "[PERSON_NAME]"
click at [344, 150] on button "Next" at bounding box center [343, 150] width 31 height 16
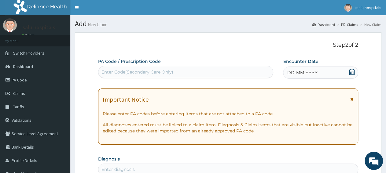
click at [192, 71] on div "Enter Code(Secondary Care Only)" at bounding box center [186, 72] width 175 height 10
paste input "PA/401F3C"
type input "PA/401F3C"
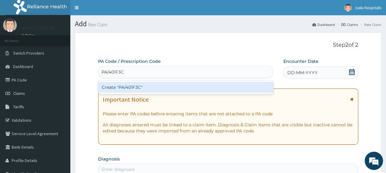
click at [191, 87] on div "Create "PA/401F3C"" at bounding box center [185, 87] width 175 height 11
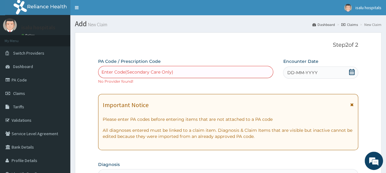
click at [158, 71] on div "Enter Code(Secondary Care Only)" at bounding box center [138, 72] width 72 height 6
paste input "PA/F15694"
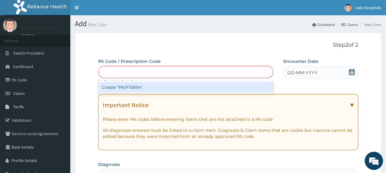
type input "PA/F15694"
click at [154, 92] on div "Create "PA/F15694"" at bounding box center [185, 87] width 175 height 11
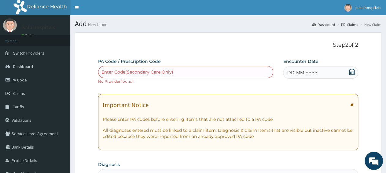
click at [193, 73] on div "Enter Code(Secondary Care Only)" at bounding box center [186, 72] width 175 height 10
paste input "PA/75EF4D"
type input "PA/75EF4D"
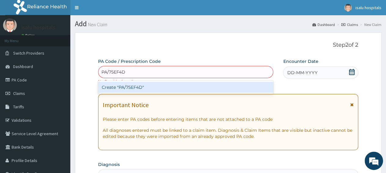
click at [191, 89] on div "Create "PA/75EF4D"" at bounding box center [185, 87] width 175 height 11
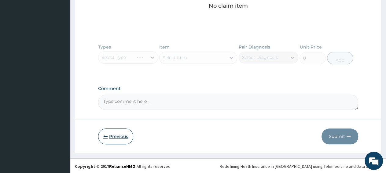
click at [112, 138] on button "Previous" at bounding box center [115, 137] width 35 height 16
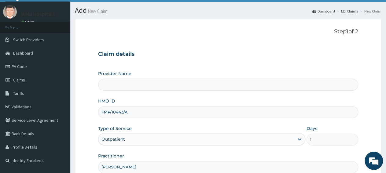
scroll to position [13, 0]
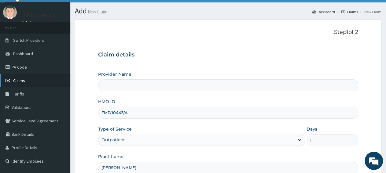
click at [23, 79] on span "Claims" at bounding box center [19, 81] width 12 height 6
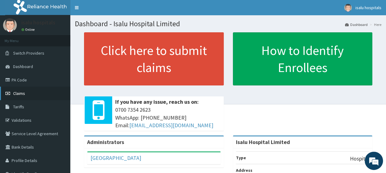
click at [28, 95] on link "Claims" at bounding box center [35, 93] width 70 height 13
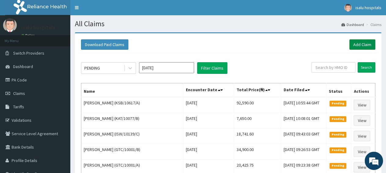
click at [360, 45] on link "Add Claim" at bounding box center [363, 44] width 26 height 10
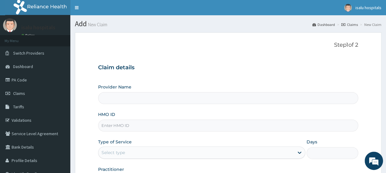
type input "Isalu Hospital Limited"
paste input "FMP/10443/A"
type input "FMP/10443/A"
click at [141, 154] on div "Select type" at bounding box center [196, 153] width 195 height 10
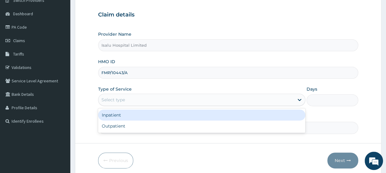
scroll to position [76, 0]
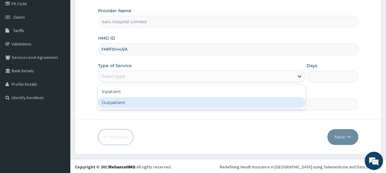
click at [132, 98] on div "Outpatient" at bounding box center [201, 102] width 207 height 11
type input "1"
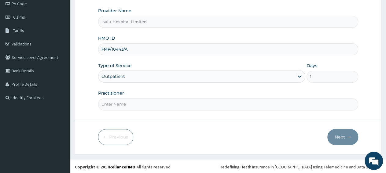
scroll to position [0, 0]
paste input "Dr Oluwafemi Ojo"
type input "Dr Oluwafemi Ojo"
click at [348, 145] on form "Step 1 of 2 Claim details Provider Name Isalu Hospital Limited HMO ID FMP/10443…" at bounding box center [228, 55] width 307 height 199
click at [343, 136] on button "Next" at bounding box center [343, 137] width 31 height 16
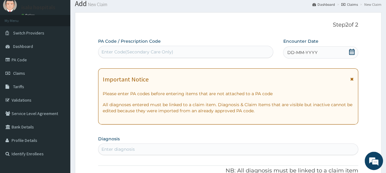
scroll to position [13, 0]
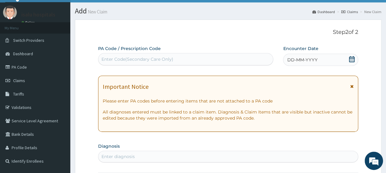
click at [165, 61] on div "Enter Code(Secondary Care Only)" at bounding box center [138, 59] width 72 height 6
paste input "PA/401F3C"
type input "PA/401F3C"
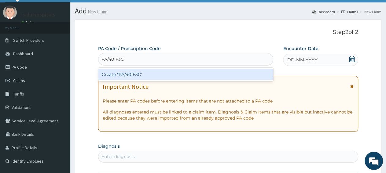
click at [166, 69] on div "Create "PA/401F3C"" at bounding box center [185, 74] width 175 height 13
click at [169, 74] on div "Create "PA/401F3C"" at bounding box center [185, 74] width 175 height 11
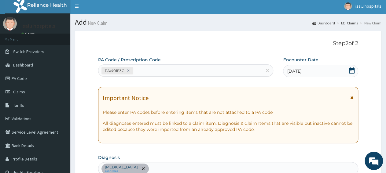
scroll to position [0, 0]
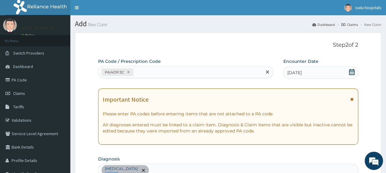
click at [156, 68] on div "PA/401F3C" at bounding box center [181, 72] width 164 height 10
paste input "PA/F15694"
type input "PA/F15694"
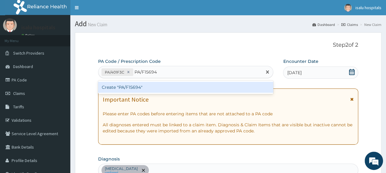
click at [159, 89] on div "Create "PA/F15694"" at bounding box center [185, 87] width 175 height 11
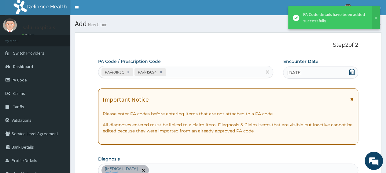
scroll to position [167, 0]
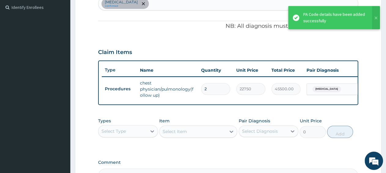
click at [213, 89] on input "2" at bounding box center [215, 89] width 29 height 12
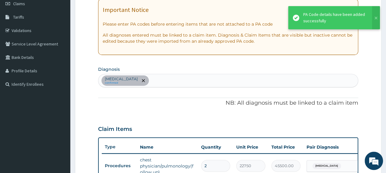
scroll to position [40, 0]
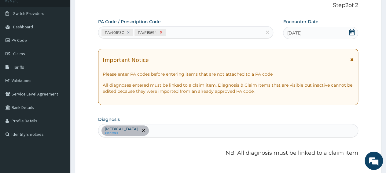
click at [163, 33] on icon at bounding box center [161, 32] width 4 height 4
type input "1"
type input "22750.00"
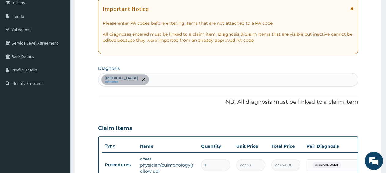
scroll to position [19, 0]
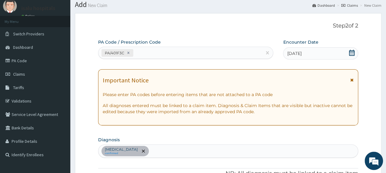
click at [194, 52] on div "PA/401F3C" at bounding box center [181, 53] width 164 height 10
paste input "PA/75EF4D"
type input "PA/75EF4D"
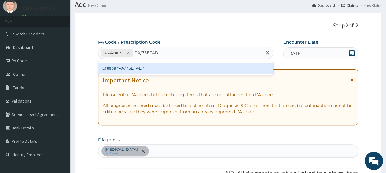
click at [206, 68] on div "Create "PA/75EF4D"" at bounding box center [185, 68] width 175 height 11
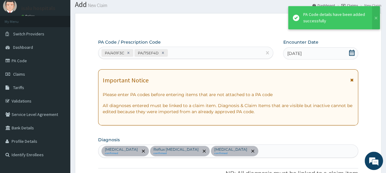
scroll to position [210, 0]
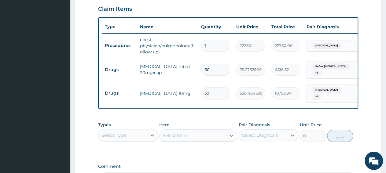
type input "3"
type input "1879.39"
type input "0.00"
type input "1"
type input "626.46"
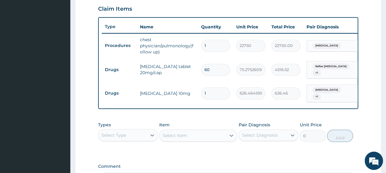
type input "14"
type input "8770.50"
type input "14"
click at [221, 64] on input "60" at bounding box center [215, 70] width 29 height 12
type input "6"
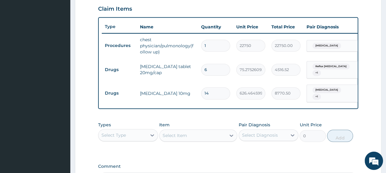
type input "451.65"
type input "0.00"
type input "2"
type input "150.55"
type input "28"
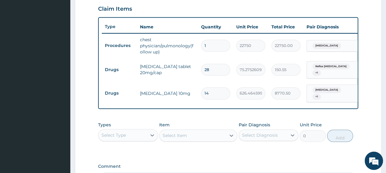
type input "2107.71"
type input "28"
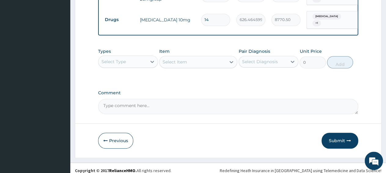
scroll to position [288, 0]
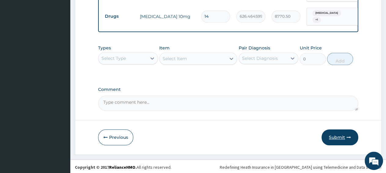
click at [347, 139] on button "Submit" at bounding box center [340, 138] width 37 height 16
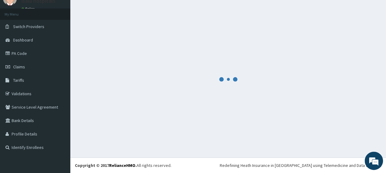
scroll to position [26, 0]
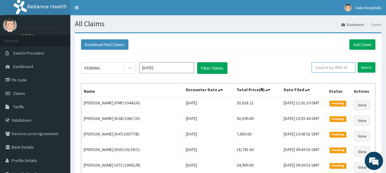
paste input "FMP/10443/A"
type input "FMP/10443/A"
click at [367, 69] on input "Search" at bounding box center [367, 67] width 18 height 10
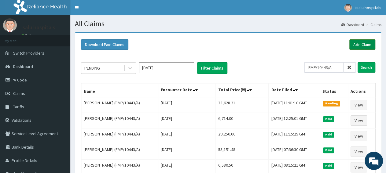
click at [357, 43] on link "Add Claim" at bounding box center [363, 44] width 26 height 10
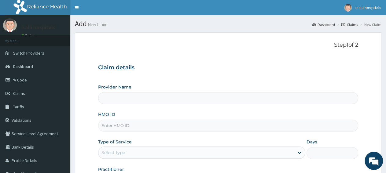
type input "Isalu Hospital Limited"
paste input "GBI/10069/B"
type input "GBI/10069/B"
click at [139, 152] on div "Select type" at bounding box center [196, 153] width 195 height 10
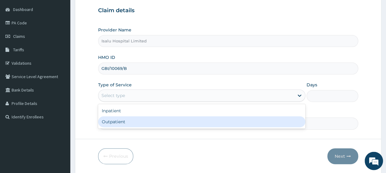
scroll to position [64, 0]
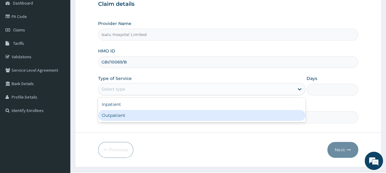
click at [134, 115] on div "Outpatient" at bounding box center [201, 115] width 207 height 11
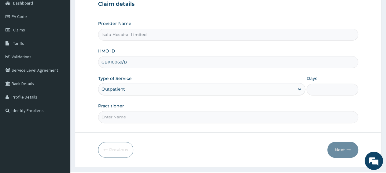
type input "1"
paste input "LATEEFAT AYODELE"
type input "LATEEFAT AYODELE"
click at [347, 152] on button "Next" at bounding box center [343, 150] width 31 height 16
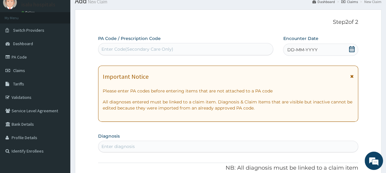
scroll to position [0, 0]
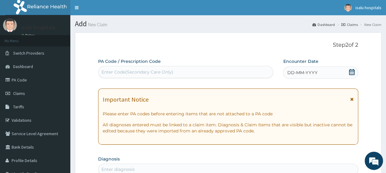
click at [181, 74] on div "Enter Code(Secondary Care Only)" at bounding box center [186, 72] width 175 height 10
paste input "PA/95E57C"
type input "PA/95E57C"
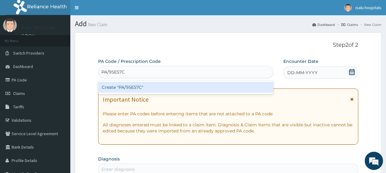
click at [181, 88] on div "Create "PA/95E57C"" at bounding box center [185, 87] width 175 height 11
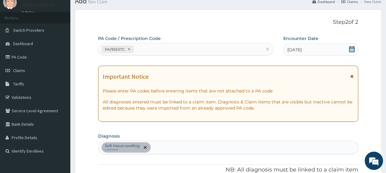
scroll to position [8, 0]
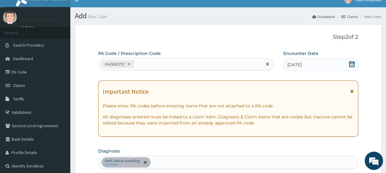
click at [173, 64] on div "PA/95E57C" at bounding box center [181, 64] width 164 height 10
paste input "PA/63F31D"
type input "PA/63F31D"
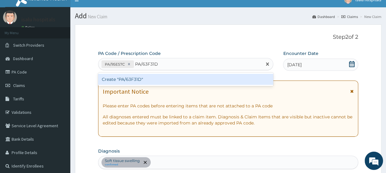
click at [172, 77] on div "Create "PA/63F31D"" at bounding box center [185, 79] width 175 height 11
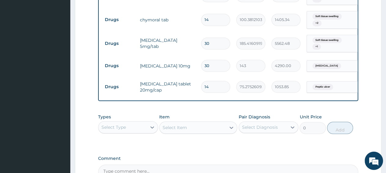
scroll to position [312, 0]
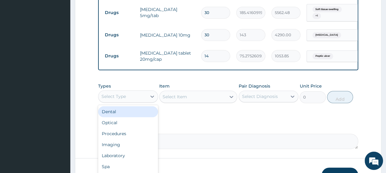
click at [126, 101] on div "Select Type" at bounding box center [123, 97] width 48 height 10
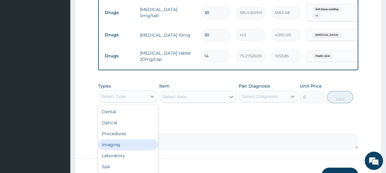
scroll to position [21, 0]
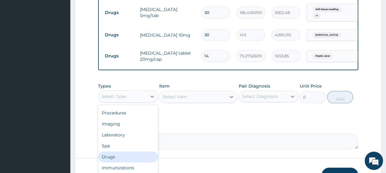
click at [139, 161] on div "Drugs" at bounding box center [128, 157] width 60 height 11
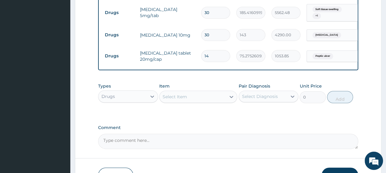
click at [188, 101] on div "Select Item" at bounding box center [193, 97] width 66 height 10
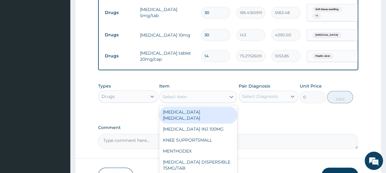
type input "z"
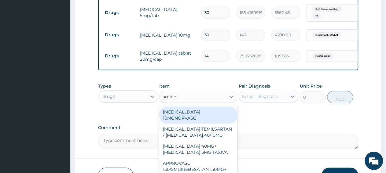
type input "amlodi"
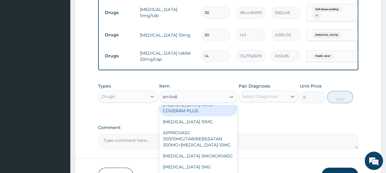
scroll to position [122, 0]
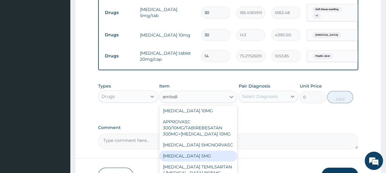
click at [196, 162] on div "AMLODIPINE 5MG" at bounding box center [198, 156] width 78 height 11
type input "87.75782775878906"
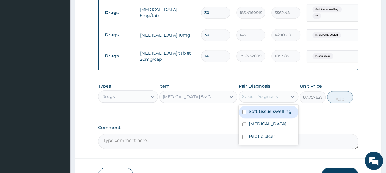
click at [256, 100] on div "Select Diagnosis" at bounding box center [260, 97] width 36 height 6
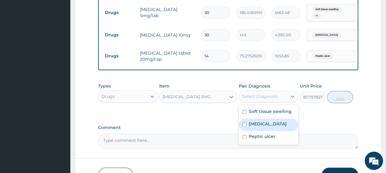
click at [266, 127] on label "Essential hypertension" at bounding box center [268, 124] width 38 height 6
checkbox input "true"
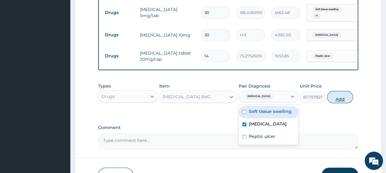
click at [339, 103] on button "Add" at bounding box center [340, 97] width 26 height 12
type input "0"
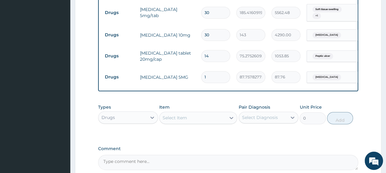
click at [219, 78] on input "1" at bounding box center [215, 77] width 29 height 12
type input "0.00"
type input "3"
type input "263.27"
type input "30"
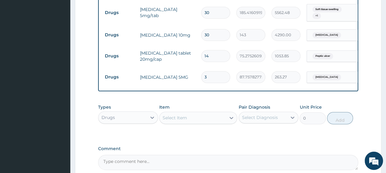
type input "2632.73"
type input "30"
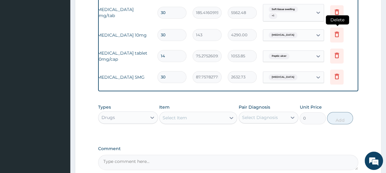
click at [338, 34] on icon at bounding box center [336, 34] width 7 height 7
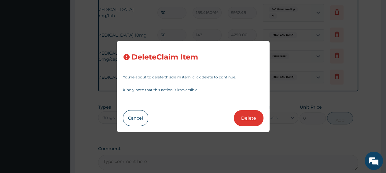
click at [247, 117] on button "Delete" at bounding box center [249, 118] width 30 height 16
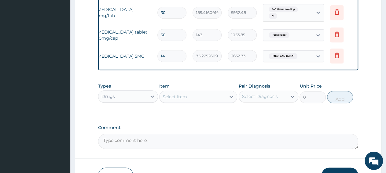
type input "14"
type input "75.27526092529297"
type input "1053.85"
type input "30"
type input "87.75782775878906"
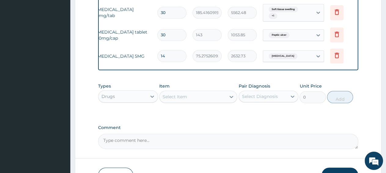
type input "2632.73"
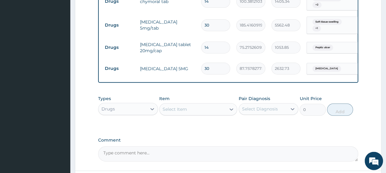
scroll to position [344, 0]
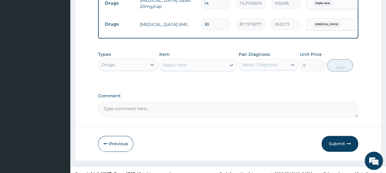
click at [132, 70] on div "Drugs" at bounding box center [123, 65] width 48 height 10
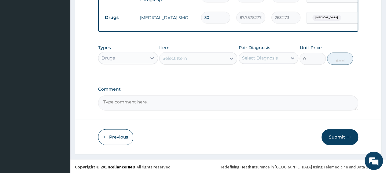
scroll to position [355, 0]
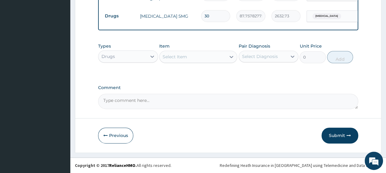
click at [124, 62] on div "Drugs" at bounding box center [128, 56] width 60 height 12
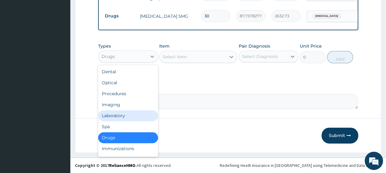
click at [120, 117] on div "Laboratory" at bounding box center [128, 115] width 60 height 11
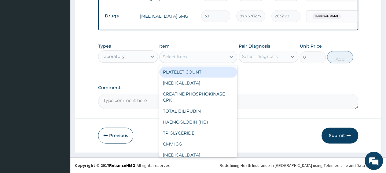
click at [185, 57] on div "Select Item" at bounding box center [175, 57] width 24 height 6
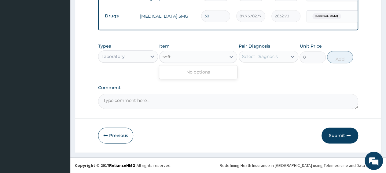
type input "soft"
click at [115, 59] on div "Laboratory" at bounding box center [113, 57] width 23 height 6
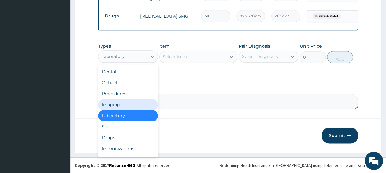
click at [121, 102] on div "Imaging" at bounding box center [128, 104] width 60 height 11
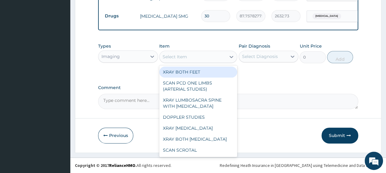
click at [184, 60] on div "Select Item" at bounding box center [175, 57] width 24 height 6
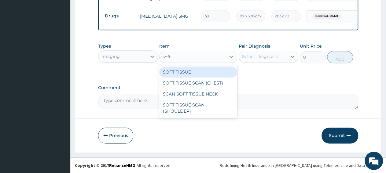
type input "soft"
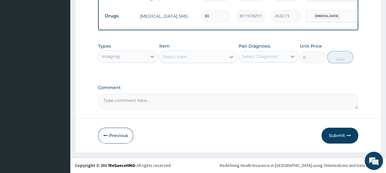
click at [191, 60] on div "Select Item" at bounding box center [193, 57] width 66 height 10
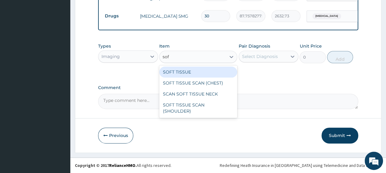
type input "soft"
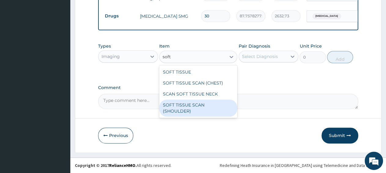
click at [199, 107] on div "SOFT TISSUE SCAN (SHOULDER)" at bounding box center [198, 108] width 78 height 17
type input "19635"
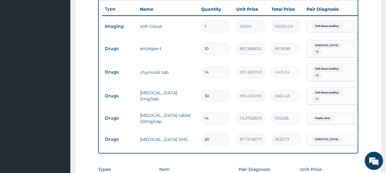
scroll to position [292, 0]
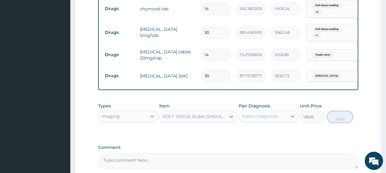
click at [126, 121] on div "Imaging" at bounding box center [123, 117] width 48 height 10
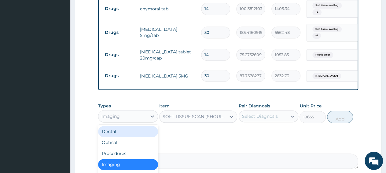
click at [187, 120] on div "SOFT TISSUE SCAN (SHOULDER)" at bounding box center [195, 117] width 64 height 6
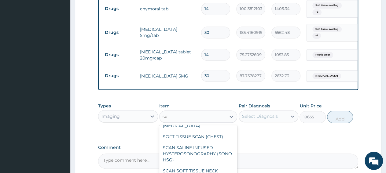
scroll to position [0, 0]
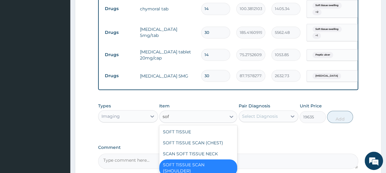
type input "soft"
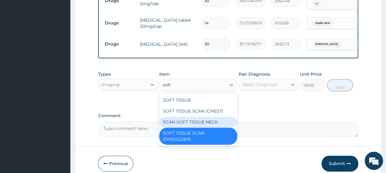
click at [201, 127] on div "SCAN SOFT TISSUE NECK" at bounding box center [198, 122] width 78 height 11
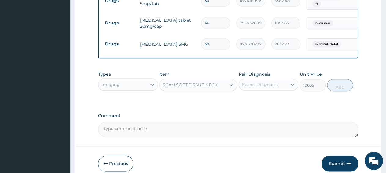
type input "15000"
click at [188, 88] on div "SCAN SOFT TISSUE NECK" at bounding box center [190, 85] width 55 height 6
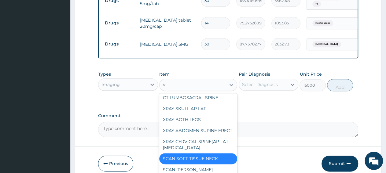
scroll to position [0, 0]
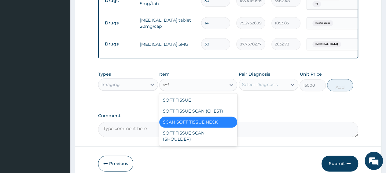
type input "soft"
click at [188, 112] on div "SOFT TISSUE SCAN (CHEST)" at bounding box center [198, 111] width 78 height 11
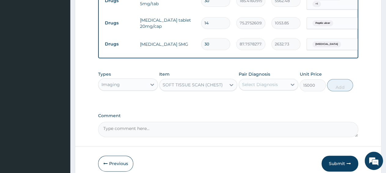
type input "19635"
click at [255, 87] on div "Select Diagnosis" at bounding box center [260, 85] width 36 height 6
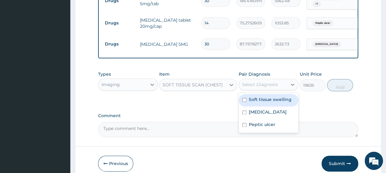
click at [271, 107] on div "Soft tissue swelling" at bounding box center [269, 100] width 60 height 13
checkbox input "true"
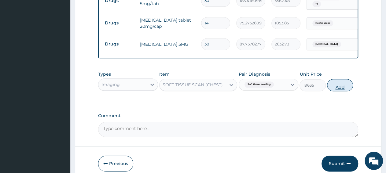
click at [340, 91] on button "Add" at bounding box center [340, 85] width 26 height 12
type input "0"
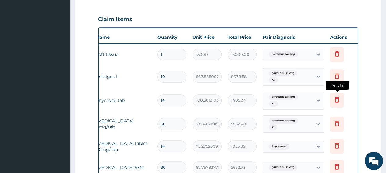
scroll to position [196, 0]
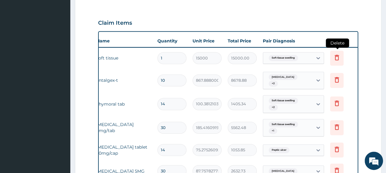
click at [338, 60] on icon at bounding box center [336, 57] width 7 height 7
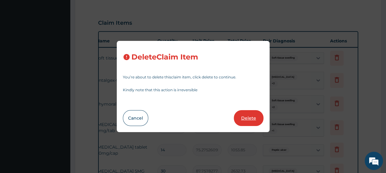
click at [256, 118] on button "Delete" at bounding box center [249, 118] width 30 height 16
type input "10"
type input "867.8880004882812"
type input "8678.88"
type input "14"
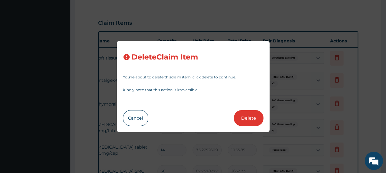
type input "100.3812103271484"
type input "1405.34"
type input "30"
type input "185.4160919189453"
type input "5562.48"
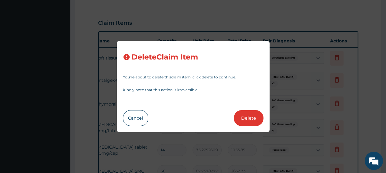
type input "14"
type input "75.27526092529297"
type input "1053.85"
type input "30"
type input "87.75782775878906"
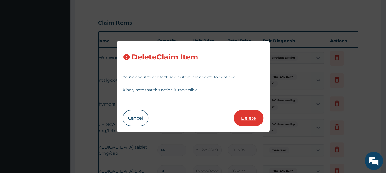
type input "2632.73"
type input "1"
type input "19635"
type input "19635.00"
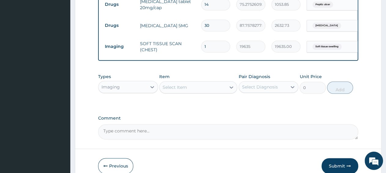
scroll to position [324, 0]
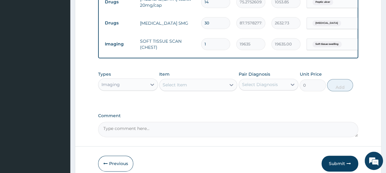
click at [109, 88] on div "Imaging" at bounding box center [111, 85] width 18 height 6
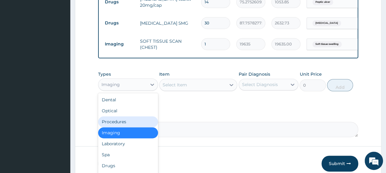
click at [126, 127] on div "Procedures" at bounding box center [128, 122] width 60 height 11
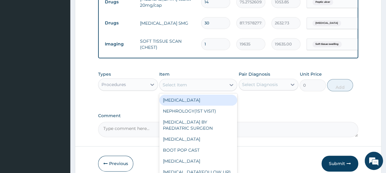
click at [187, 88] on div "Select Item" at bounding box center [175, 85] width 24 height 6
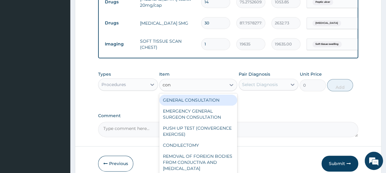
type input "cons"
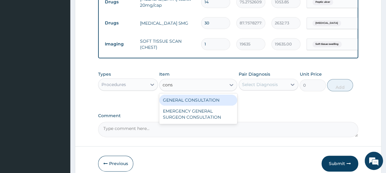
click at [208, 106] on div "GENERAL CONSULTATION" at bounding box center [198, 100] width 78 height 11
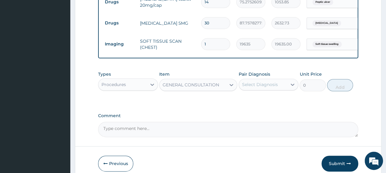
type input "3150"
click at [273, 90] on div "Select Diagnosis" at bounding box center [263, 85] width 48 height 10
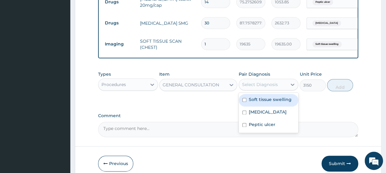
click at [270, 103] on label "Soft tissue swelling" at bounding box center [270, 100] width 43 height 6
checkbox input "true"
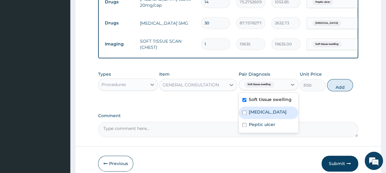
click at [266, 115] on label "Essential hypertension" at bounding box center [268, 112] width 38 height 6
checkbox input "true"
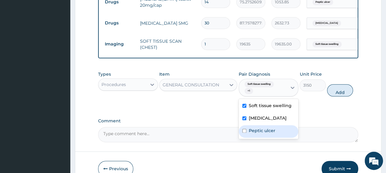
click at [260, 136] on div "Peptic ulcer" at bounding box center [269, 131] width 60 height 13
checkbox input "true"
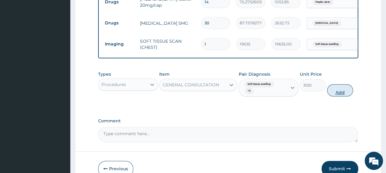
click at [348, 91] on button "Add" at bounding box center [340, 90] width 26 height 12
type input "0"
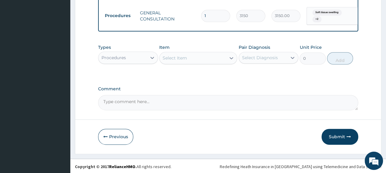
scroll to position [379, 0]
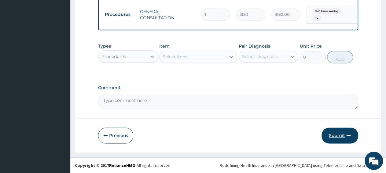
click at [350, 137] on icon "button" at bounding box center [349, 136] width 4 height 4
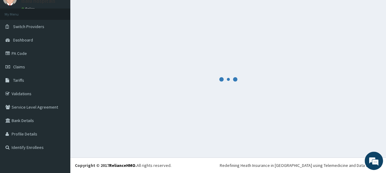
scroll to position [26, 0]
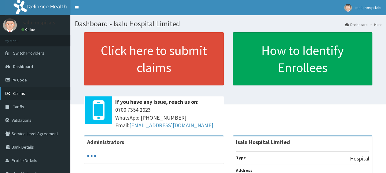
click at [33, 94] on link "Claims" at bounding box center [35, 93] width 70 height 13
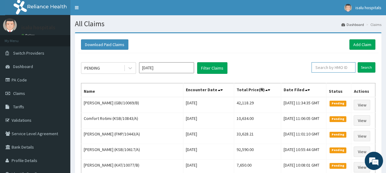
paste input "GBI/10069/B"
type input "GBI/10069/B"
click at [366, 67] on input "Search" at bounding box center [367, 67] width 18 height 10
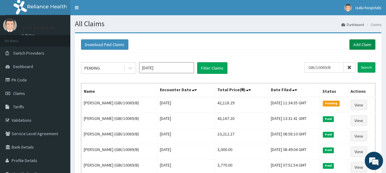
click at [366, 45] on link "Add Claim" at bounding box center [363, 44] width 26 height 10
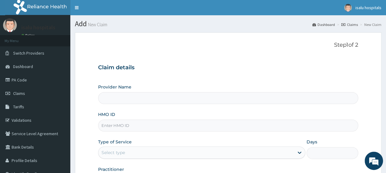
type input "Isalu Hospital Limited"
paste input "GRS/10105/A"
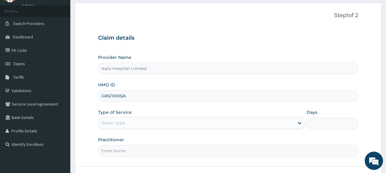
scroll to position [64, 0]
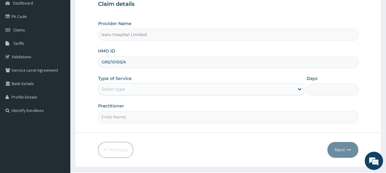
type input "GRS/10105/A"
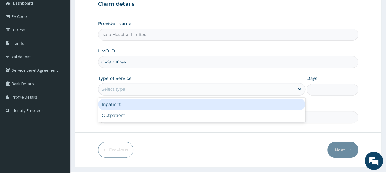
click at [129, 87] on div "Select type" at bounding box center [196, 89] width 195 height 10
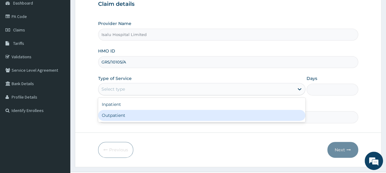
click at [126, 116] on div "Outpatient" at bounding box center [201, 115] width 207 height 11
type input "1"
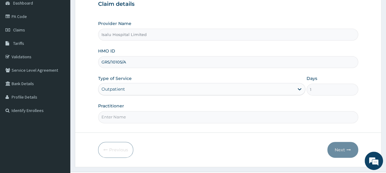
scroll to position [0, 0]
paste input "Anifowose Sola"
type input "Anifowose Sola"
click at [343, 152] on button "Next" at bounding box center [343, 150] width 31 height 16
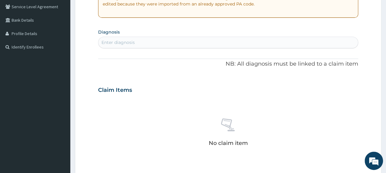
scroll to position [223, 0]
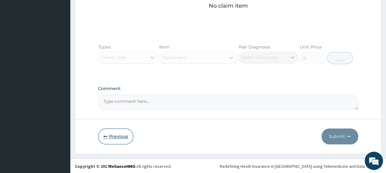
click at [114, 140] on button "Previous" at bounding box center [115, 137] width 35 height 16
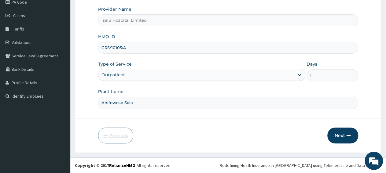
scroll to position [76, 0]
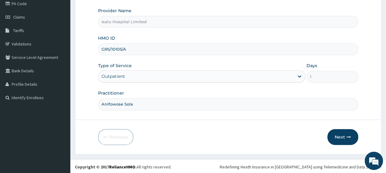
drag, startPoint x: 140, startPoint y: 107, endPoint x: 64, endPoint y: 107, distance: 76.8
click at [98, 107] on input "Anifowose Sola" at bounding box center [228, 105] width 260 height 12
paste input "CHIEGE IROABUCHI"
type input "CHIEGE IROABUCHI"
click at [340, 142] on button "Next" at bounding box center [343, 137] width 31 height 16
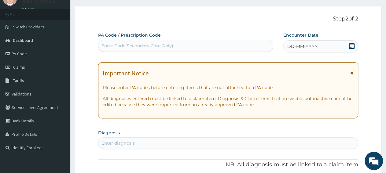
scroll to position [0, 0]
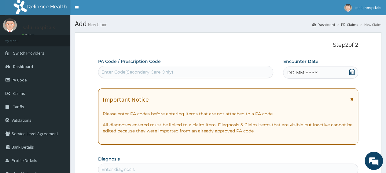
click at [142, 72] on div "Enter Code(Secondary Care Only)" at bounding box center [138, 72] width 72 height 6
paste input "PA/6B77E8"
type input "PA/6B77E8"
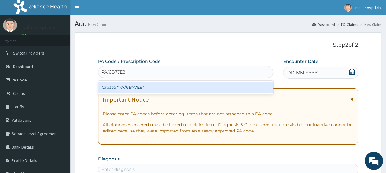
click at [145, 88] on div "Create "PA/6B77E8"" at bounding box center [185, 87] width 175 height 11
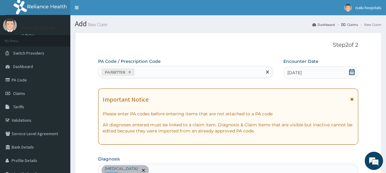
click at [175, 74] on div "PA/6B77E8" at bounding box center [181, 72] width 164 height 10
paste input "PA/E14800"
type input "PA/E14800"
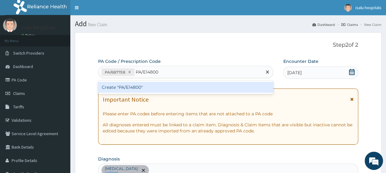
click at [172, 86] on div "Create "PA/E14800"" at bounding box center [185, 87] width 175 height 11
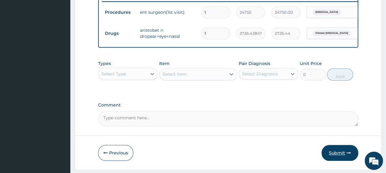
scroll to position [264, 0]
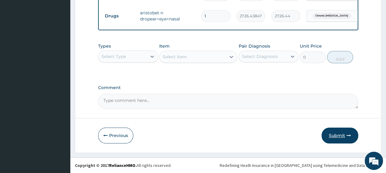
click at [344, 137] on button "Submit" at bounding box center [340, 136] width 37 height 16
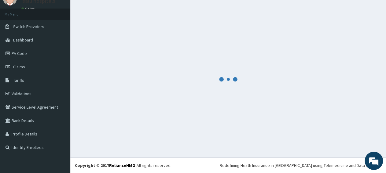
scroll to position [26, 0]
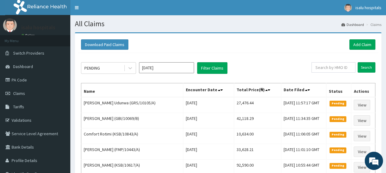
paste input "GRS/10105/A"
type input "GRS/10105/A"
click at [359, 69] on input "Search" at bounding box center [367, 67] width 18 height 10
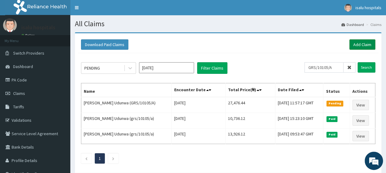
click at [370, 45] on link "Add Claim" at bounding box center [363, 44] width 26 height 10
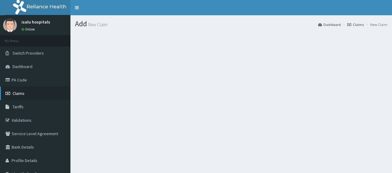
click at [23, 95] on span "Claims" at bounding box center [19, 94] width 12 height 6
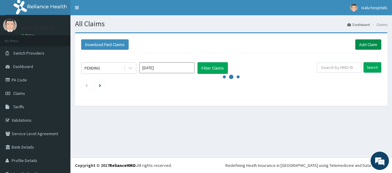
click at [367, 46] on link "Add Claim" at bounding box center [368, 44] width 26 height 10
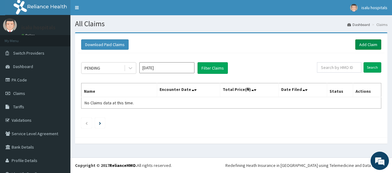
click at [362, 49] on link "Add Claim" at bounding box center [368, 44] width 26 height 10
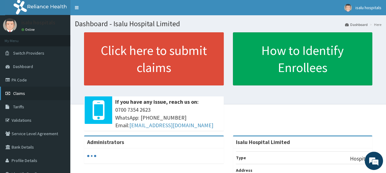
click at [20, 95] on span "Claims" at bounding box center [19, 94] width 12 height 6
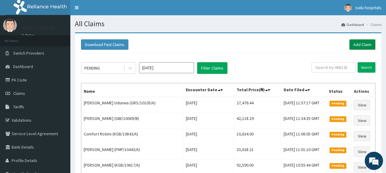
click at [367, 47] on link "Add Claim" at bounding box center [363, 44] width 26 height 10
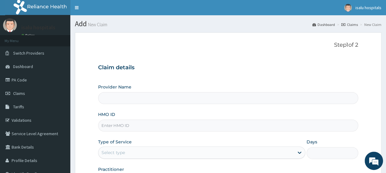
type input "Isalu Hospital Limited"
paste input "HIC/10101/A"
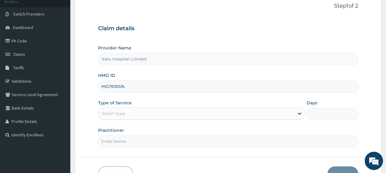
scroll to position [64, 0]
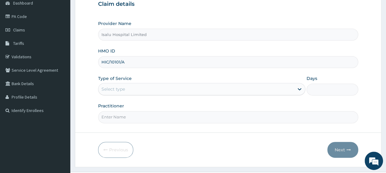
type input "HIC/10101/A"
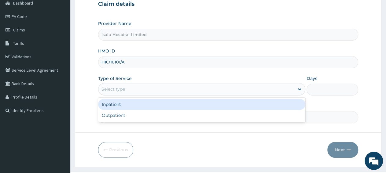
click at [129, 85] on div "Select type" at bounding box center [196, 89] width 195 height 10
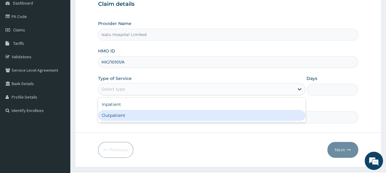
click at [122, 114] on div "Outpatient" at bounding box center [201, 115] width 207 height 11
type input "1"
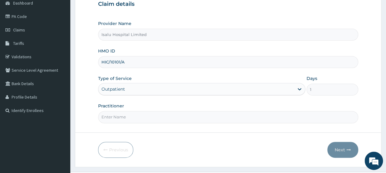
scroll to position [0, 0]
paste input "SALAMI OLAYINKA Dr"
type input "SALAMI OLAYINKA Dr"
click at [342, 149] on button "Next" at bounding box center [343, 150] width 31 height 16
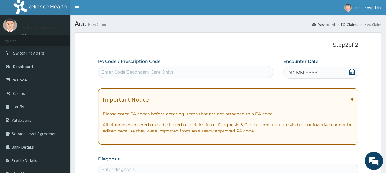
click at [173, 74] on div "Enter Code(Secondary Care Only)" at bounding box center [186, 72] width 175 height 10
paste input "PA/C76385"
type input "PA/C76385"
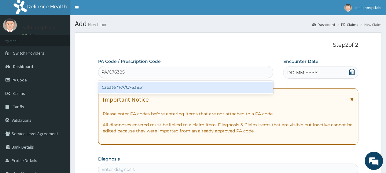
click at [177, 90] on div "Create "PA/C76385"" at bounding box center [185, 87] width 175 height 11
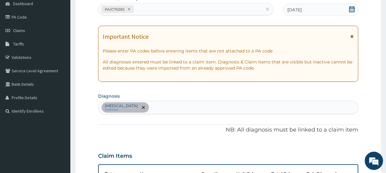
scroll to position [8, 0]
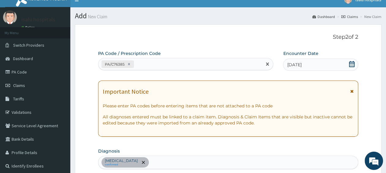
click at [160, 62] on div "PA/C76385" at bounding box center [181, 64] width 164 height 10
paste input "PA/41A91E"
type input "PA/41A91E"
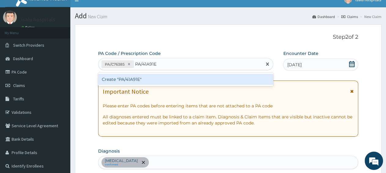
click at [162, 80] on div "Create "PA/41A91E"" at bounding box center [185, 79] width 175 height 11
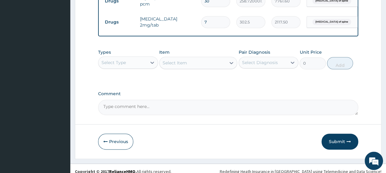
scroll to position [306, 0]
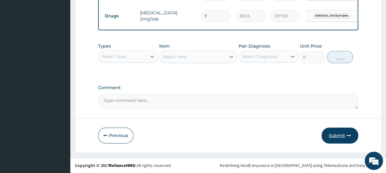
click at [340, 137] on button "Submit" at bounding box center [340, 136] width 37 height 16
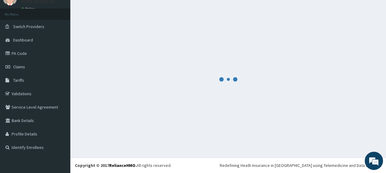
scroll to position [26, 0]
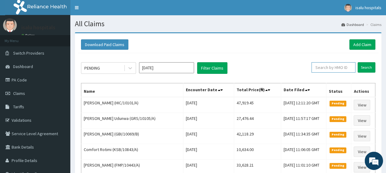
paste input "HIC/10101/A"
type input "HIC/10101/A"
click at [367, 68] on input "Search" at bounding box center [367, 67] width 18 height 10
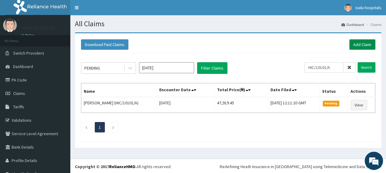
click at [360, 44] on link "Add Claim" at bounding box center [363, 44] width 26 height 10
click at [360, 46] on link "Add Claim" at bounding box center [363, 44] width 26 height 10
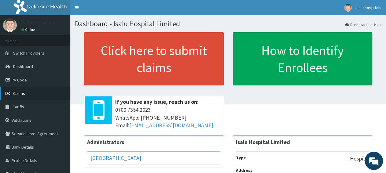
click at [32, 91] on link "Claims" at bounding box center [35, 93] width 70 height 13
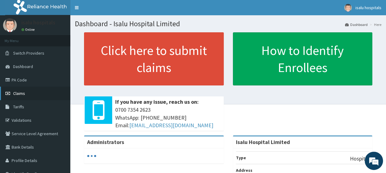
click at [24, 94] on span "Claims" at bounding box center [19, 94] width 12 height 6
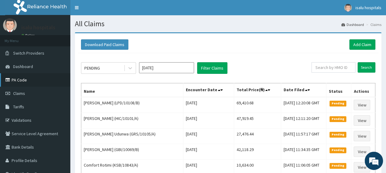
click at [33, 87] on link "PA Code" at bounding box center [35, 79] width 70 height 13
click at [368, 46] on link "Add Claim" at bounding box center [363, 44] width 26 height 10
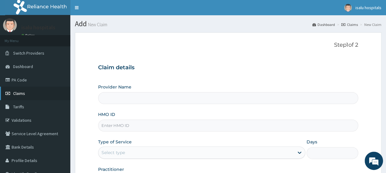
type input "Isalu Hospital Limited"
paste input "KSB/10109/A"
type input "KSB/10109/A"
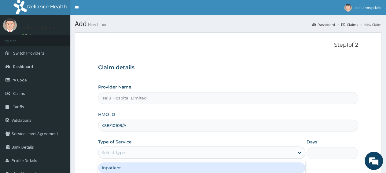
click at [165, 155] on div "Select type" at bounding box center [196, 153] width 195 height 10
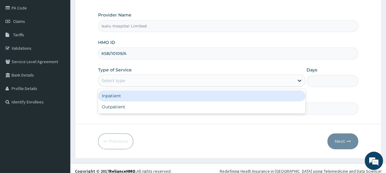
scroll to position [76, 0]
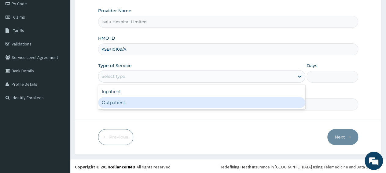
click at [144, 102] on div "Outpatient" at bounding box center [201, 102] width 207 height 11
type input "1"
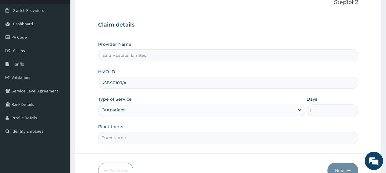
scroll to position [64, 0]
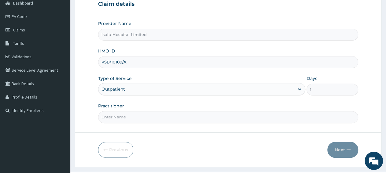
paste input "[PERSON_NAME]"
type input "[PERSON_NAME]"
click at [343, 149] on button "Next" at bounding box center [343, 150] width 31 height 16
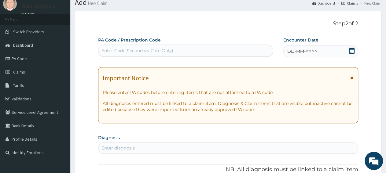
scroll to position [0, 0]
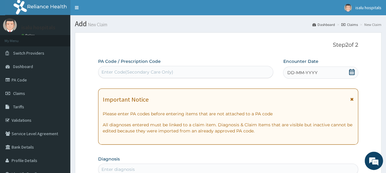
click at [174, 73] on div "Enter Code(Secondary Care Only)" at bounding box center [186, 72] width 175 height 10
paste input "PA/6A8563"
type input "PA/6A8563"
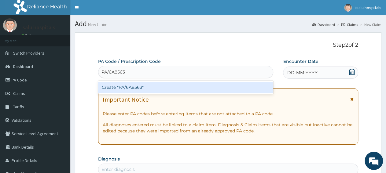
click at [186, 90] on div "Create "PA/6A8563"" at bounding box center [185, 87] width 175 height 11
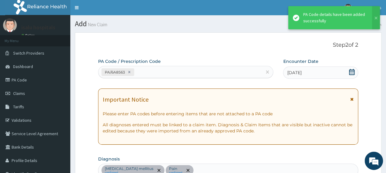
scroll to position [188, 0]
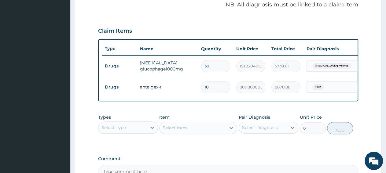
click at [205, 113] on div "PA Code / Prescription Code PA/6A8563 Encounter Date 06-09-2025 Important Notic…" at bounding box center [228, 25] width 260 height 311
click at [134, 130] on div "Select Type" at bounding box center [123, 128] width 48 height 10
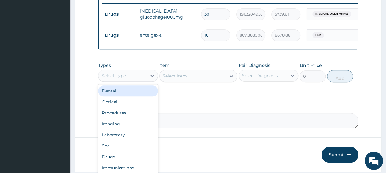
scroll to position [252, 0]
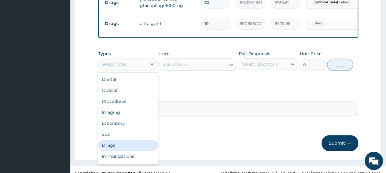
click at [106, 151] on div "Drugs" at bounding box center [128, 145] width 60 height 11
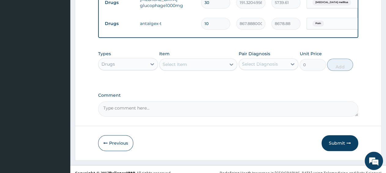
click at [180, 68] on div "Select Item" at bounding box center [175, 64] width 24 height 6
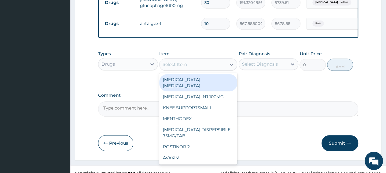
paste input "DICLOMOL GEL"
type input "DICLOMOL GEL"
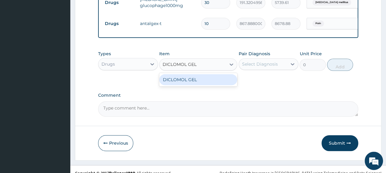
click at [181, 85] on div "DICLOMOL GEL" at bounding box center [198, 79] width 78 height 11
type input "1896.65283203125"
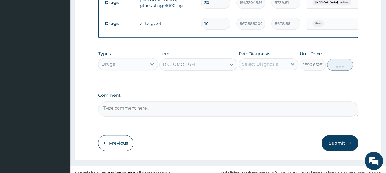
click at [263, 67] on div "Select Diagnosis" at bounding box center [260, 64] width 36 height 6
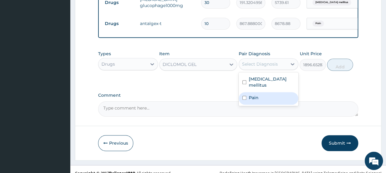
click at [252, 101] on div "Pain" at bounding box center [269, 98] width 60 height 13
checkbox input "true"
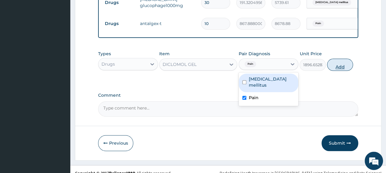
click at [342, 69] on button "Add" at bounding box center [340, 65] width 26 height 12
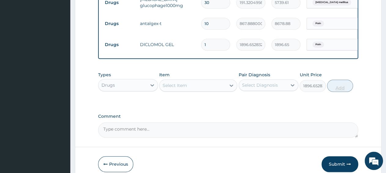
type input "0"
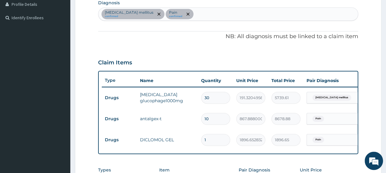
click at [191, 15] on div "Diabetes mellitus confirmed Pain confirmed" at bounding box center [229, 14] width 260 height 13
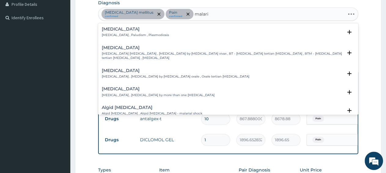
type input "malaria"
click at [120, 28] on h4 "Malaria" at bounding box center [135, 29] width 67 height 5
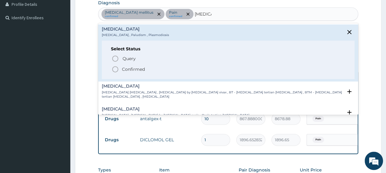
click at [122, 72] on span "Confirmed" at bounding box center [229, 69] width 234 height 7
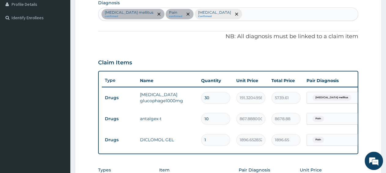
click at [258, 16] on div "Diabetes mellitus confirmed Pain confirmed Malaria Confirmed" at bounding box center [229, 14] width 260 height 13
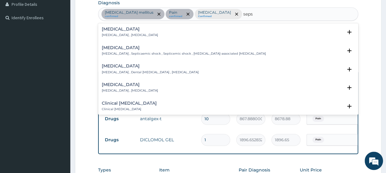
type input "sepsi"
click at [114, 37] on p "Systemic infection , Sepsis" at bounding box center [130, 35] width 56 height 4
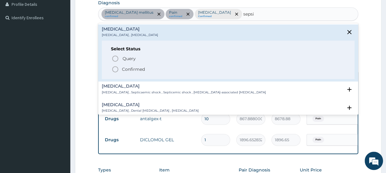
click at [128, 68] on p "Confirmed" at bounding box center [133, 69] width 23 height 6
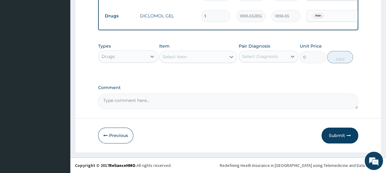
scroll to position [285, 0]
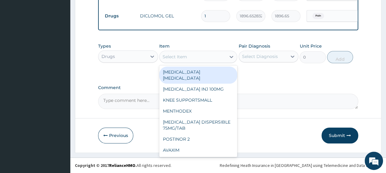
click at [180, 61] on div "Select Item" at bounding box center [193, 57] width 66 height 10
paste input "ARTEMETER LUMEFANTRINE 80/480 LONART TO 1 TWICE DLY 3DA"
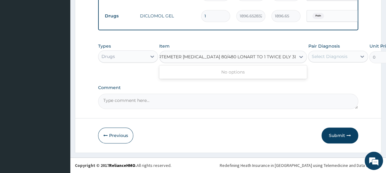
scroll to position [0, 8]
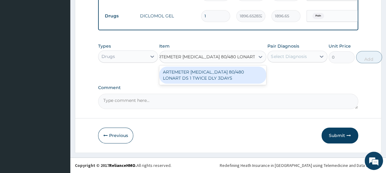
type input "ARTEMETER LUMEFANTRINE 80/480 LONART"
click at [202, 75] on div "ARTEMETER LUMEFANTRINE 80/480 LONART DS 1 TWICE DLY 3DAYS" at bounding box center [212, 75] width 106 height 17
type input "921.184326171875"
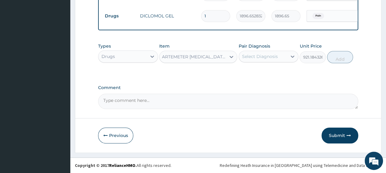
scroll to position [0, 1]
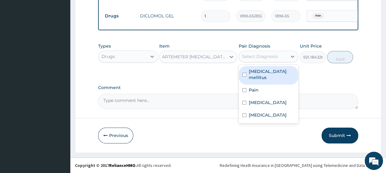
click at [262, 59] on div "Select Diagnosis" at bounding box center [260, 57] width 36 height 6
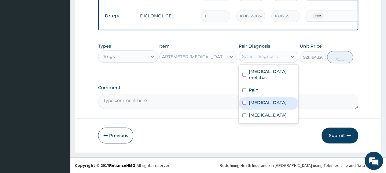
click at [267, 99] on div "Malaria" at bounding box center [269, 103] width 60 height 13
checkbox input "true"
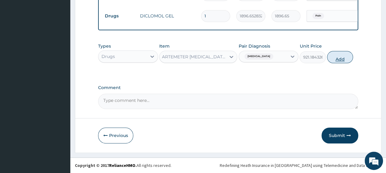
click at [341, 60] on button "Add" at bounding box center [340, 57] width 26 height 12
type input "0"
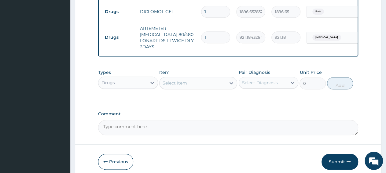
click at [210, 39] on input "1" at bounding box center [215, 38] width 29 height 12
type input "0.00"
type input "6"
type input "5527.11"
type input "6"
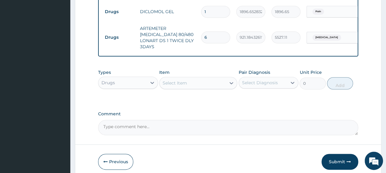
click at [176, 86] on div "Select Item" at bounding box center [175, 83] width 24 height 6
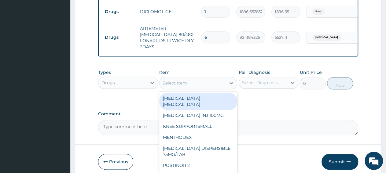
click at [135, 86] on div "Drugs" at bounding box center [123, 83] width 48 height 10
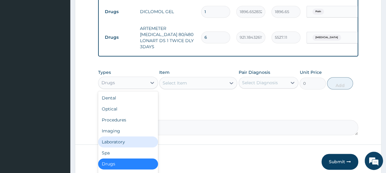
click at [128, 148] on div "Laboratory" at bounding box center [128, 142] width 60 height 11
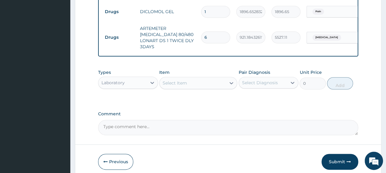
click at [180, 86] on div "Select Item" at bounding box center [175, 83] width 24 height 6
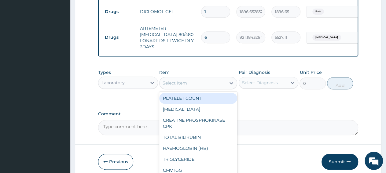
paste input "Malaria Parasite"
type input "Malaria Parasite"
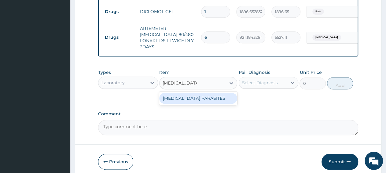
click at [188, 100] on div "MALARIA PARASITES" at bounding box center [198, 98] width 78 height 11
type input "2500"
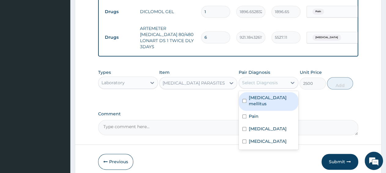
click at [254, 88] on div "Select Diagnosis" at bounding box center [263, 83] width 48 height 10
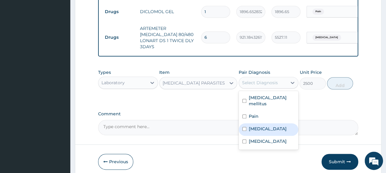
click at [263, 130] on label "Malaria" at bounding box center [268, 129] width 38 height 6
checkbox input "true"
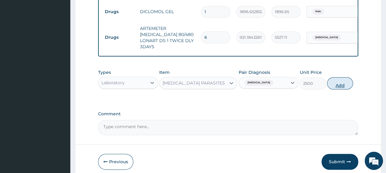
click at [340, 90] on button "Add" at bounding box center [340, 83] width 26 height 12
type input "0"
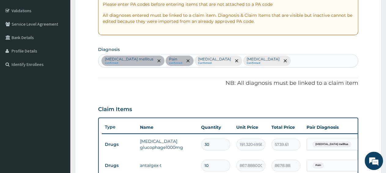
scroll to position [94, 0]
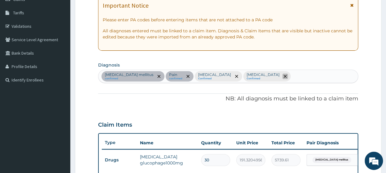
click at [283, 76] on span "remove selection option" at bounding box center [286, 77] width 6 height 6
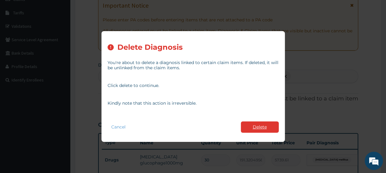
click at [251, 127] on button "Delete" at bounding box center [260, 127] width 38 height 11
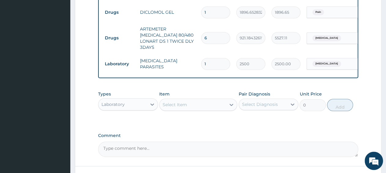
scroll to position [285, 0]
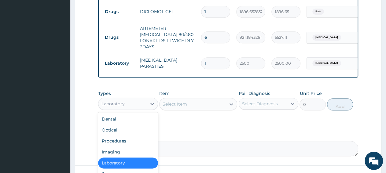
click at [125, 106] on div "Laboratory" at bounding box center [123, 104] width 48 height 10
click at [126, 145] on div "Procedures" at bounding box center [128, 141] width 60 height 11
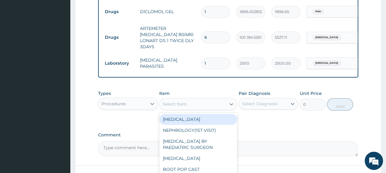
click at [190, 108] on div "Select Item" at bounding box center [193, 104] width 66 height 10
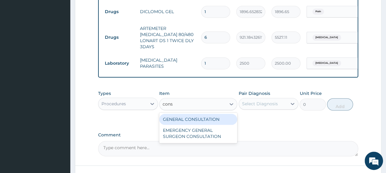
type input "consu"
click at [203, 125] on div "GENERAL CONSULTATION" at bounding box center [198, 119] width 78 height 11
type input "3150"
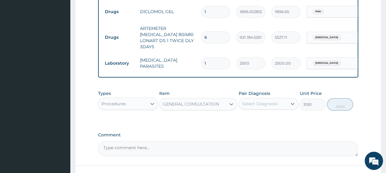
click at [268, 110] on div "Select Diagnosis" at bounding box center [269, 104] width 60 height 12
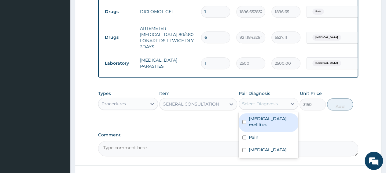
click at [266, 129] on div "Diabetes mellitus" at bounding box center [269, 122] width 60 height 19
checkbox input "true"
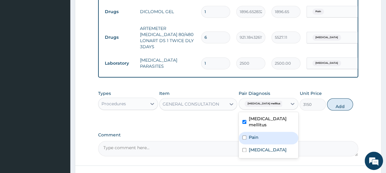
click at [264, 136] on div "Pain" at bounding box center [269, 138] width 60 height 13
checkbox input "true"
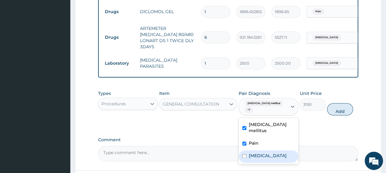
click at [263, 153] on label "Malaria" at bounding box center [268, 156] width 38 height 6
checkbox input "true"
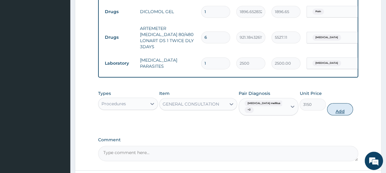
click at [337, 116] on button "Add" at bounding box center [340, 109] width 26 height 12
type input "0"
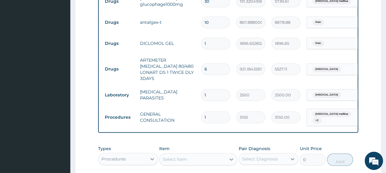
scroll to position [221, 0]
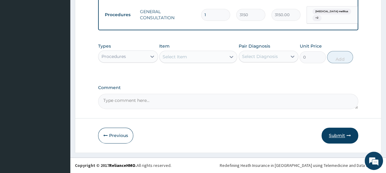
click at [347, 139] on button "Submit" at bounding box center [340, 136] width 37 height 16
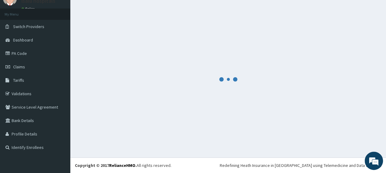
scroll to position [26, 0]
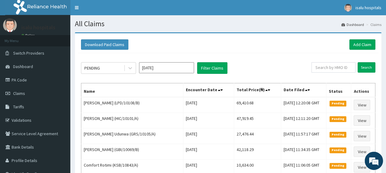
paste input "KSB/10109/A"
type input "KSB/10109/A"
click at [365, 69] on input "Search" at bounding box center [367, 67] width 18 height 10
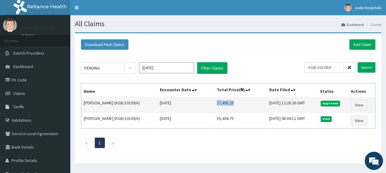
drag, startPoint x: 207, startPoint y: 103, endPoint x: 231, endPoint y: 103, distance: 23.6
click at [231, 103] on td "27,492.25" at bounding box center [240, 105] width 53 height 16
copy td "27,492.25"
